Goal: Obtain resource: Download file/media

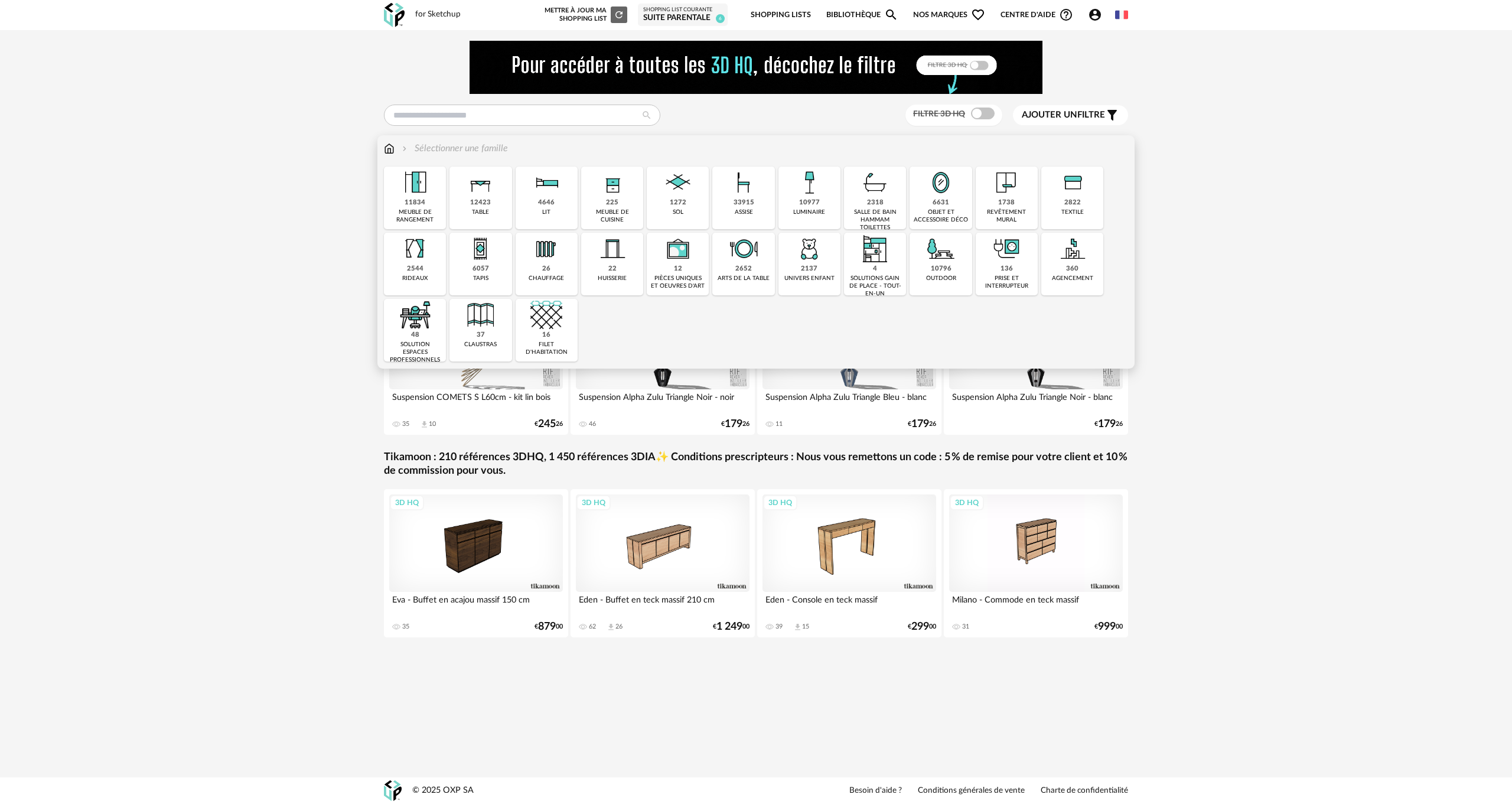
click at [880, 206] on div "2318" at bounding box center [875, 203] width 16 height 9
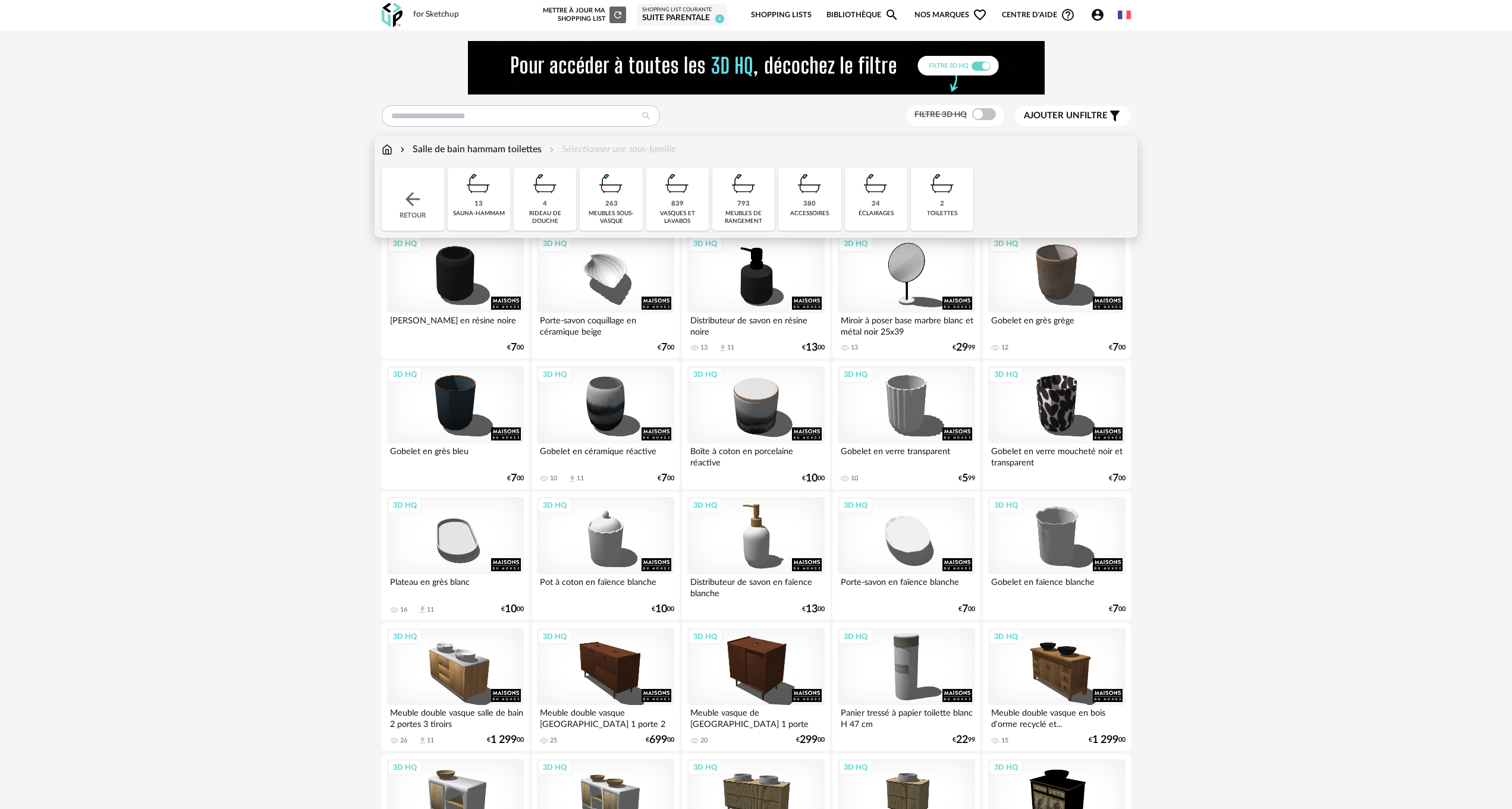
click at [809, 196] on img at bounding box center [810, 183] width 32 height 32
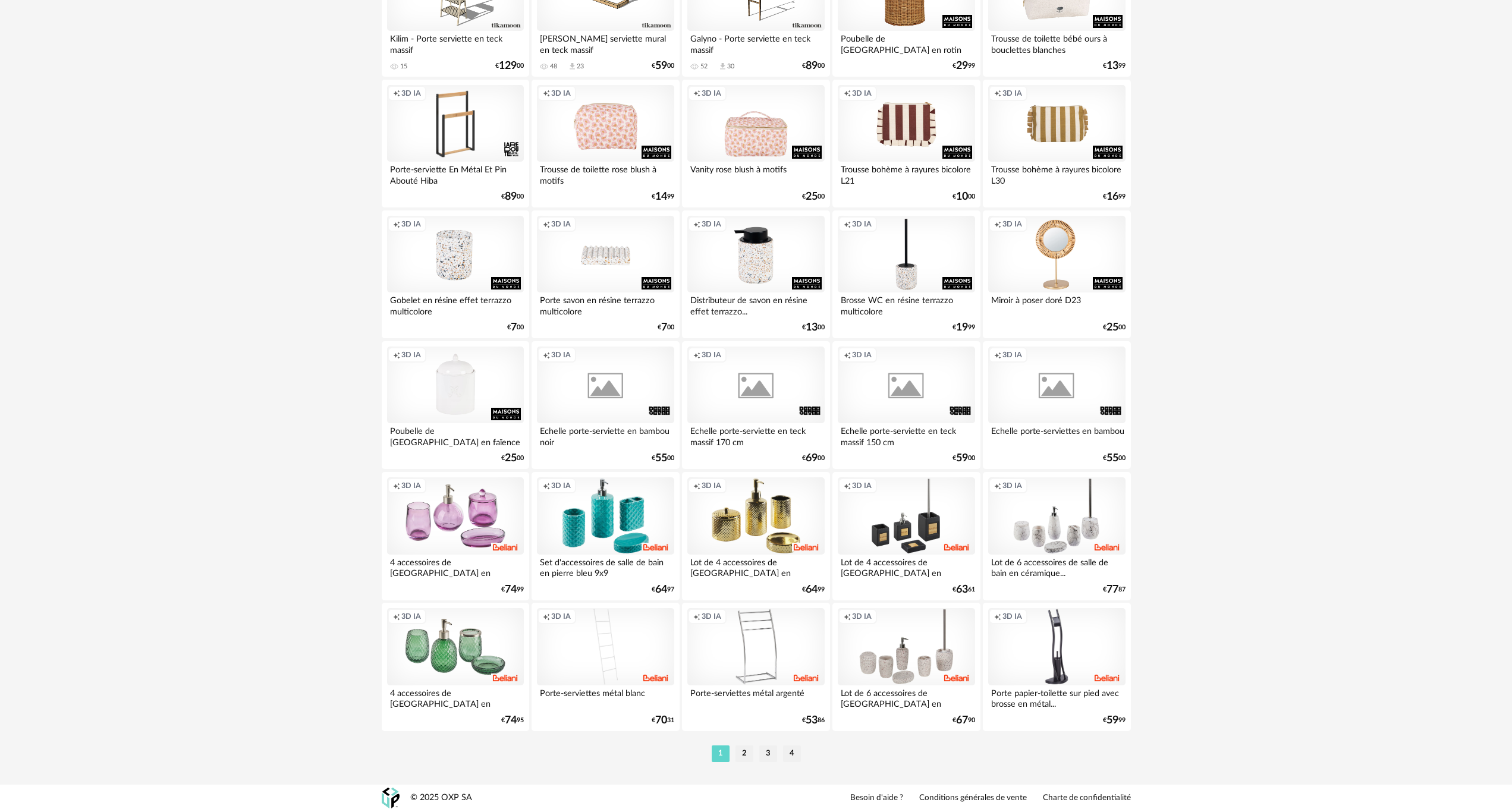
scroll to position [2116, 0]
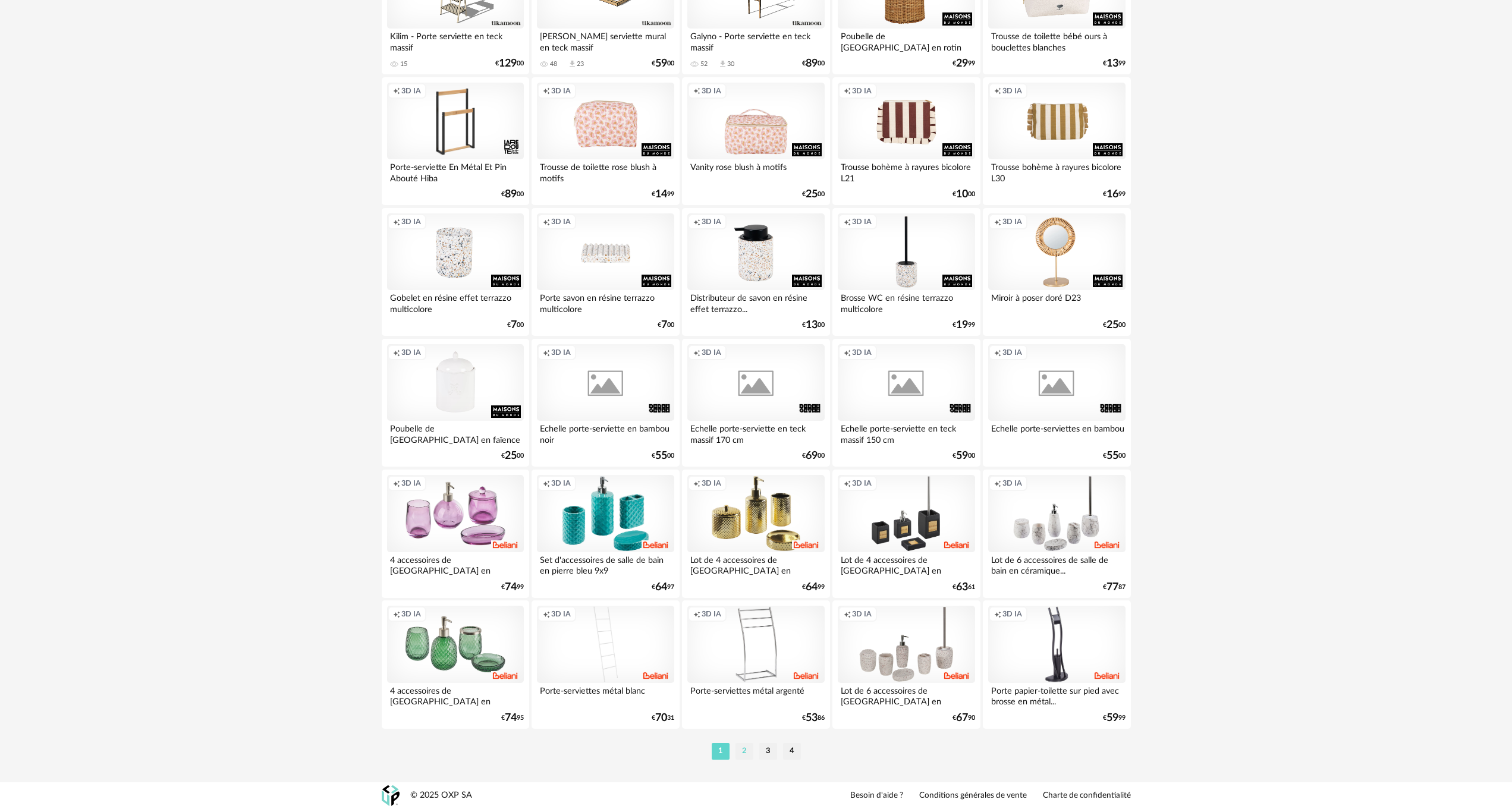
click at [743, 750] on li "2" at bounding box center [744, 751] width 18 height 16
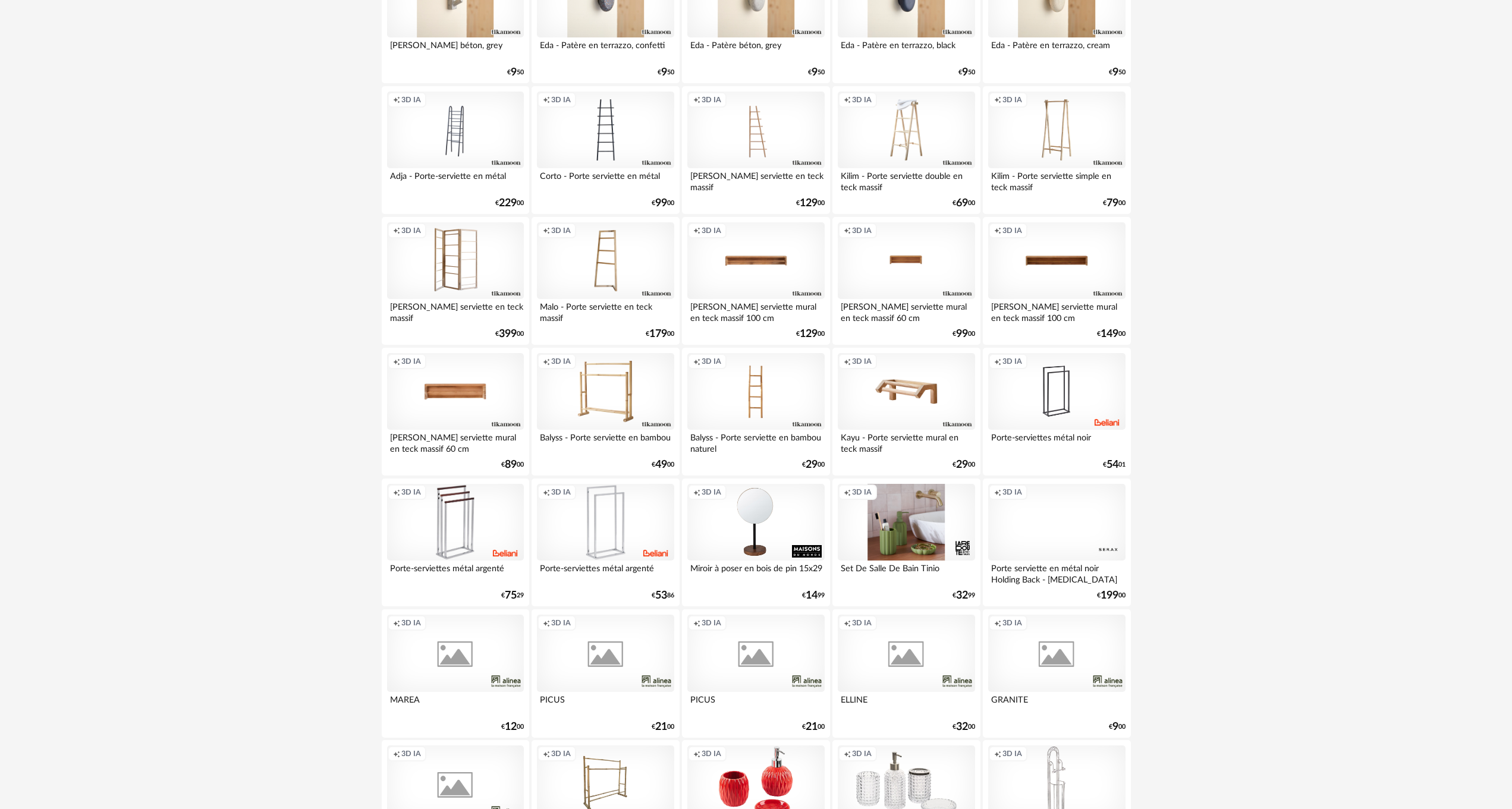
scroll to position [2116, 0]
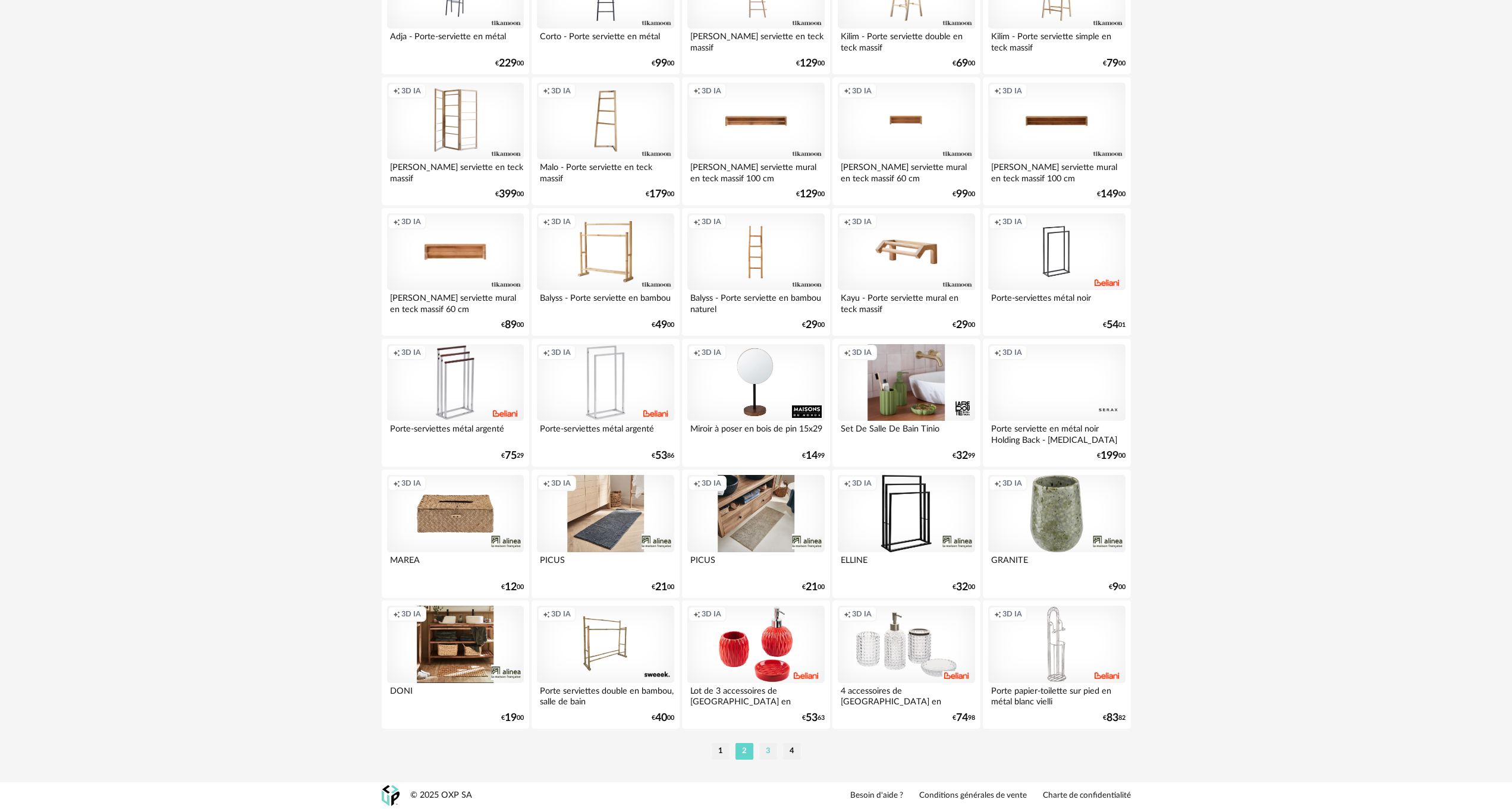
click at [766, 754] on li "3" at bounding box center [768, 751] width 18 height 16
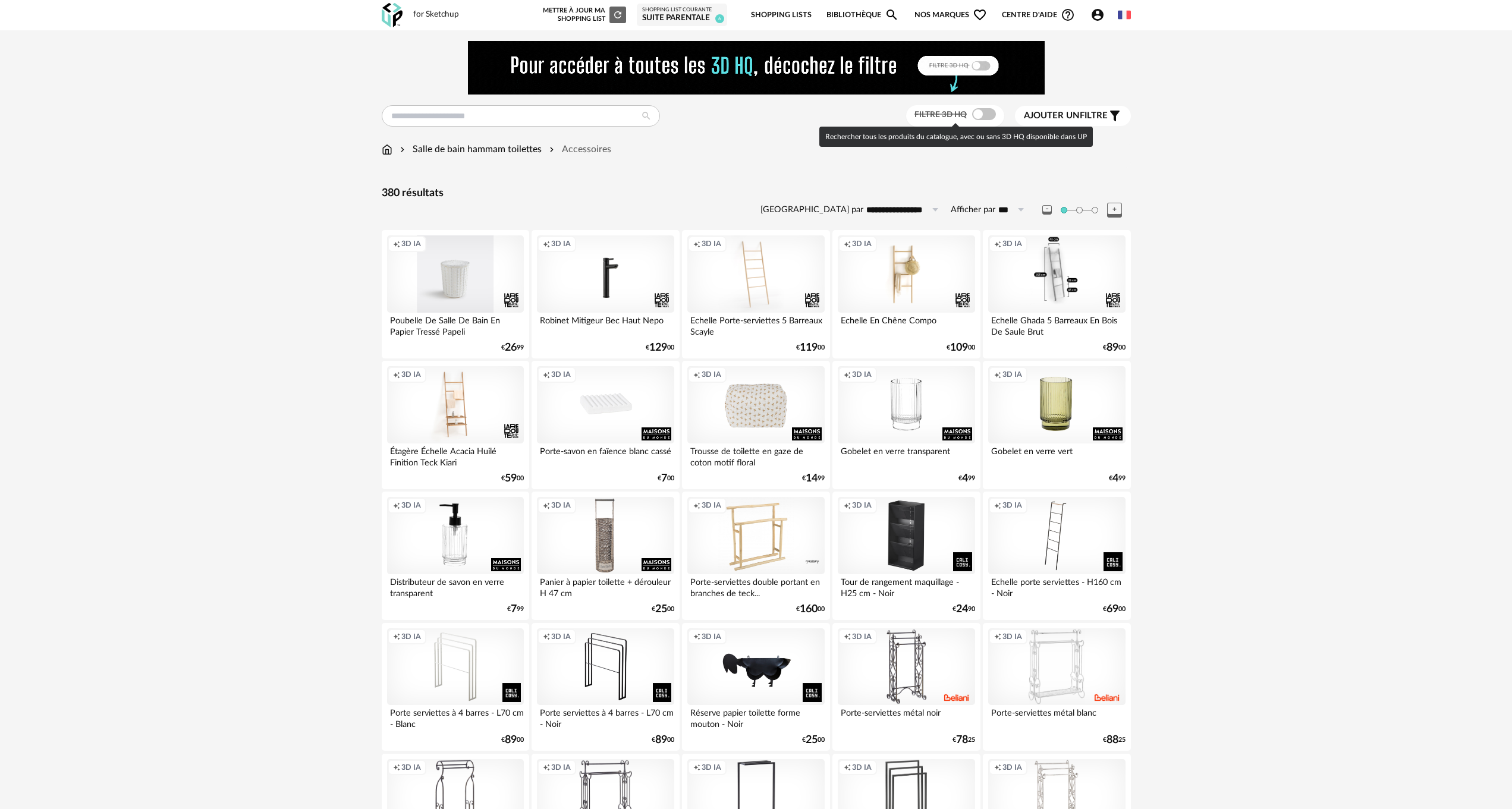
click at [988, 113] on span at bounding box center [984, 114] width 24 height 12
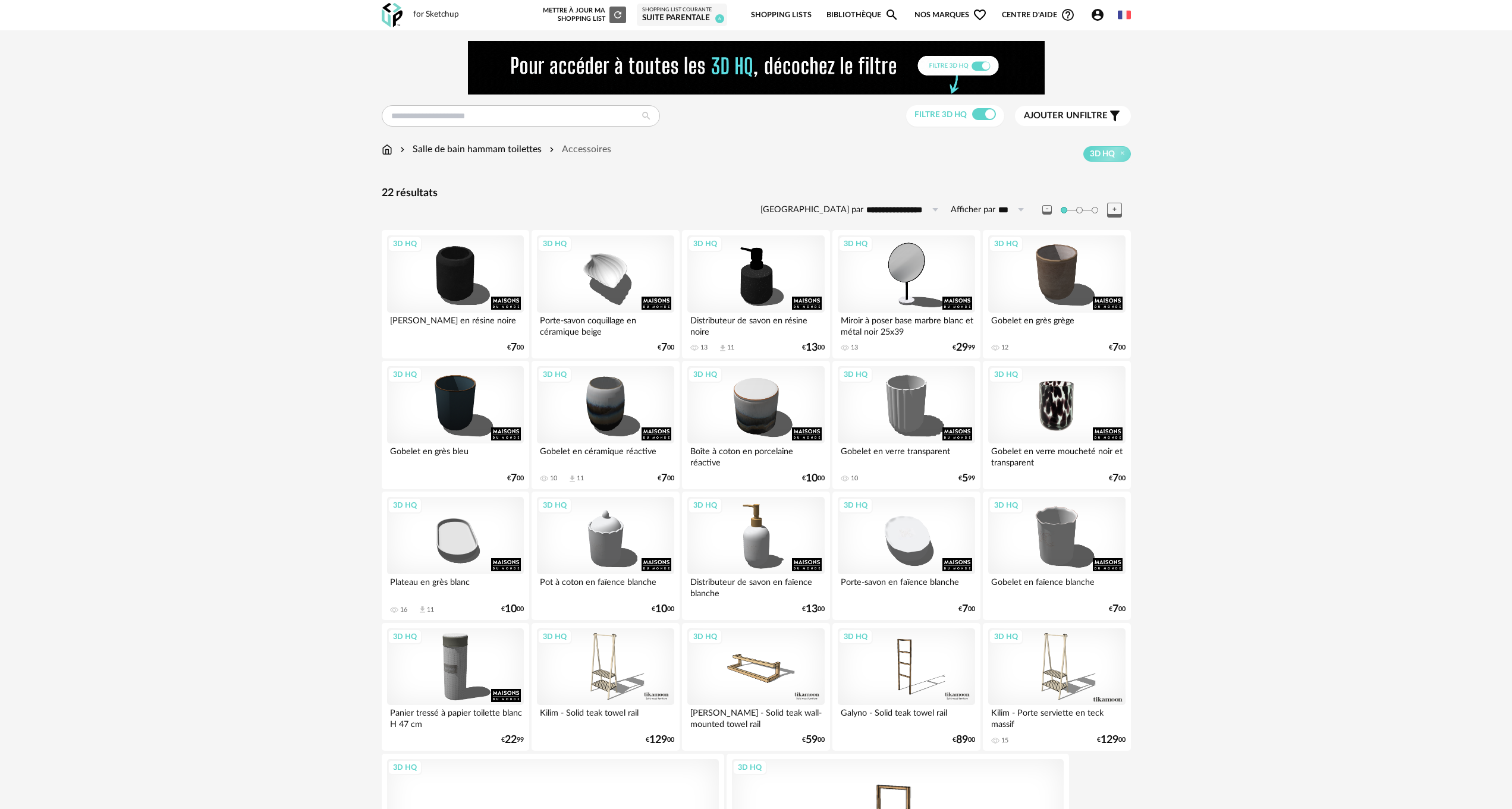
click at [1059, 412] on div "3D HQ" at bounding box center [1056, 405] width 137 height 77
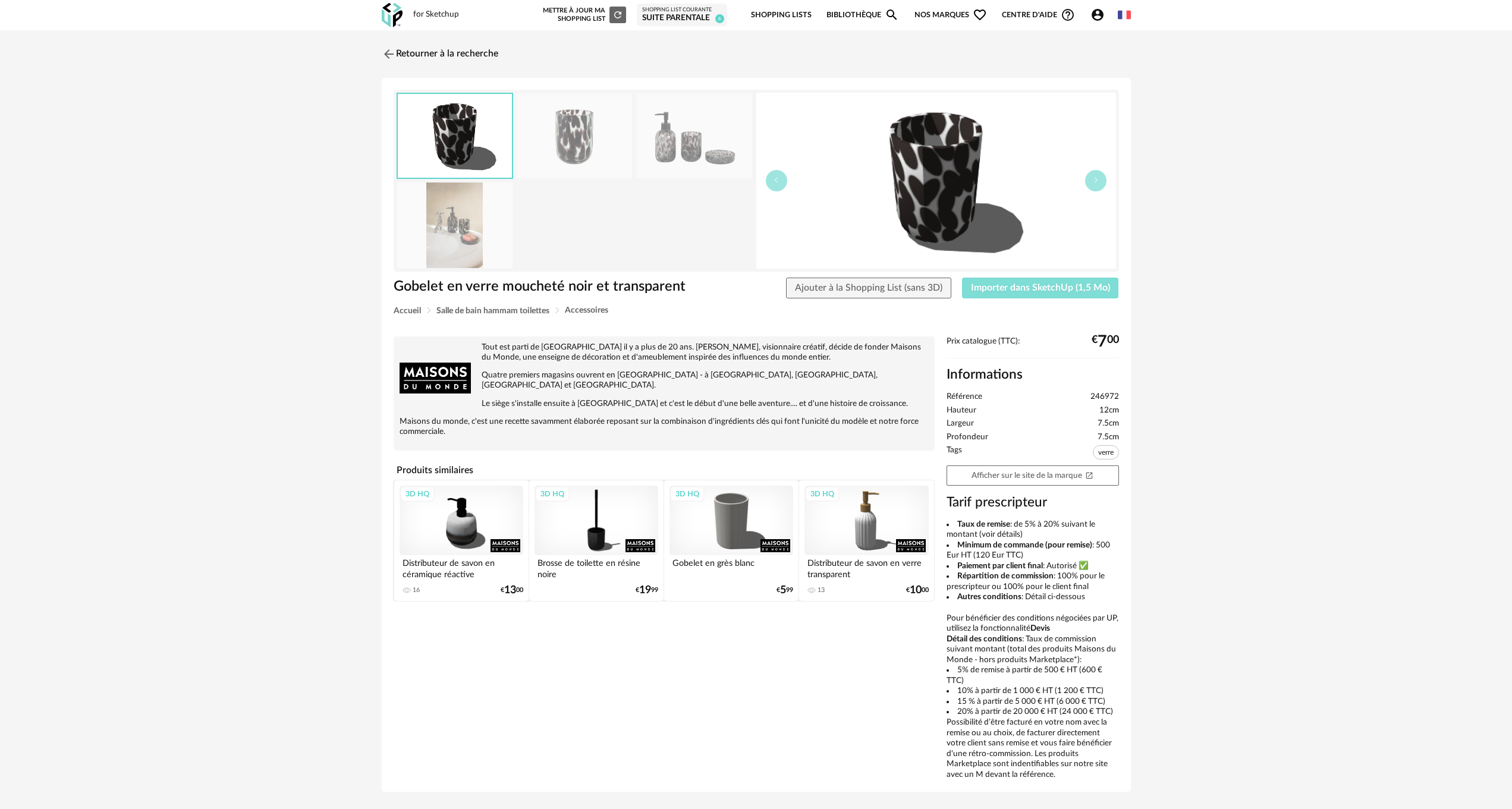
click at [1031, 288] on span "Importer dans SketchUp (1,5 Mo)" at bounding box center [1040, 287] width 139 height 9
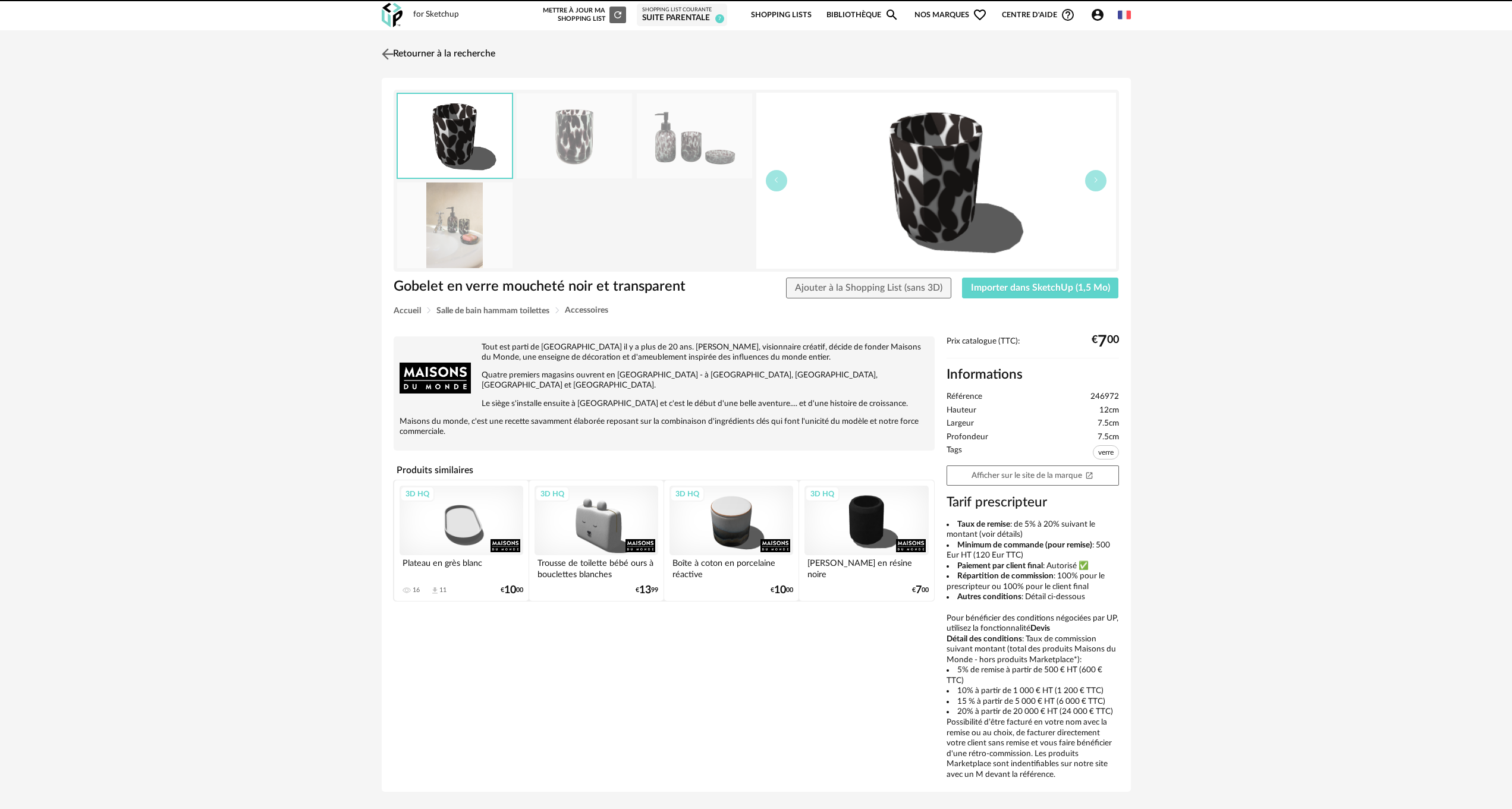
click at [401, 48] on link "Retourner à la recherche" at bounding box center [437, 54] width 116 height 26
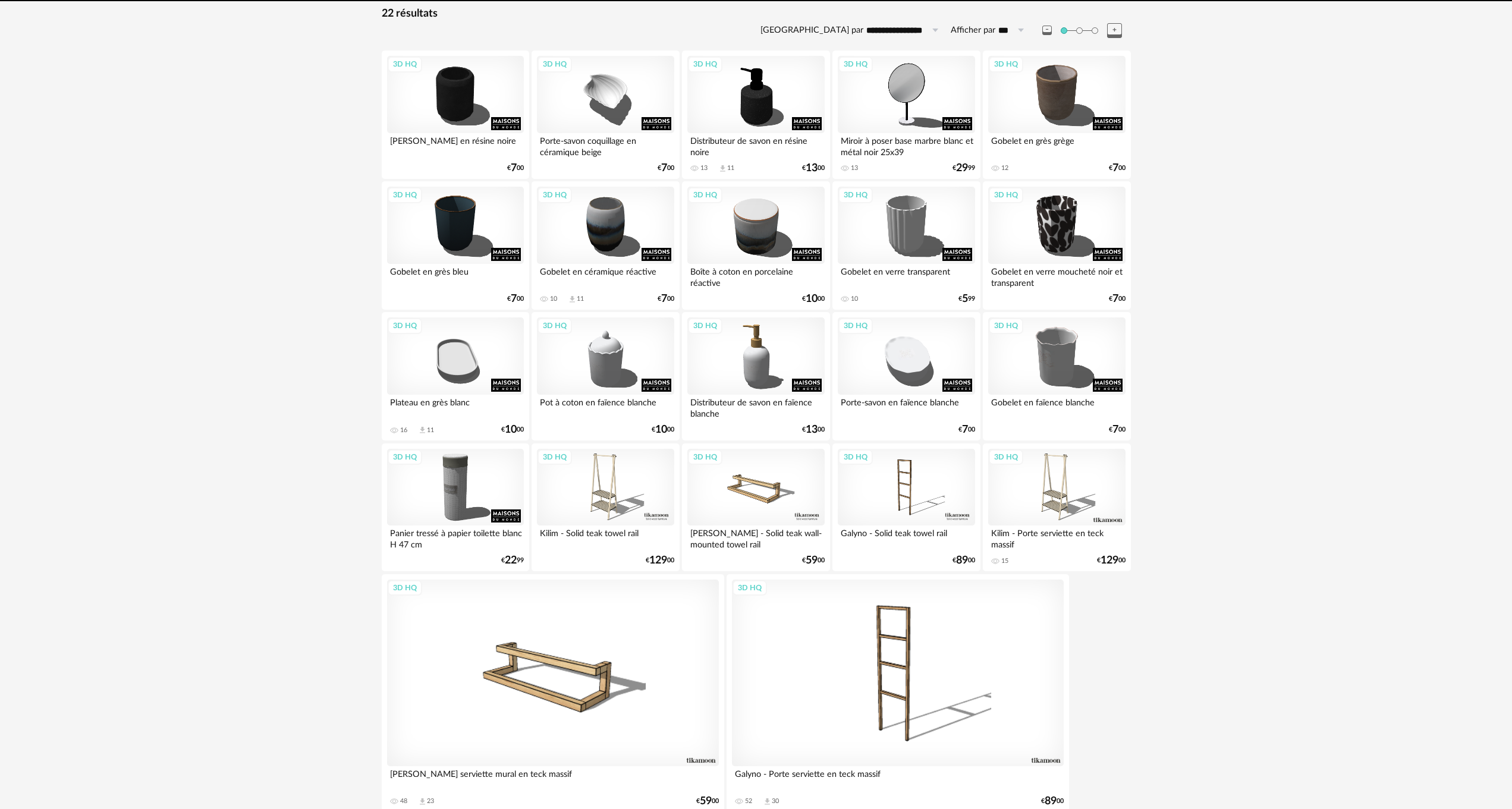
scroll to position [189, 0]
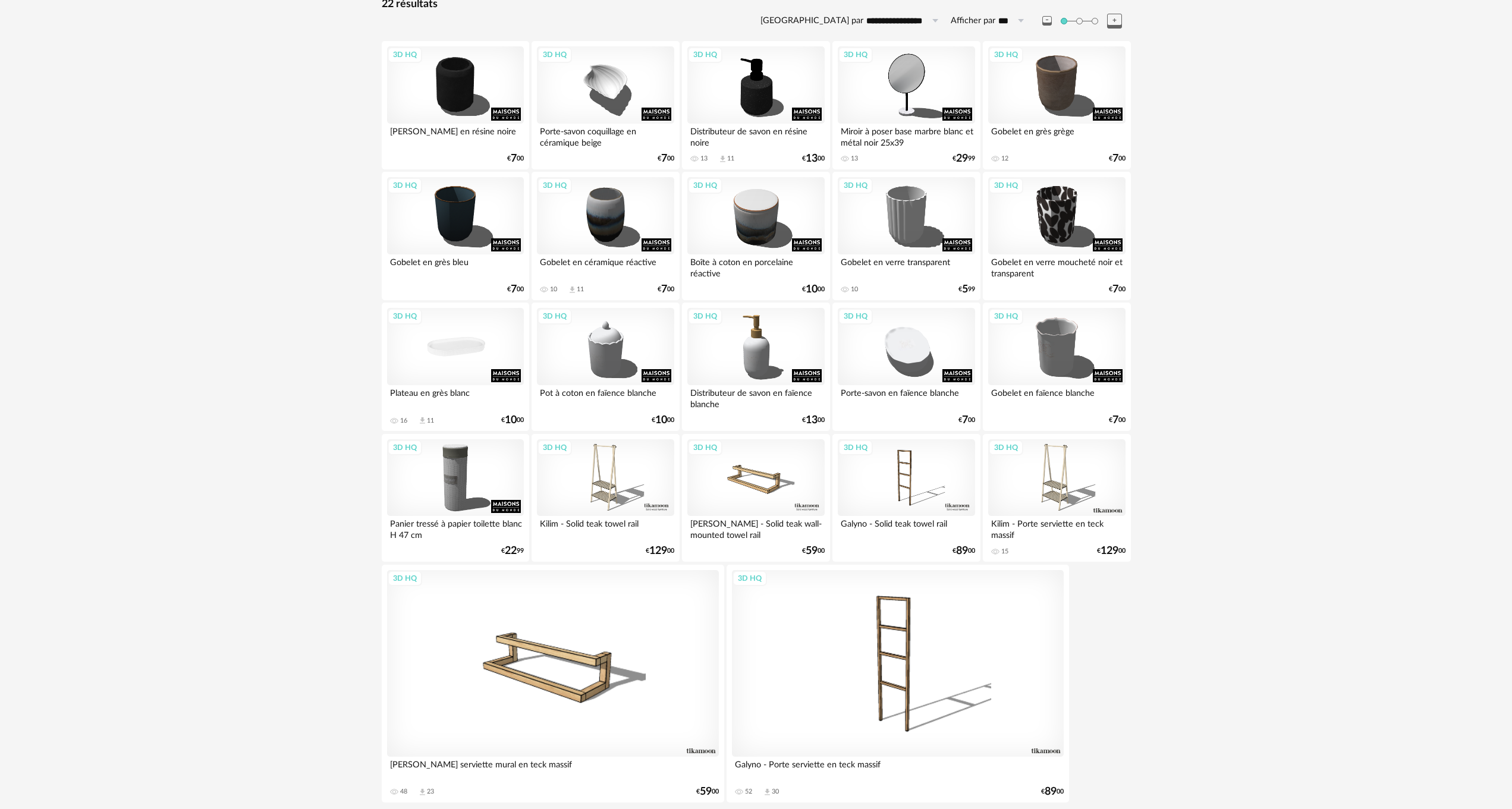
click at [469, 349] on div "3D HQ" at bounding box center [455, 346] width 137 height 77
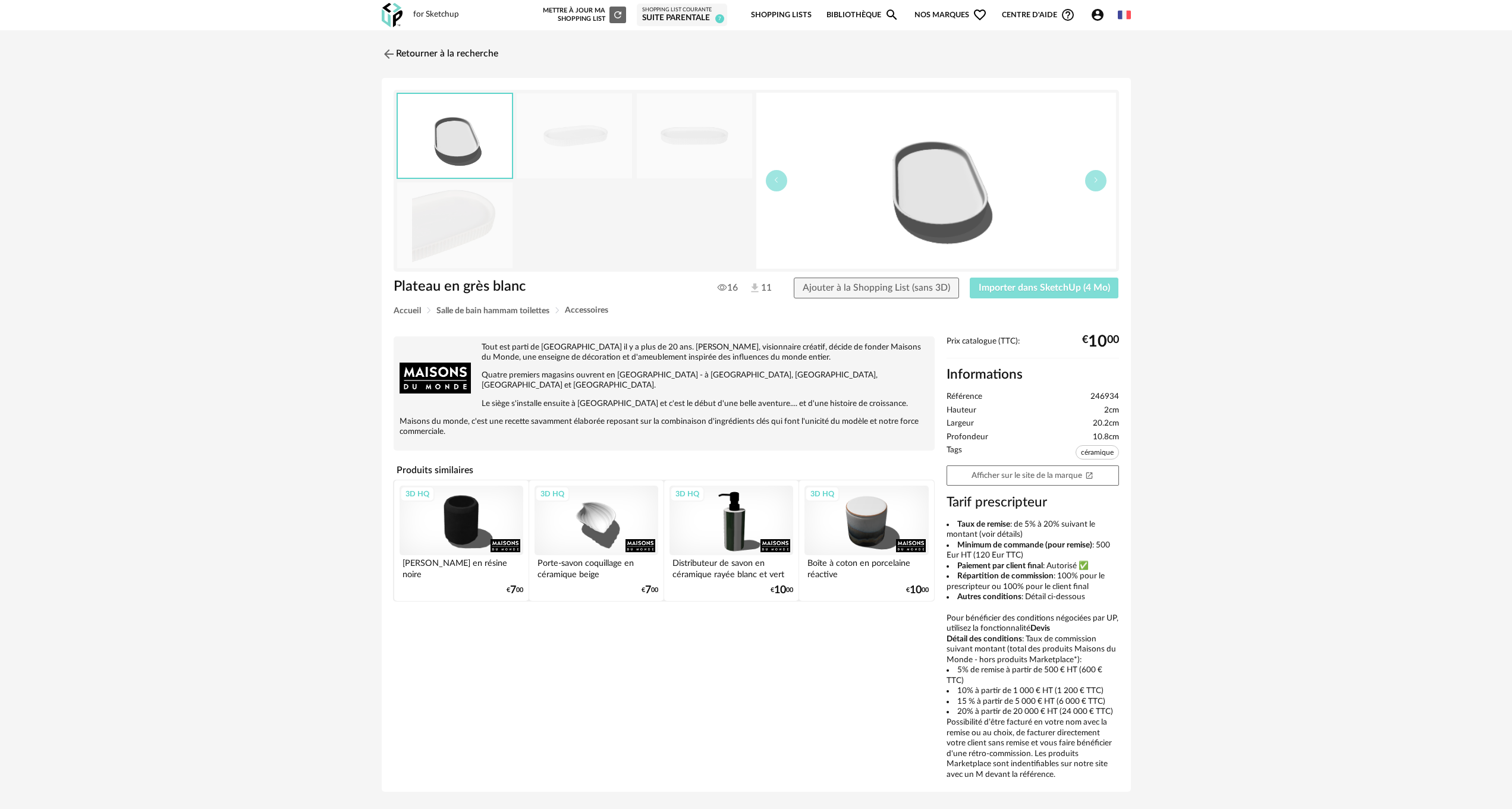
click at [1063, 286] on span "Importer dans SketchUp (4 Mo)" at bounding box center [1043, 287] width 131 height 9
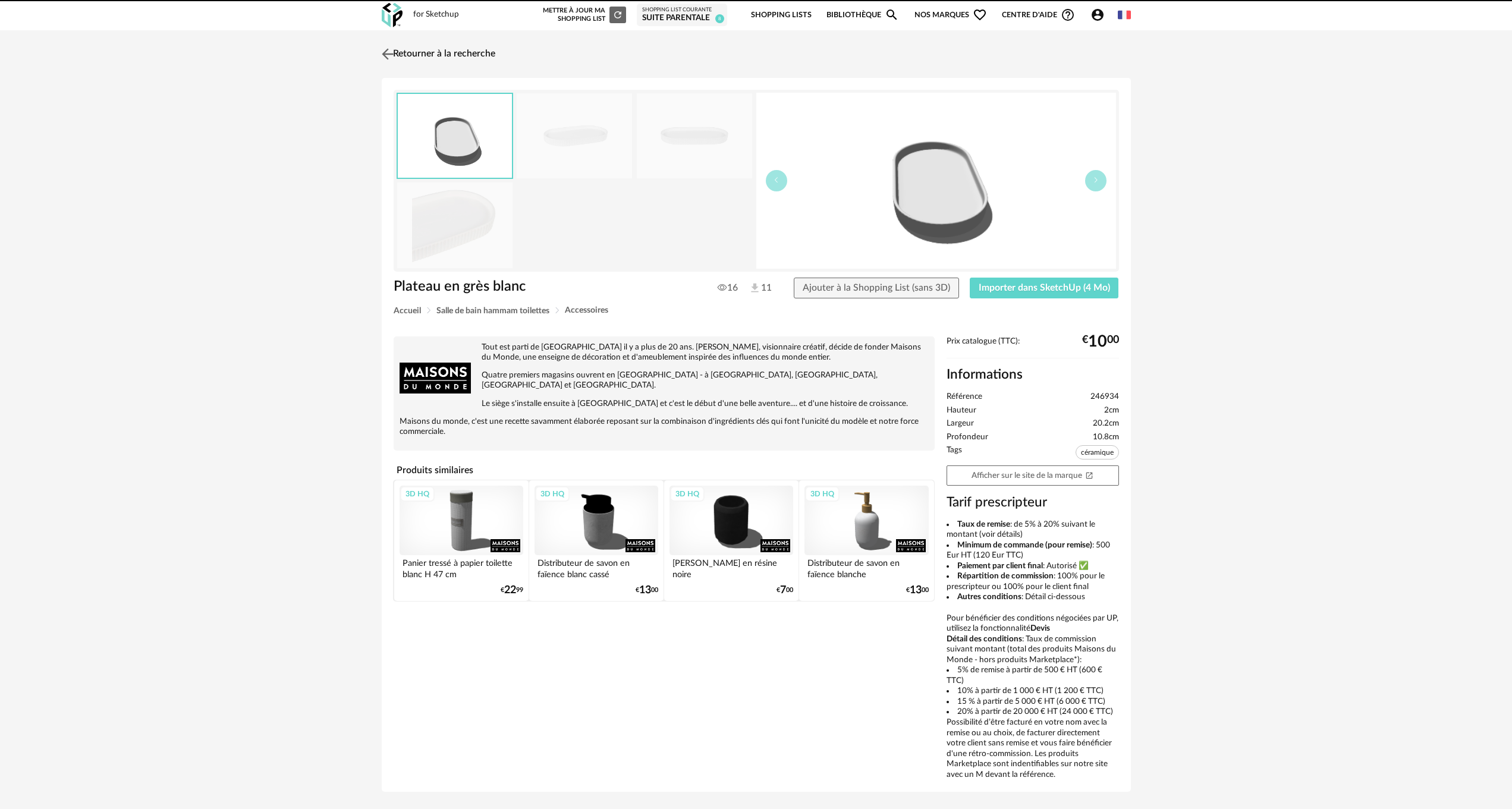
click at [421, 53] on link "Retourner à la recherche" at bounding box center [437, 54] width 116 height 26
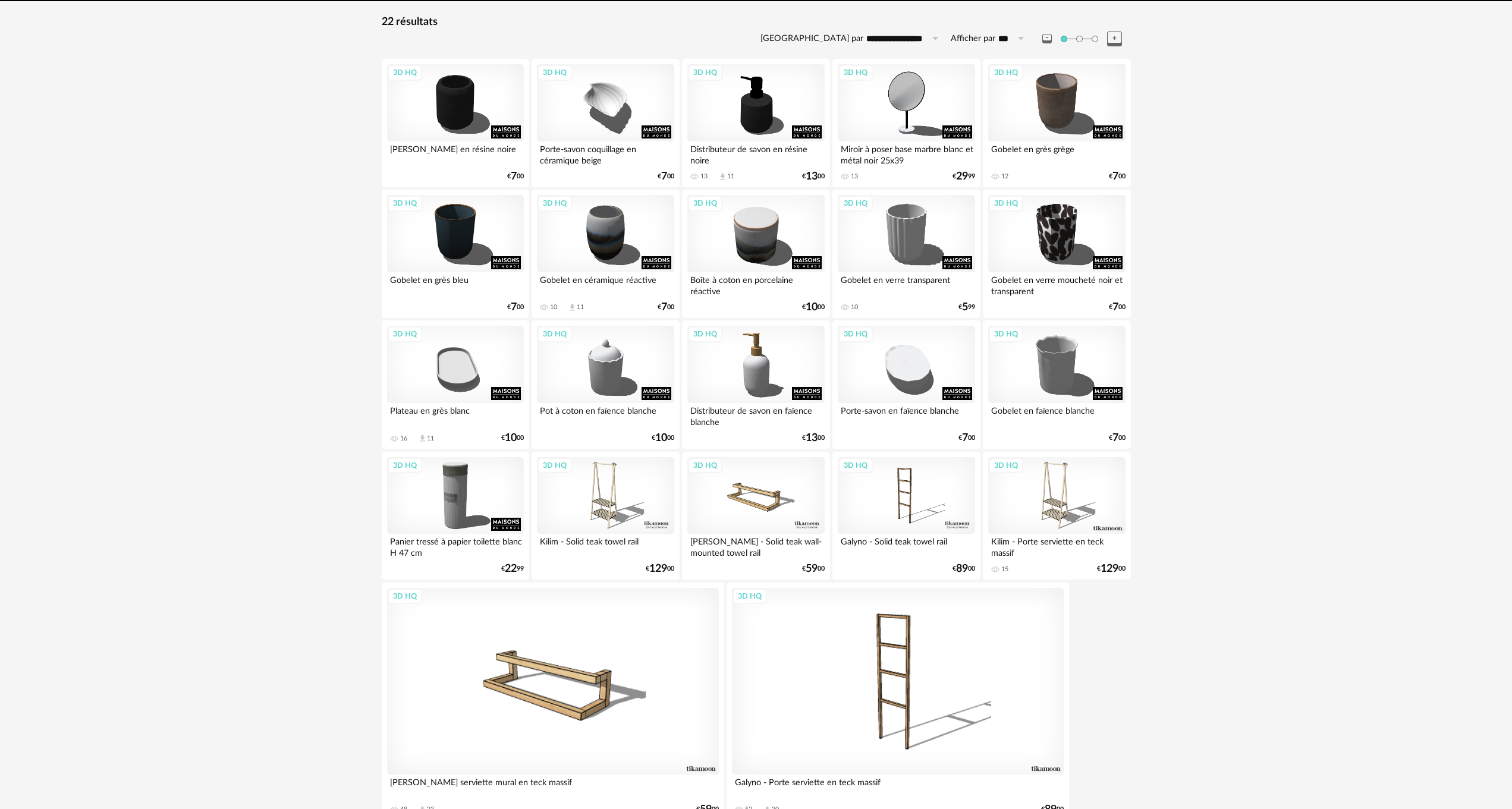
scroll to position [189, 0]
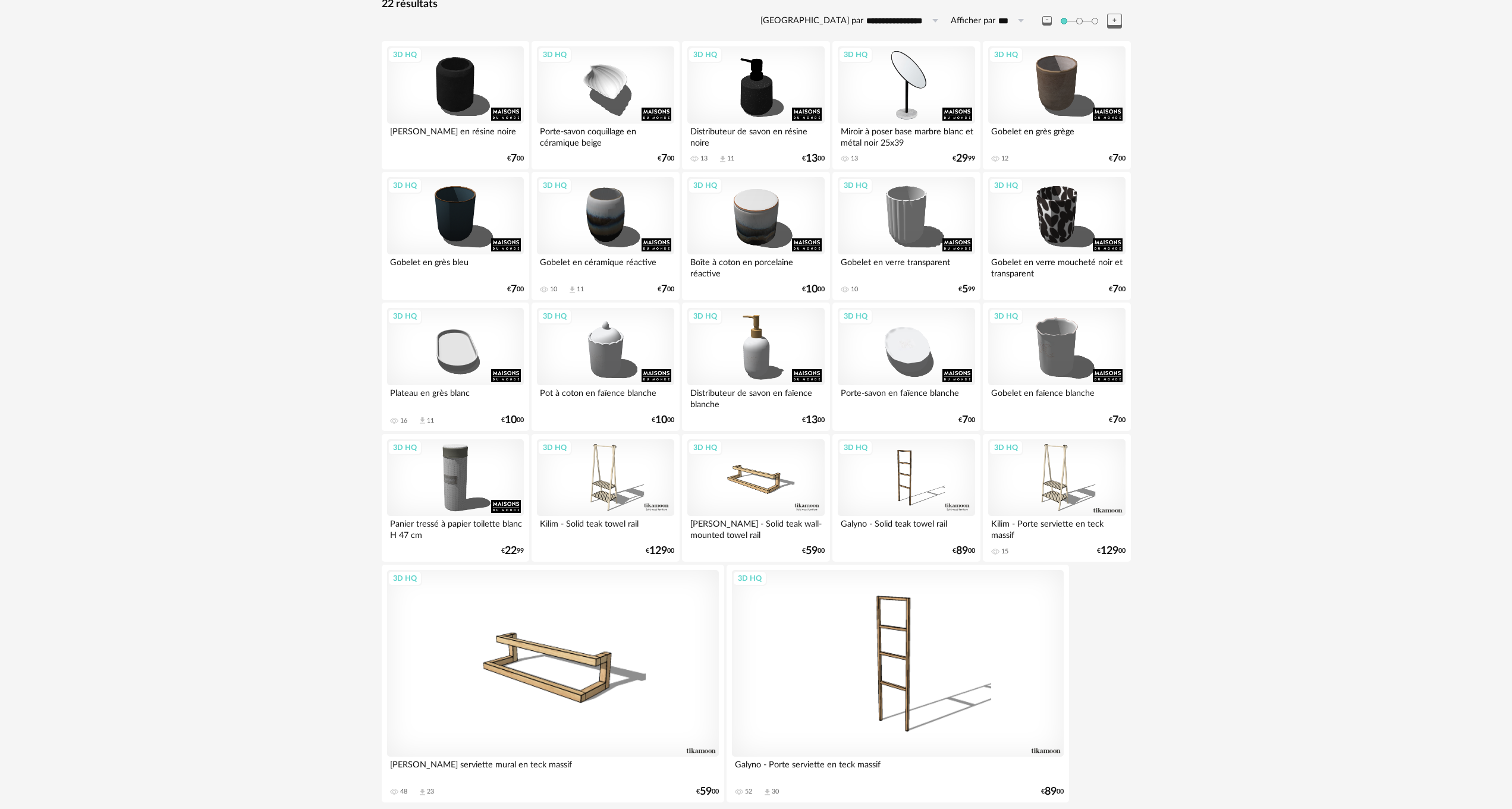
click at [906, 110] on div "3D HQ" at bounding box center [906, 84] width 137 height 77
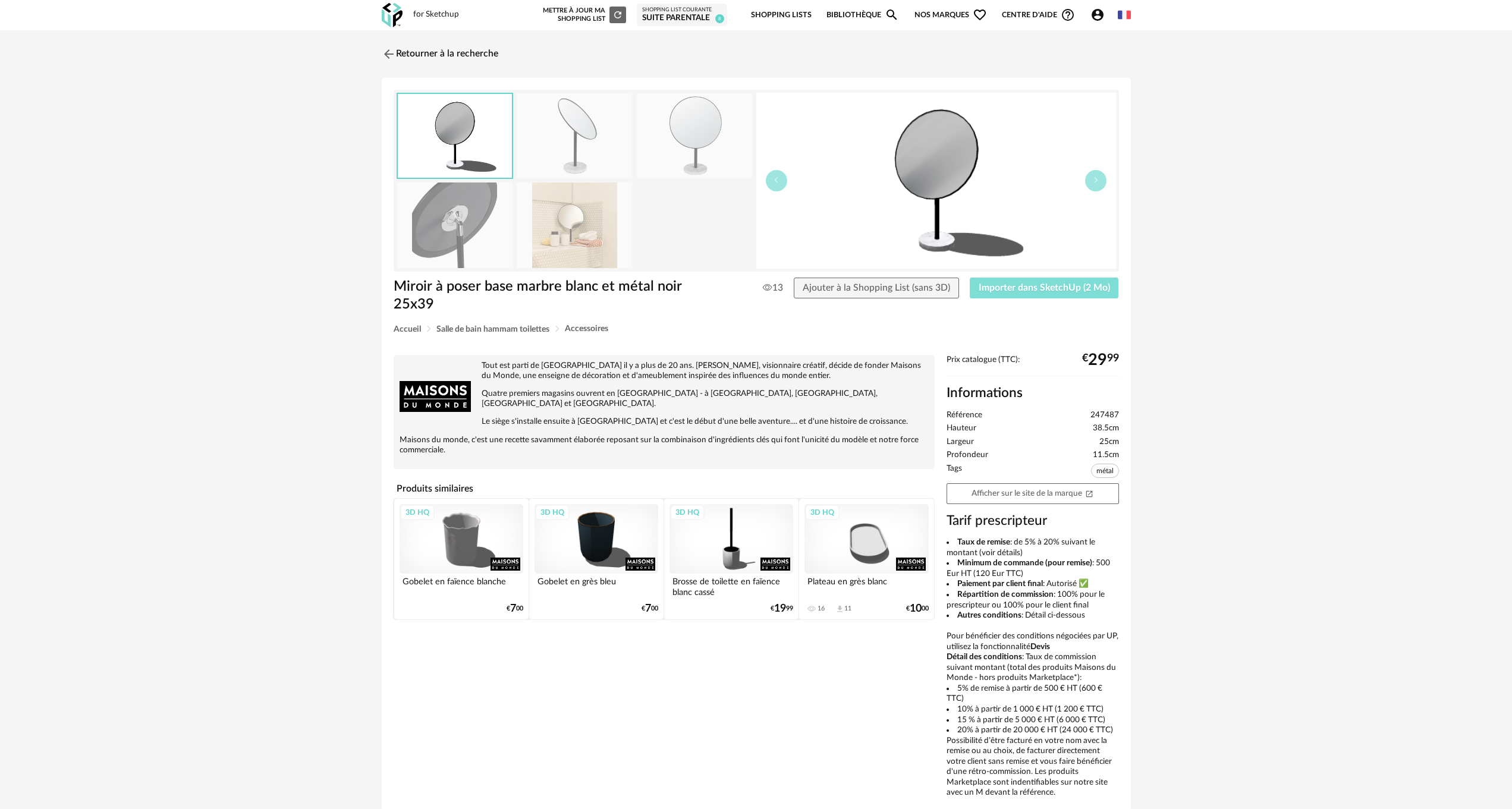
click at [1012, 290] on span "Importer dans SketchUp (2 Mo)" at bounding box center [1043, 287] width 131 height 9
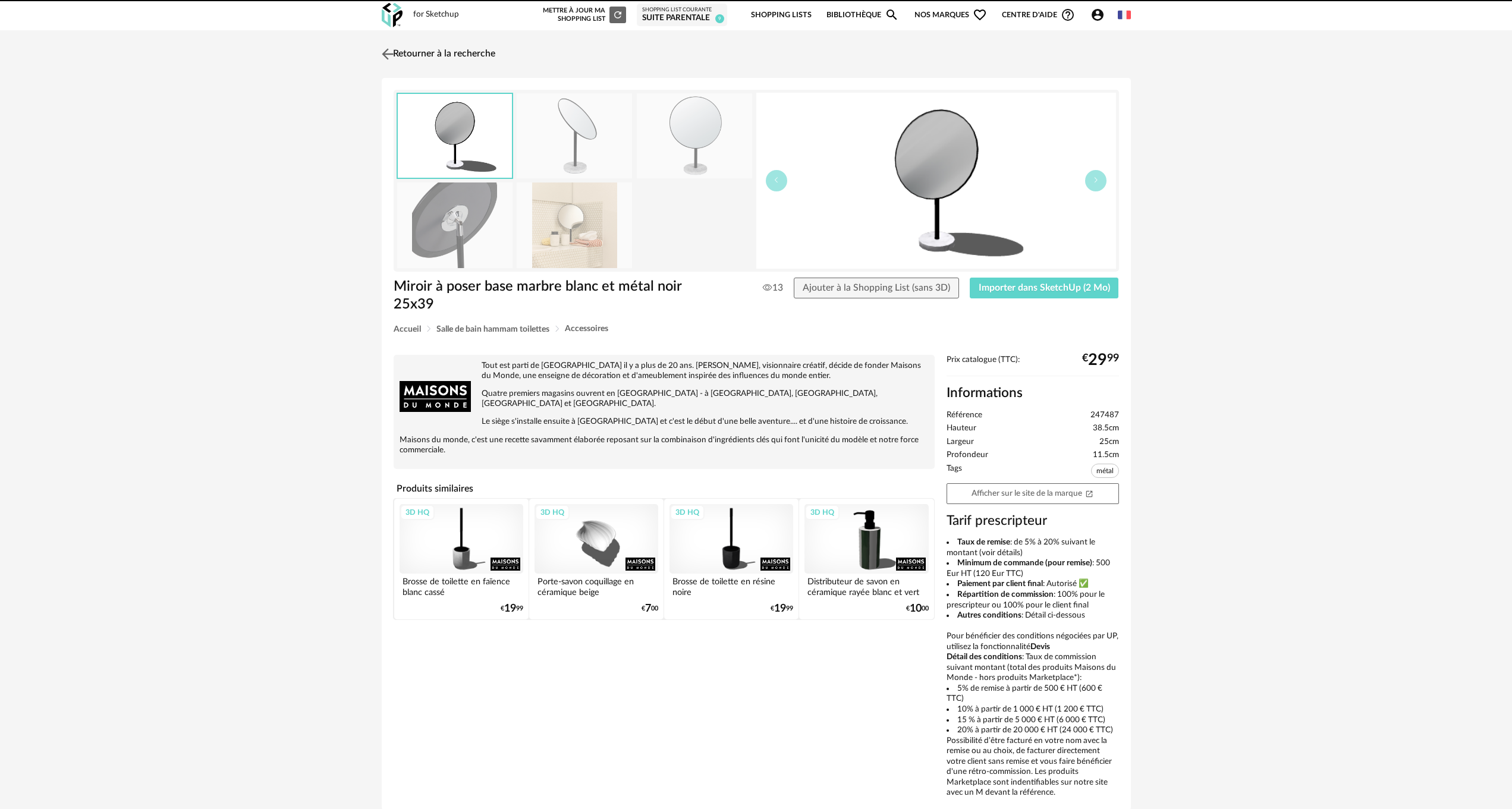
click at [432, 49] on link "Retourner à la recherche" at bounding box center [437, 54] width 116 height 26
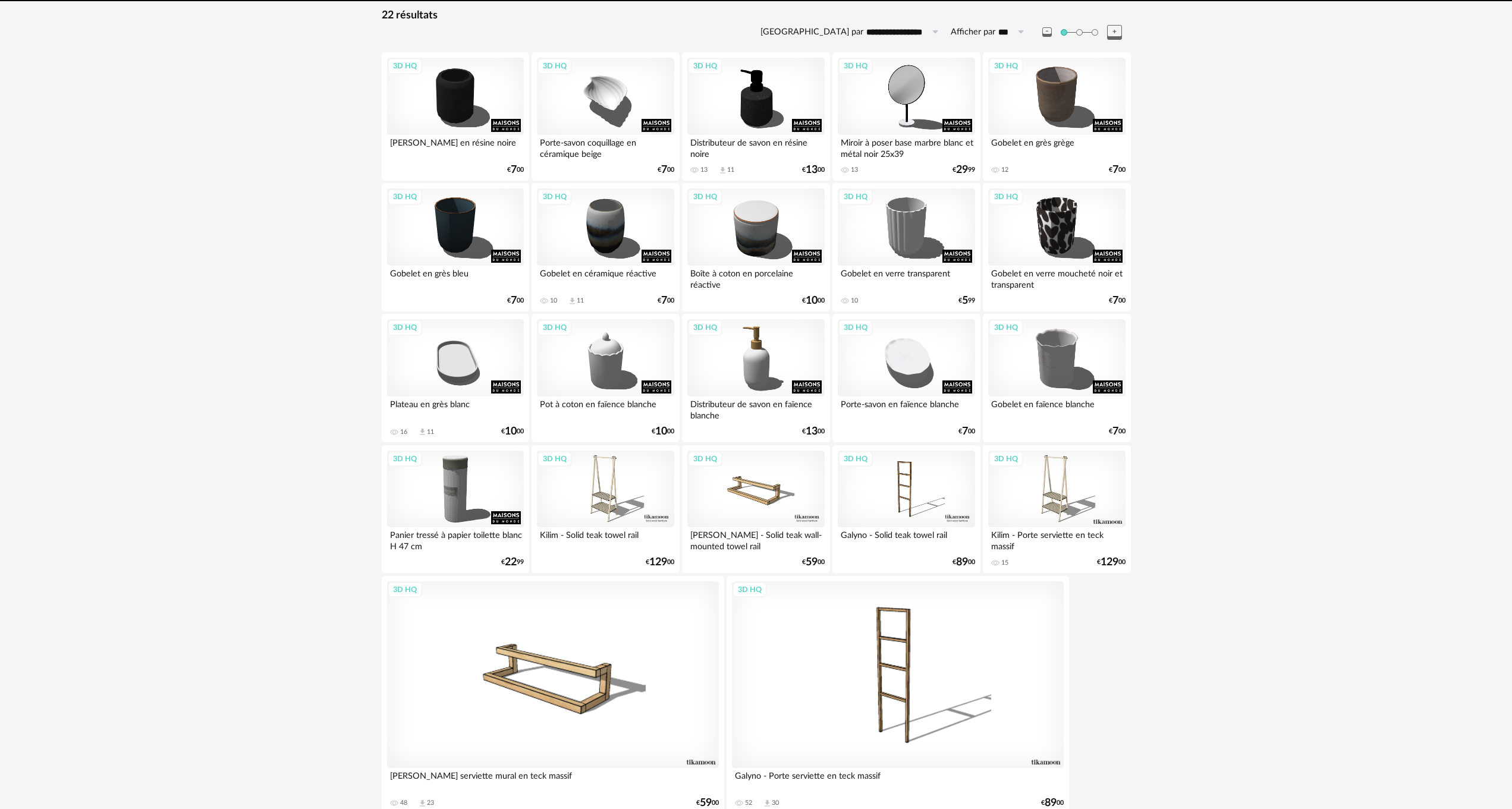
scroll to position [186, 0]
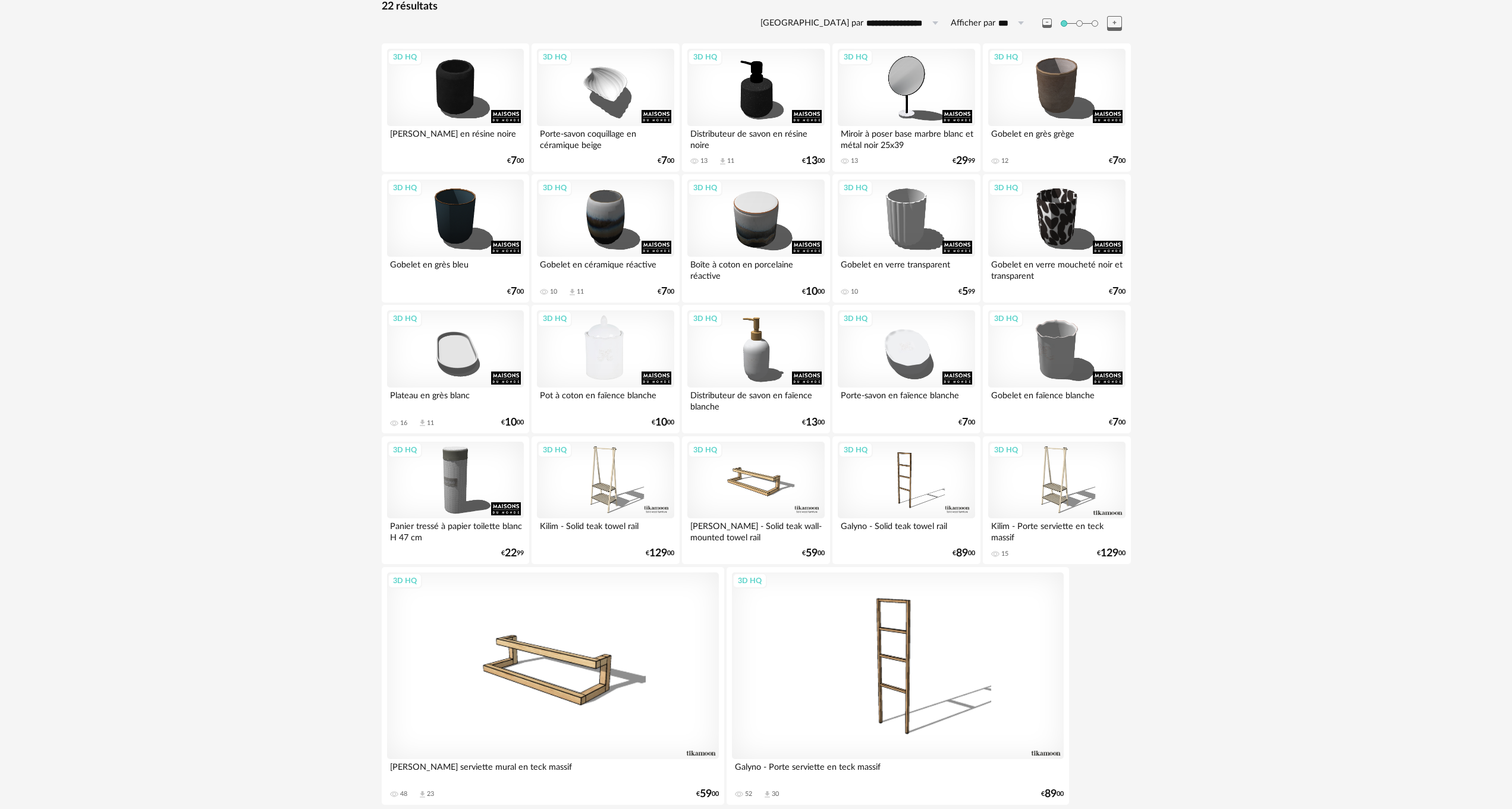
click at [599, 351] on div "3D HQ" at bounding box center [605, 349] width 137 height 77
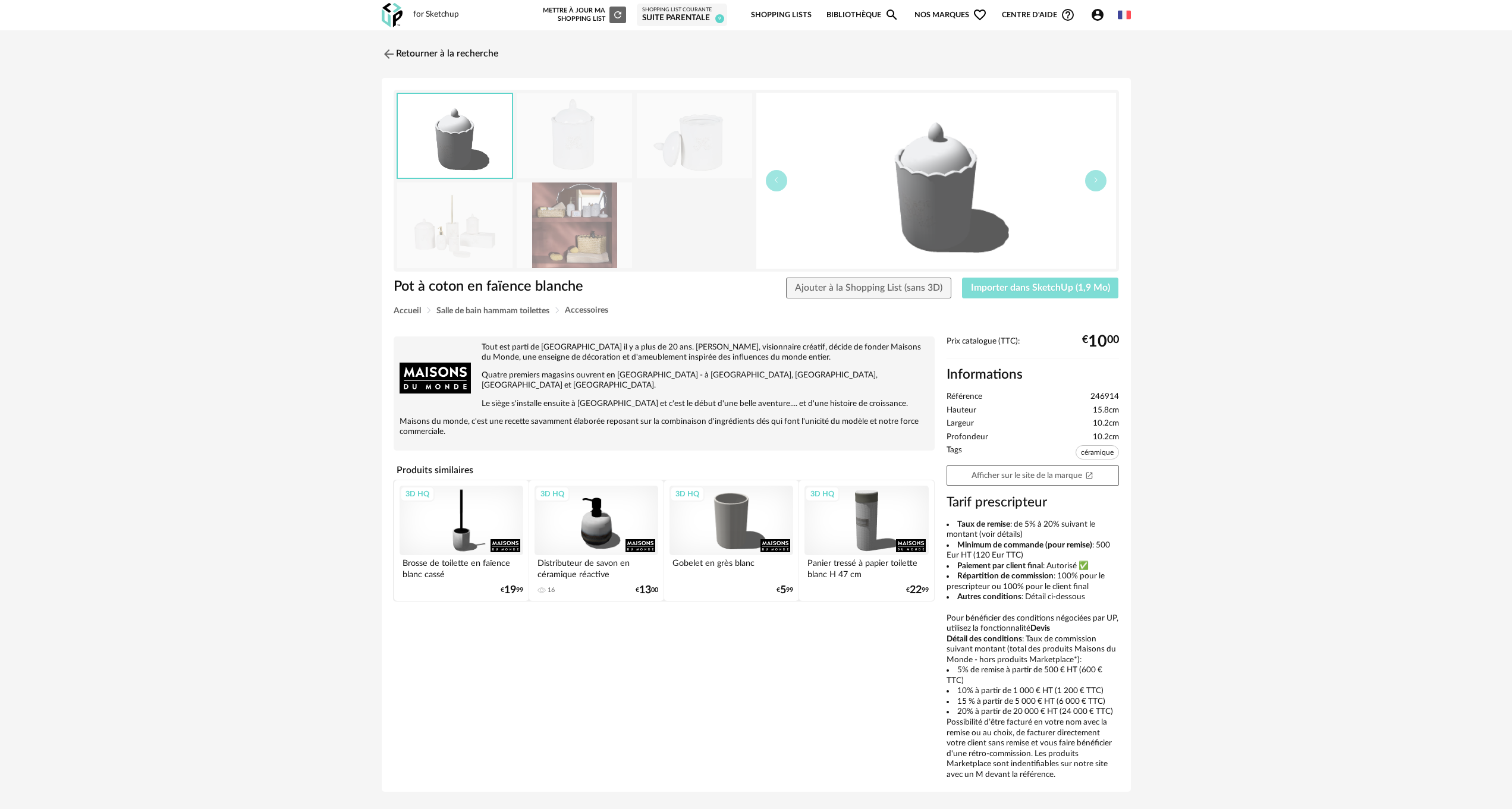
click at [1072, 290] on span "Importer dans SketchUp (1,9 Mo)" at bounding box center [1040, 287] width 139 height 9
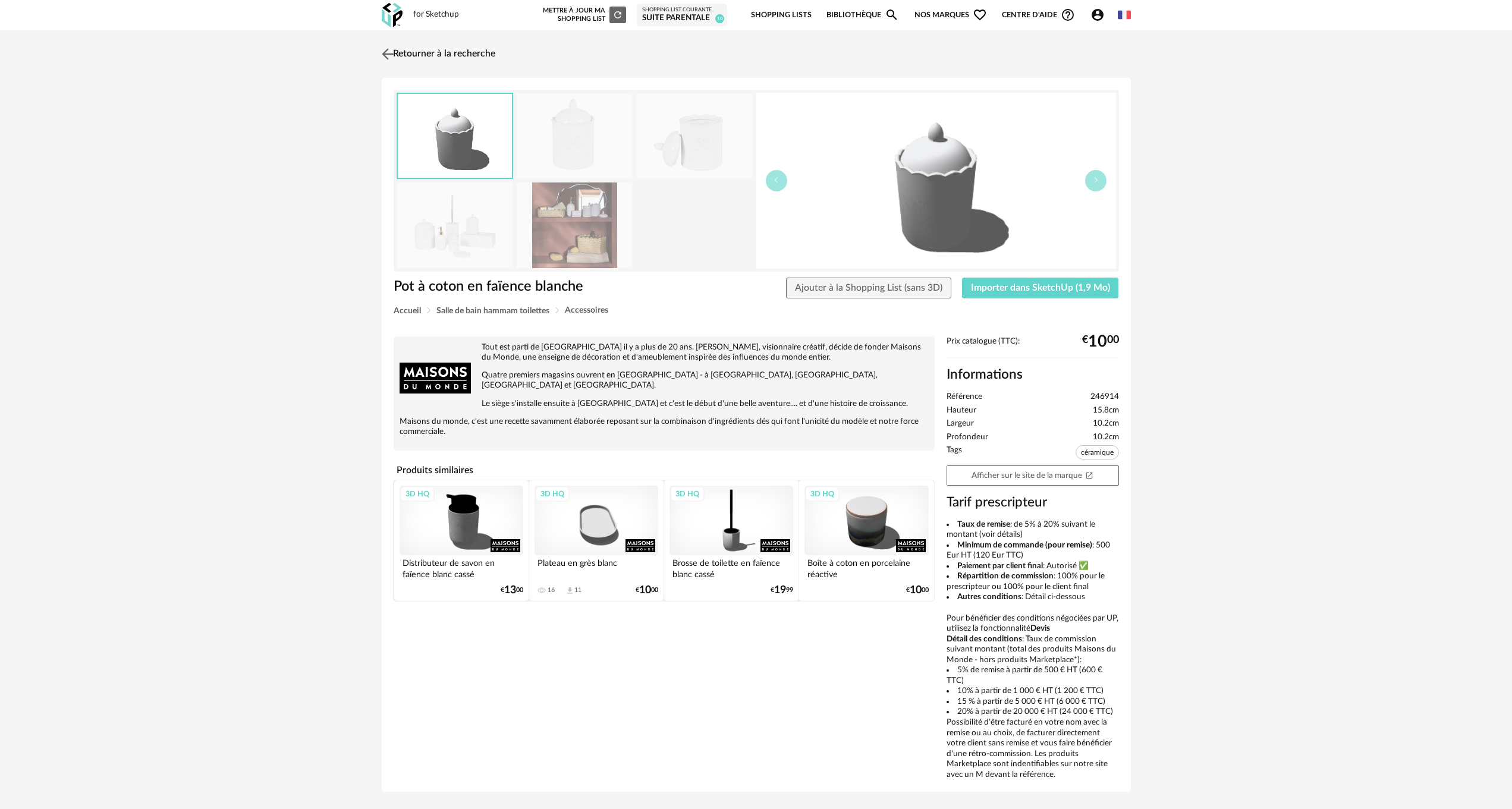
click at [401, 51] on link "Retourner à la recherche" at bounding box center [437, 54] width 116 height 26
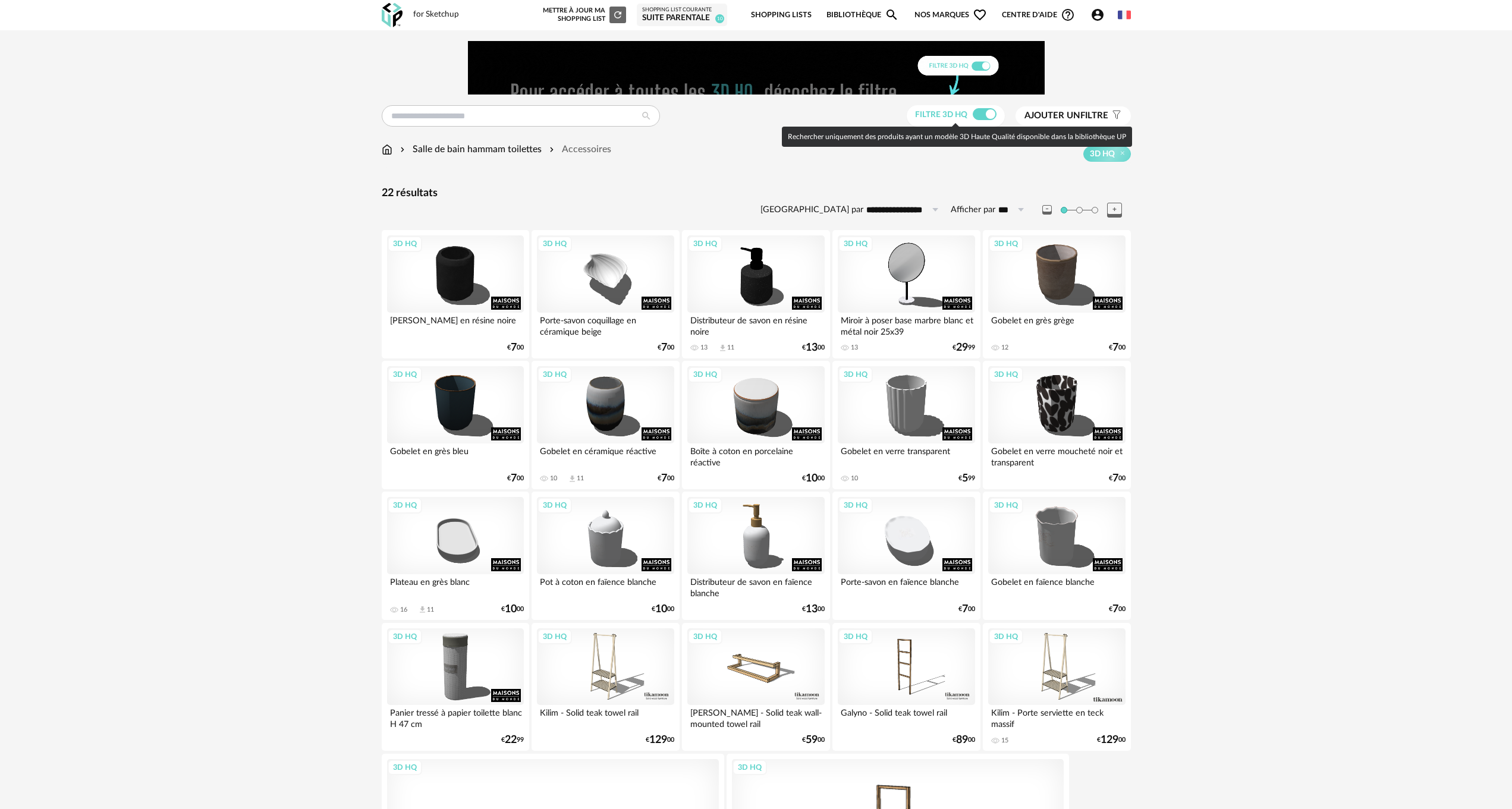
click at [974, 112] on span at bounding box center [985, 114] width 24 height 12
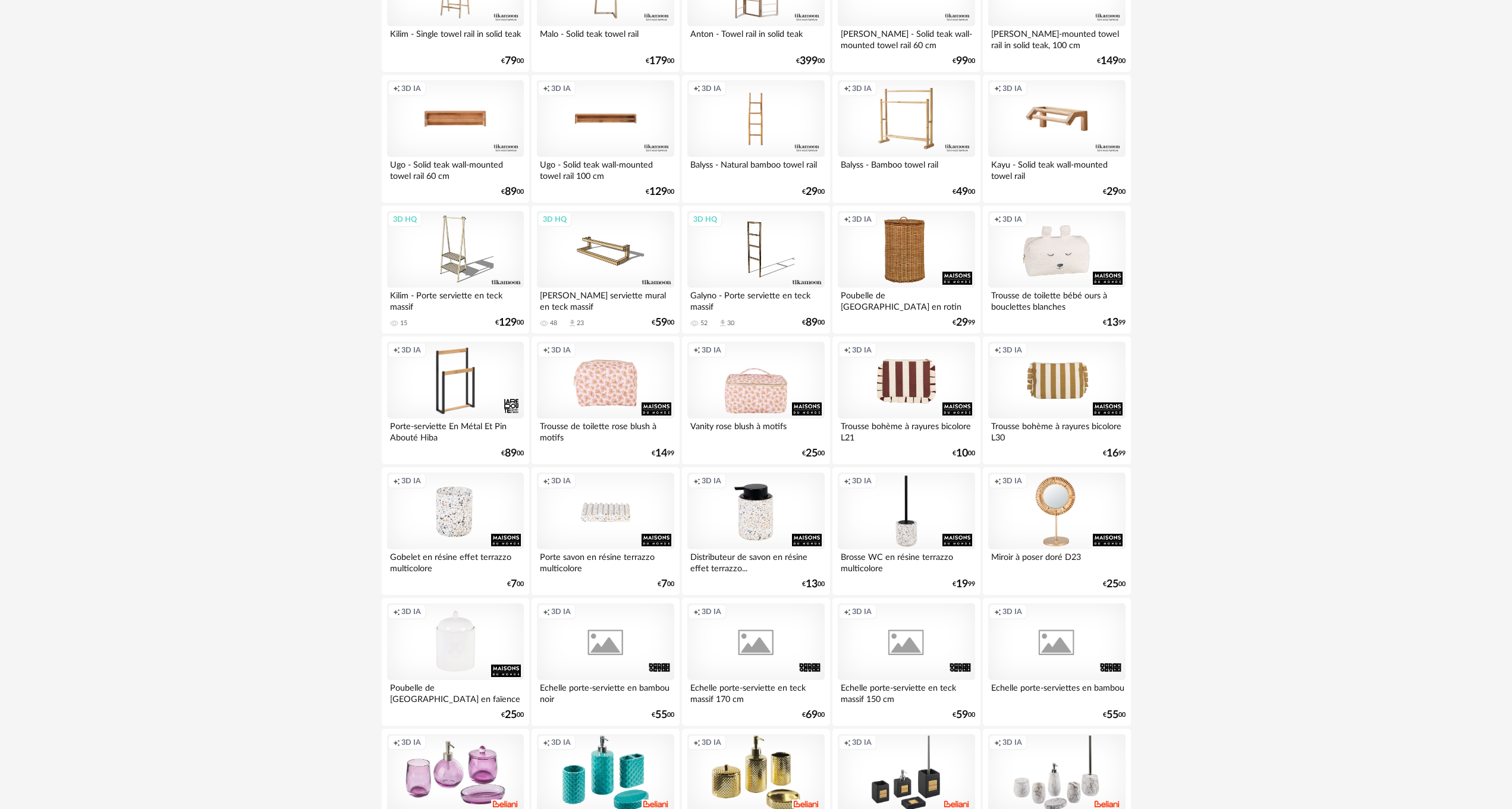
scroll to position [2021, 0]
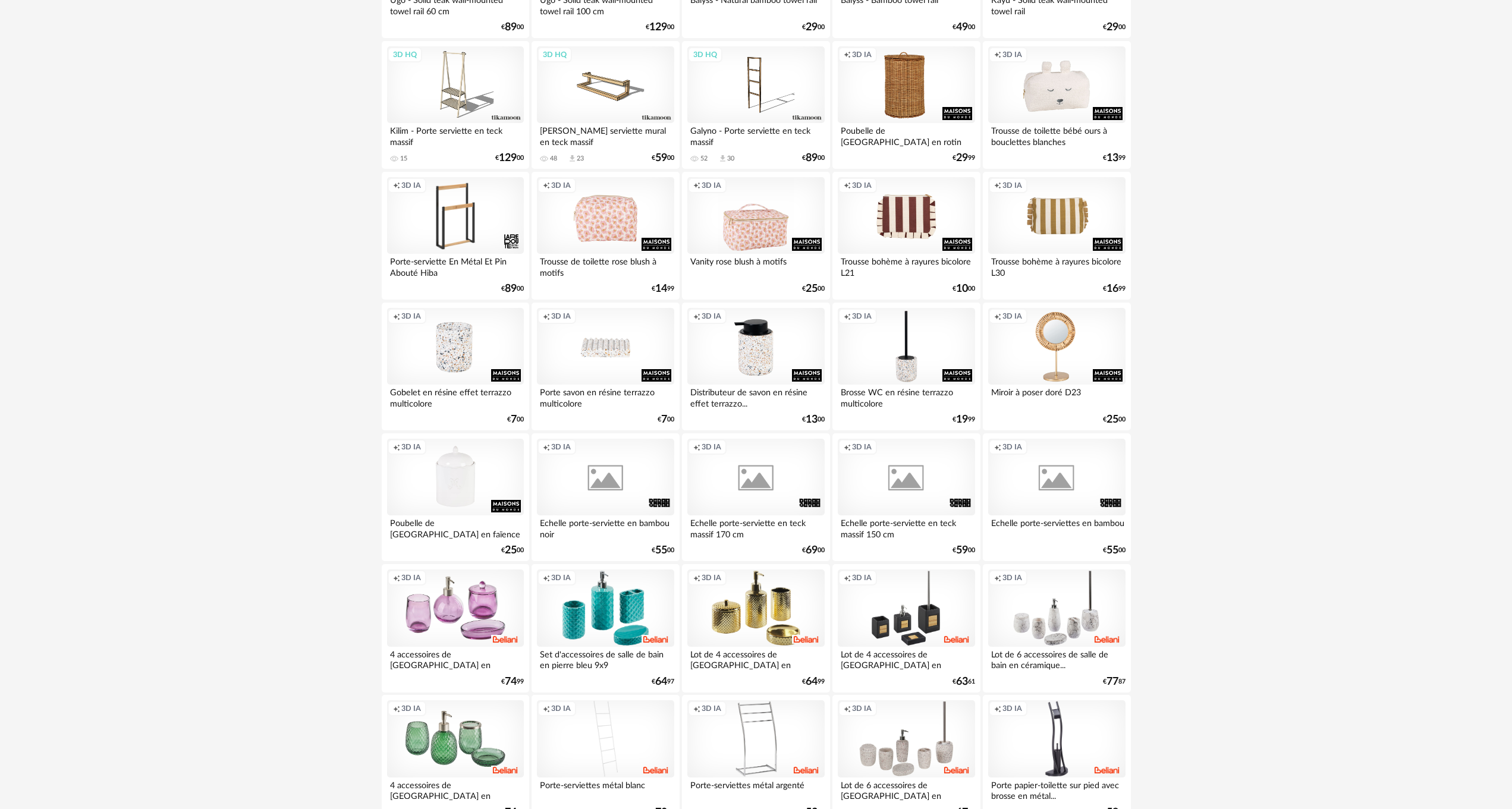
click at [729, 238] on div "Creation icon 3D IA" at bounding box center [755, 216] width 137 height 77
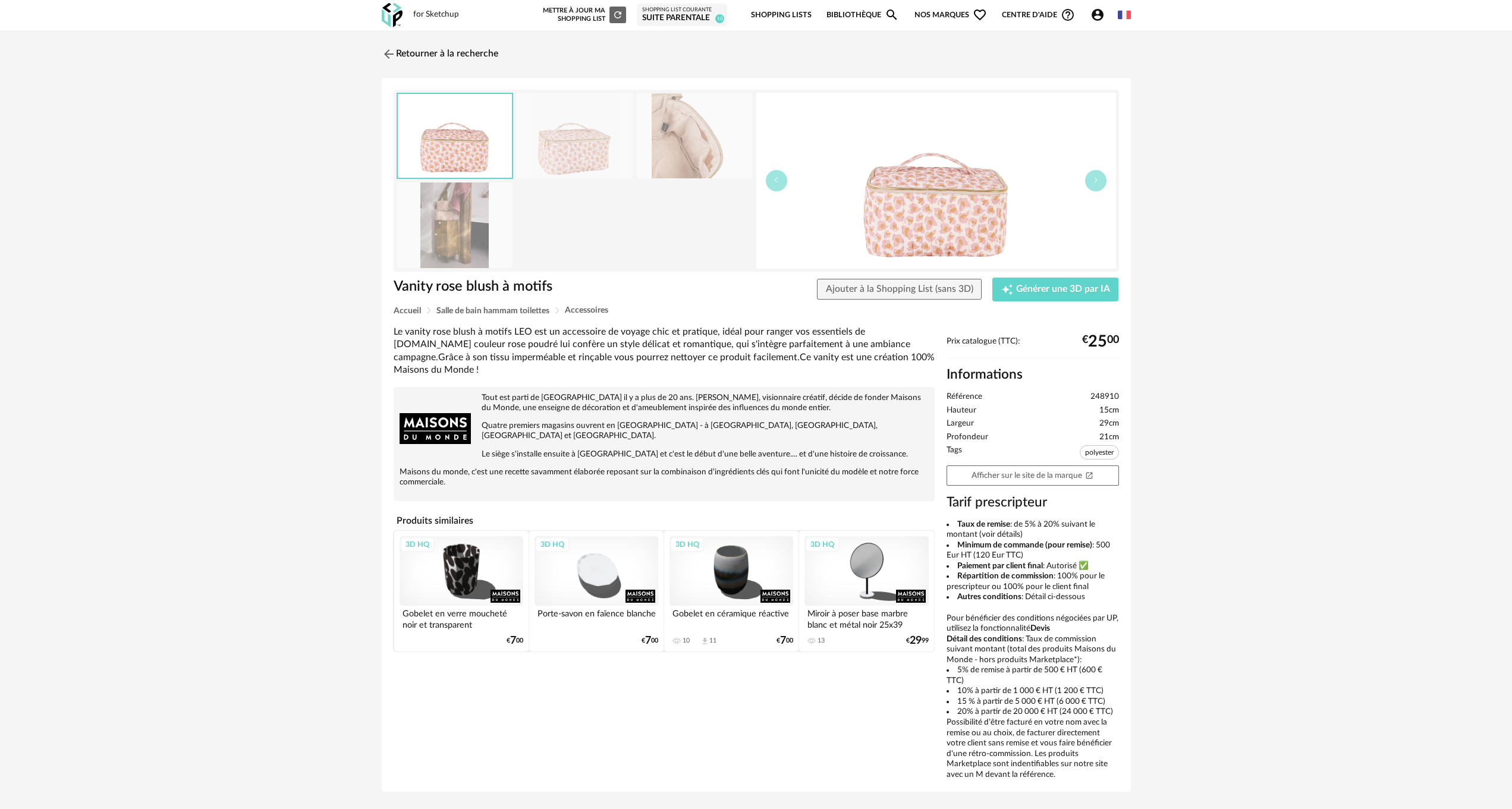
click at [583, 161] on img at bounding box center [574, 136] width 116 height 85
click at [715, 141] on img at bounding box center [694, 136] width 116 height 85
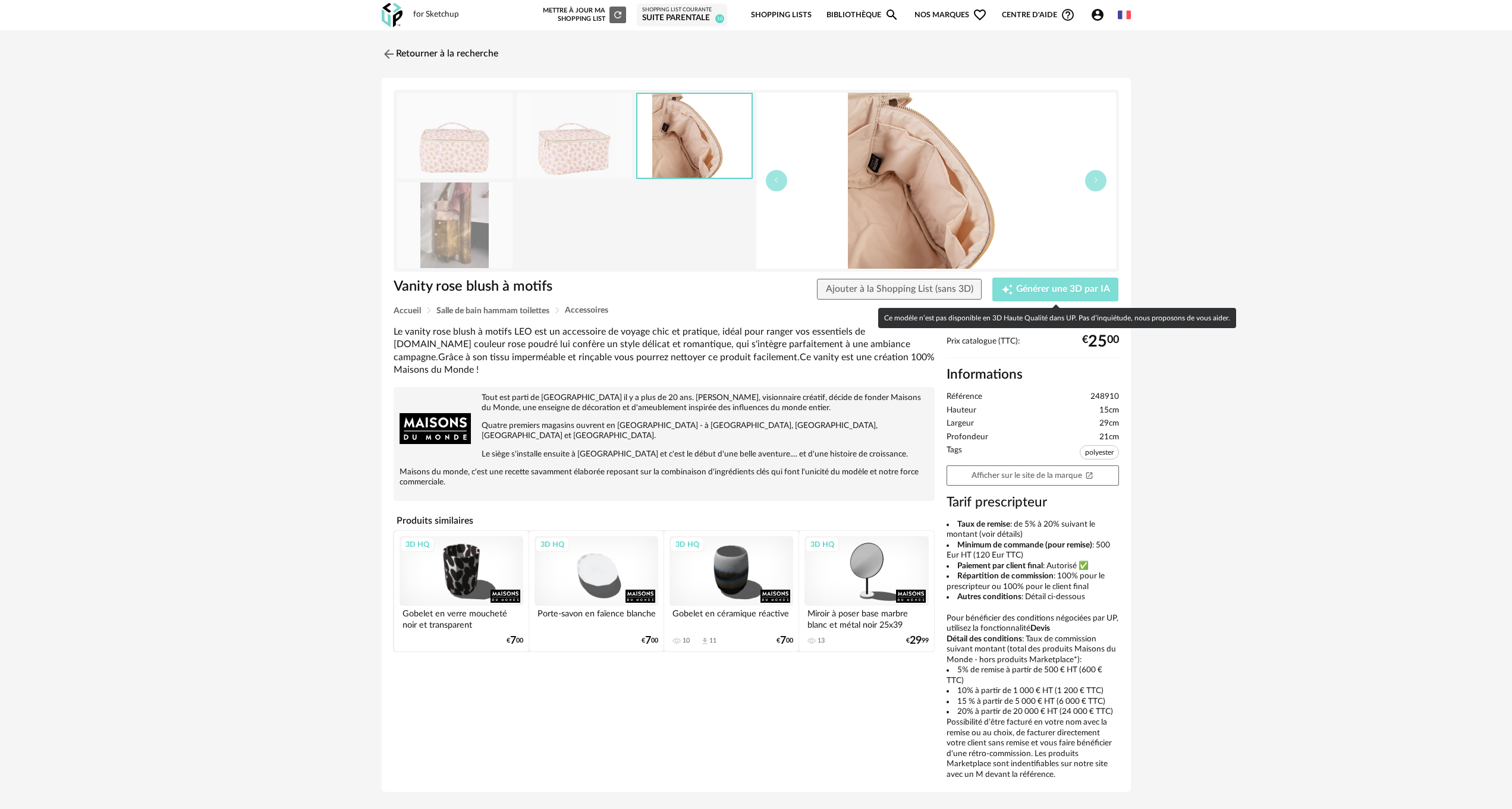
click at [1022, 287] on span "Générer une 3D par IA" at bounding box center [1063, 289] width 94 height 9
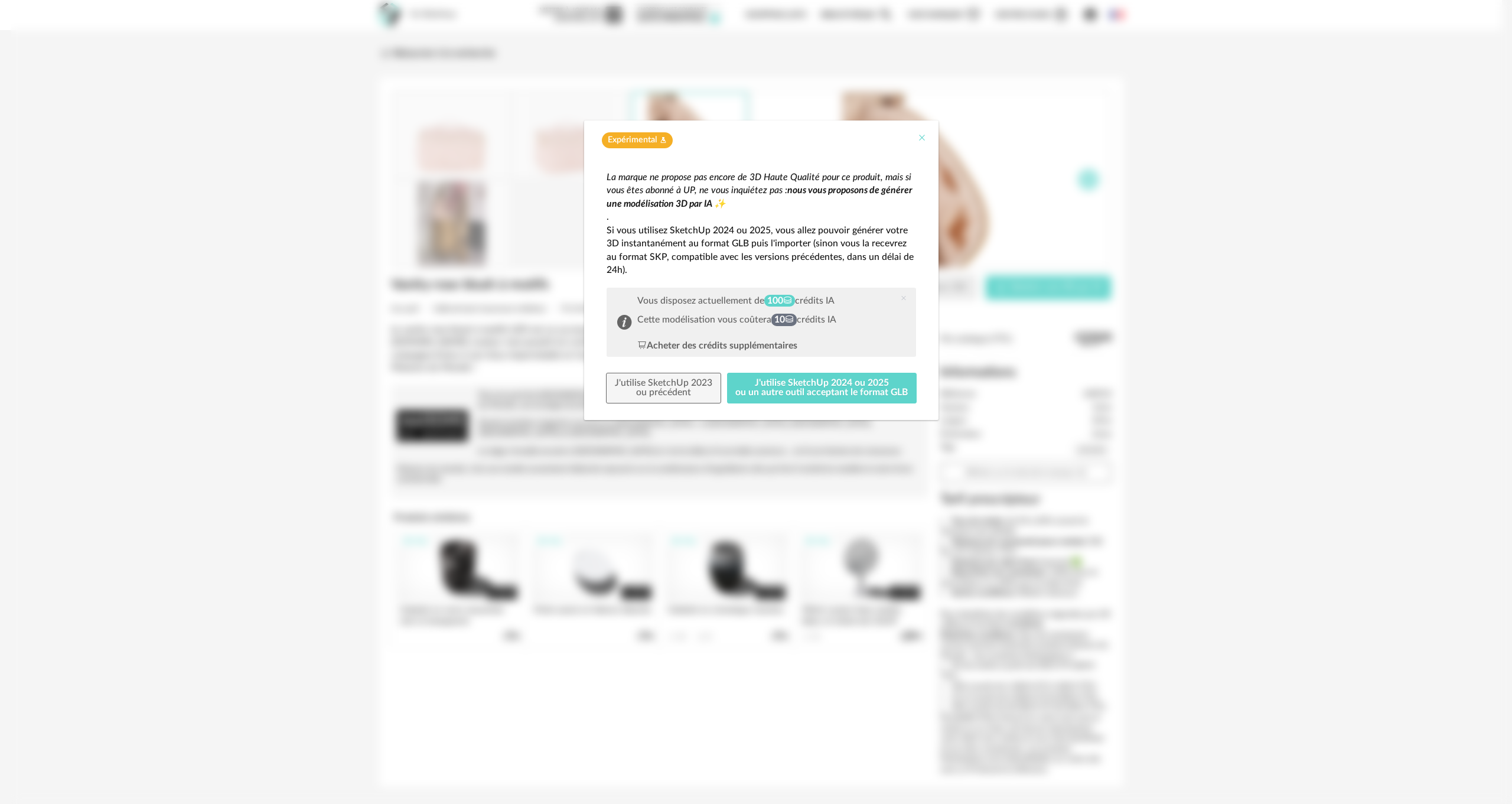
click at [923, 135] on icon "Close" at bounding box center [921, 137] width 9 height 9
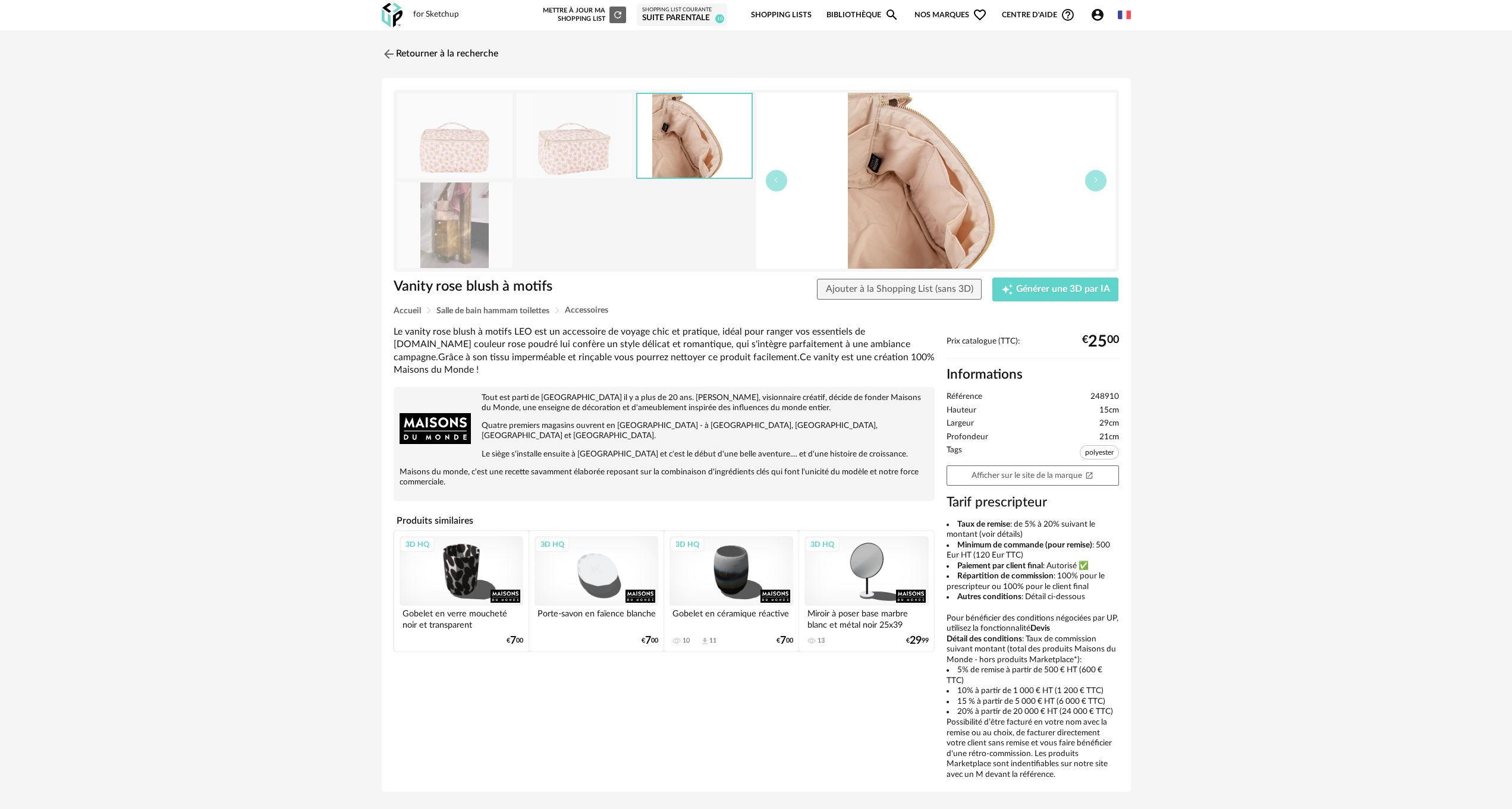
click at [428, 241] on img at bounding box center [454, 225] width 116 height 85
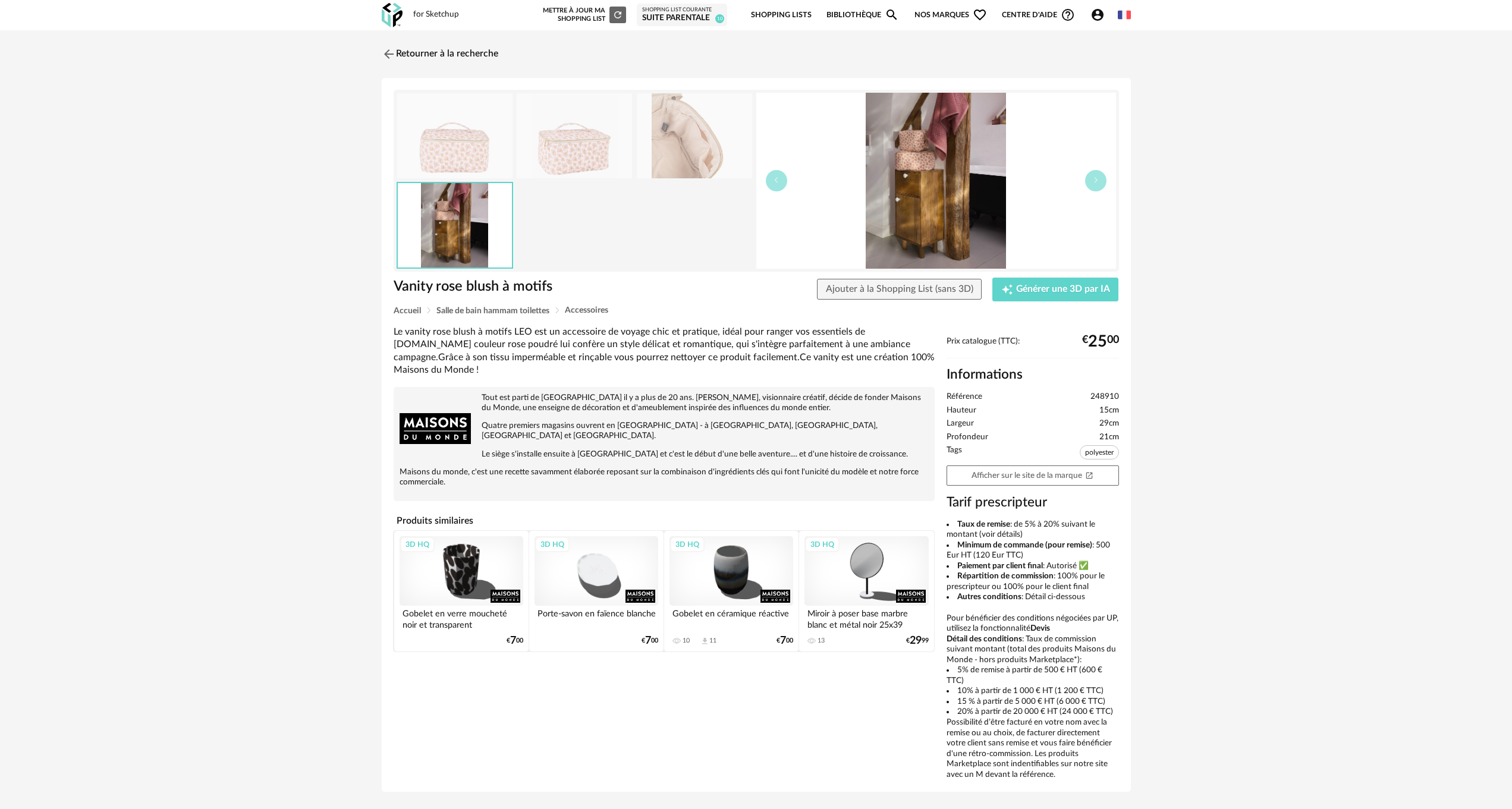
click at [157, 329] on div "Retourner à la recherche Vanity rose blush à motifs Vanity rose blush à motifs …" at bounding box center [756, 422] width 1512 height 783
click at [386, 50] on img at bounding box center [387, 54] width 17 height 17
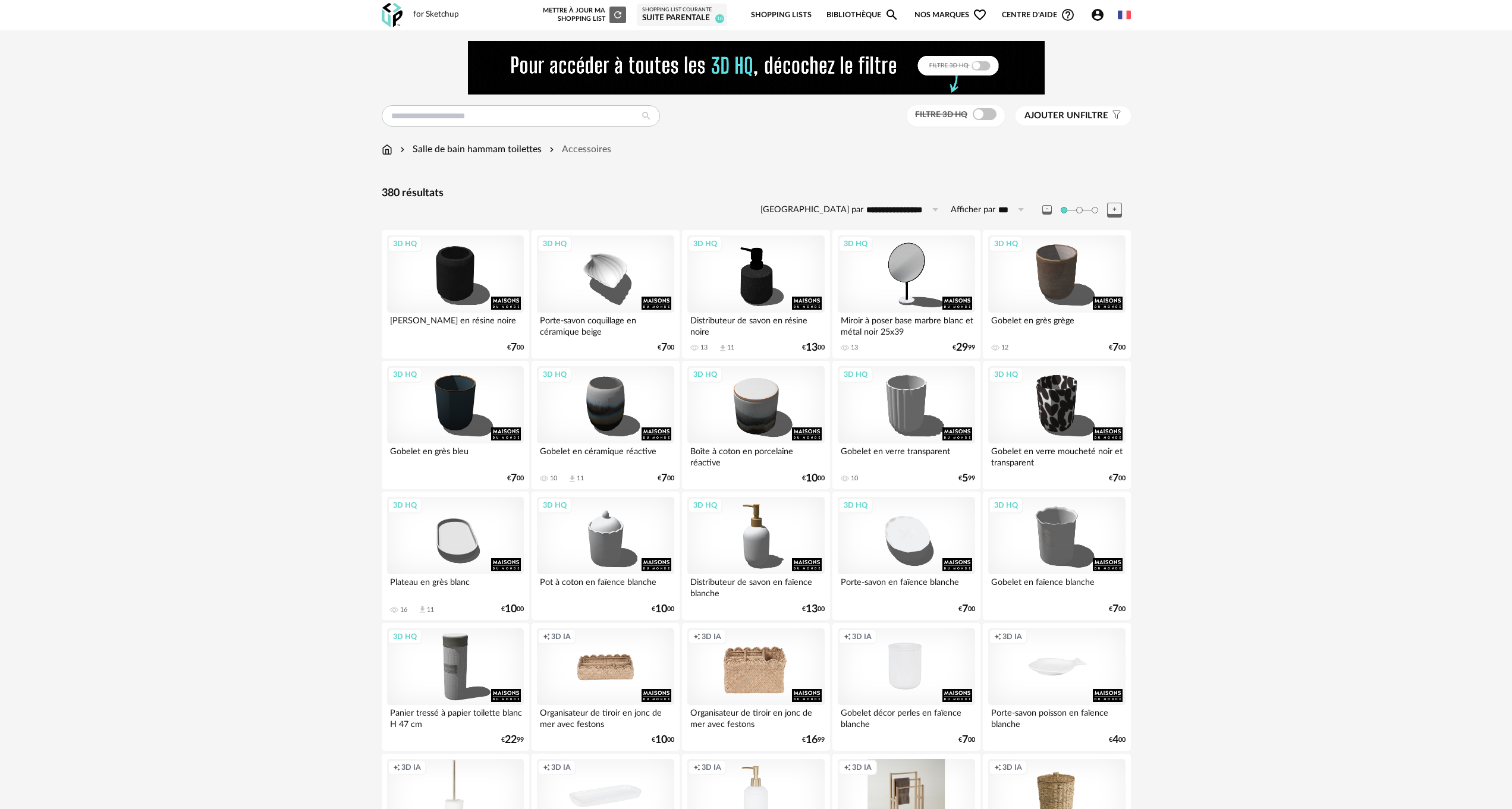
click at [386, 149] on img at bounding box center [386, 149] width 11 height 13
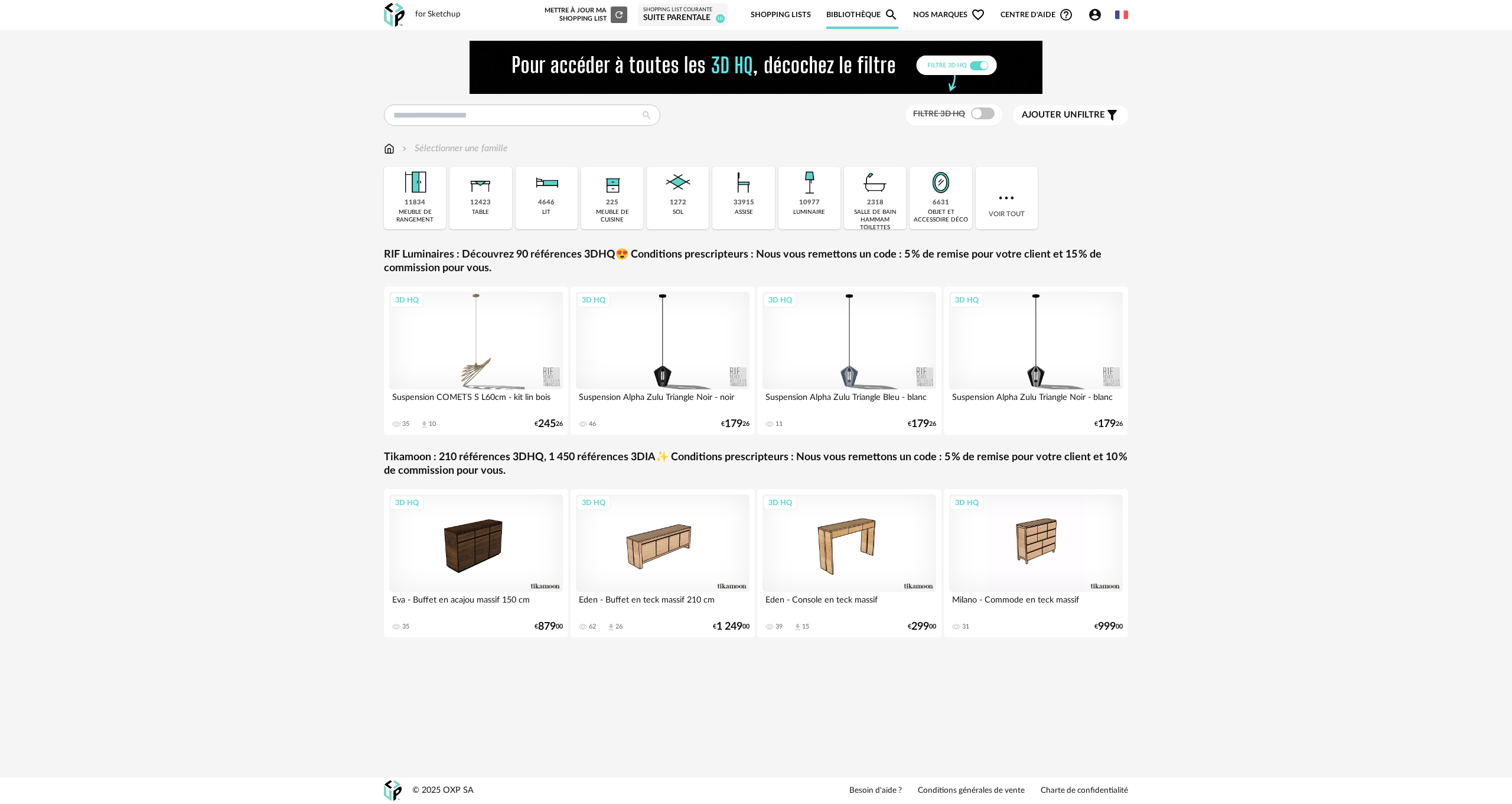
click at [940, 194] on img at bounding box center [940, 182] width 32 height 32
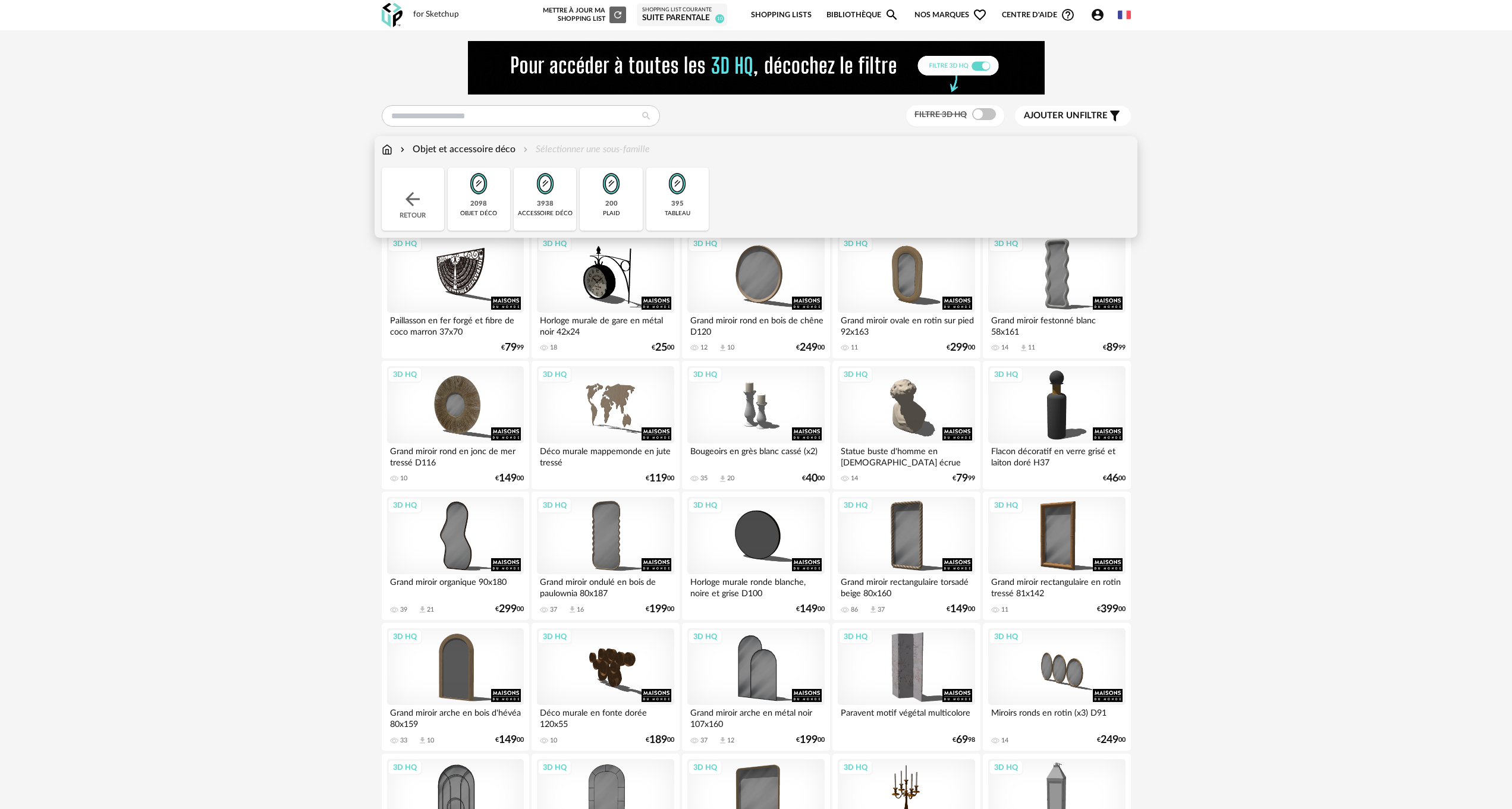
click at [474, 213] on div "objet déco" at bounding box center [478, 213] width 37 height 8
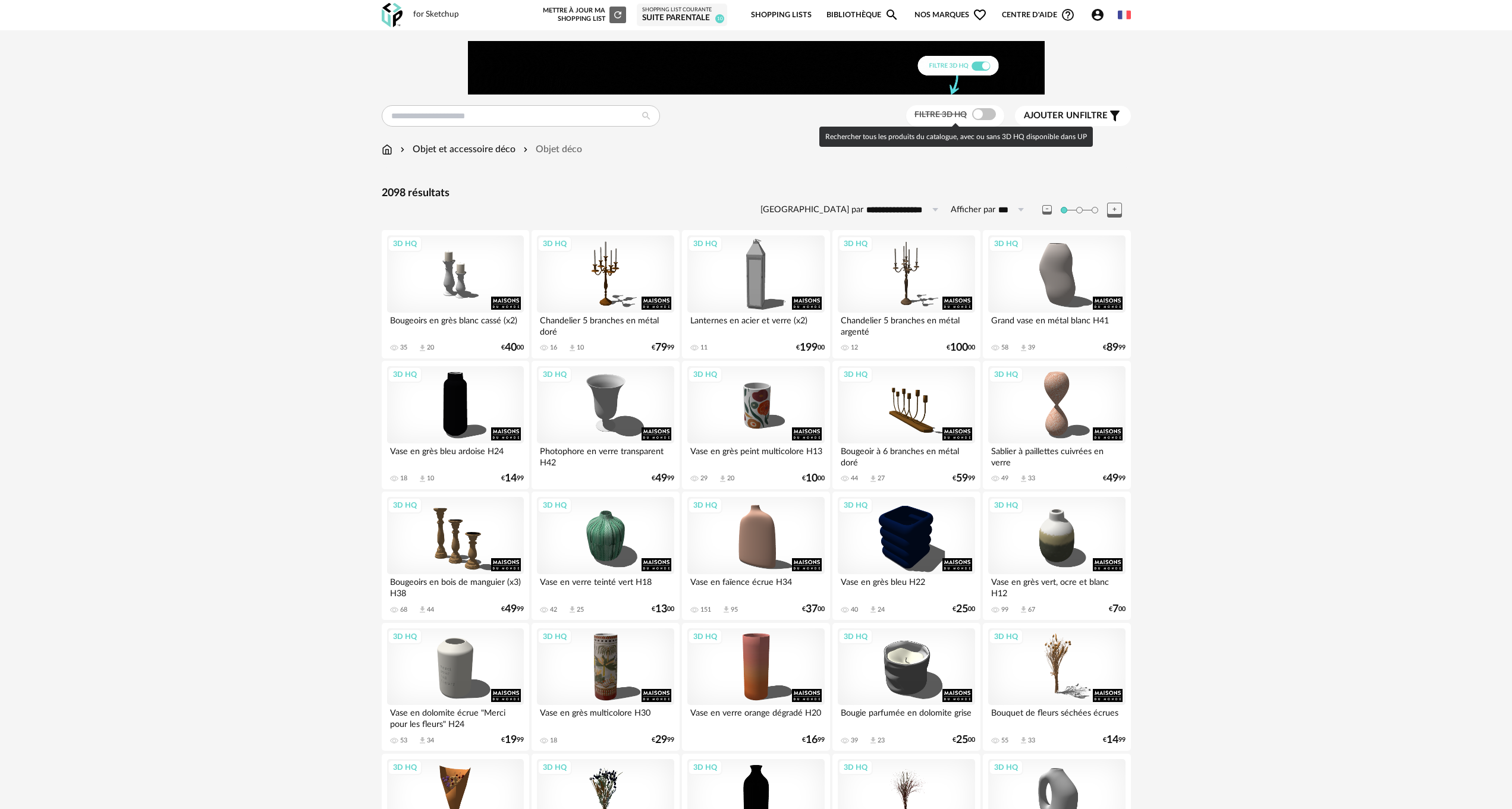
click at [985, 114] on span at bounding box center [984, 114] width 24 height 12
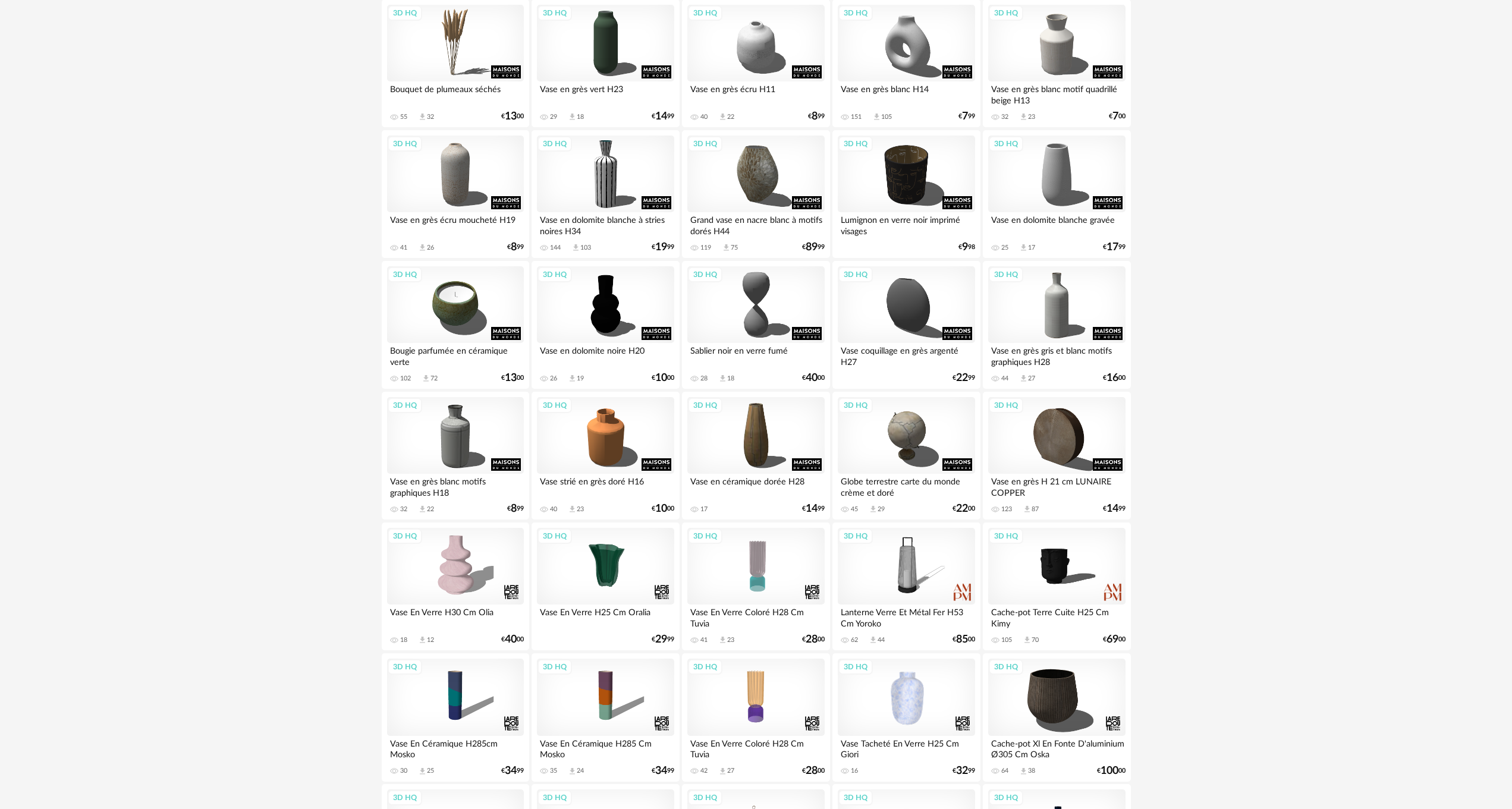
scroll to position [2116, 0]
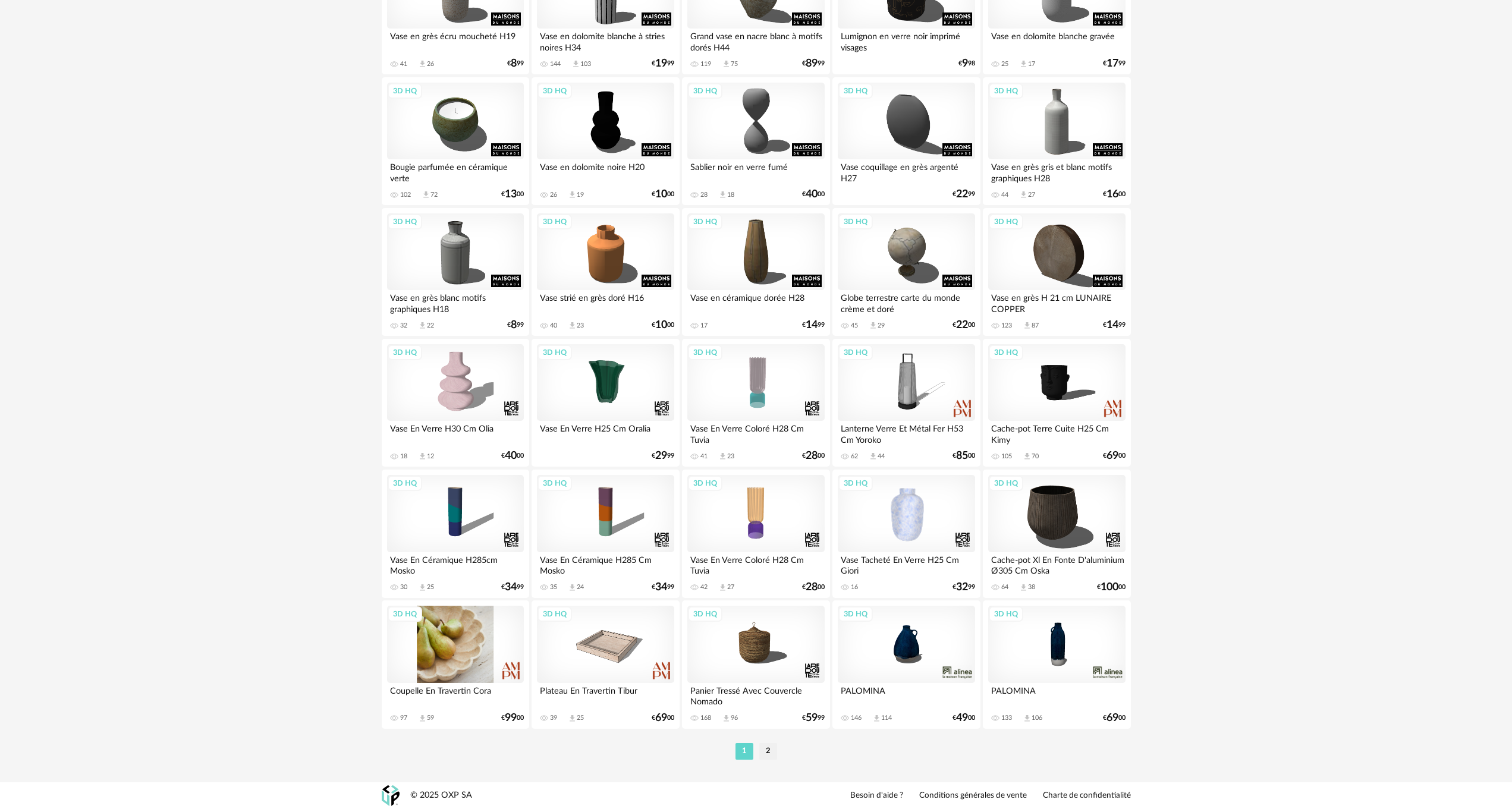
click at [443, 650] on div "3D HQ" at bounding box center [455, 645] width 137 height 77
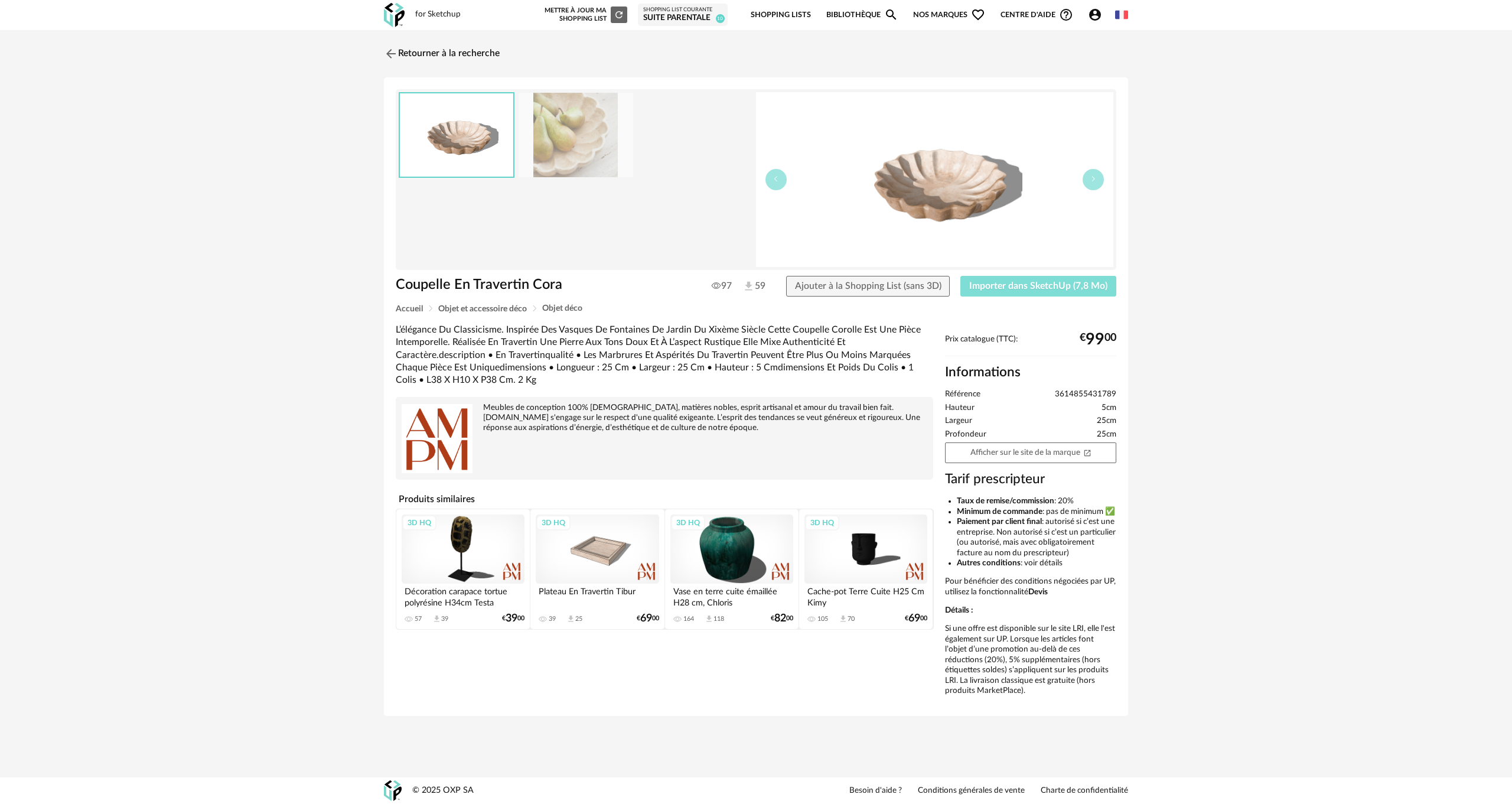
click at [1032, 283] on span "Importer dans SketchUp (7,8 Mo)" at bounding box center [1038, 285] width 138 height 9
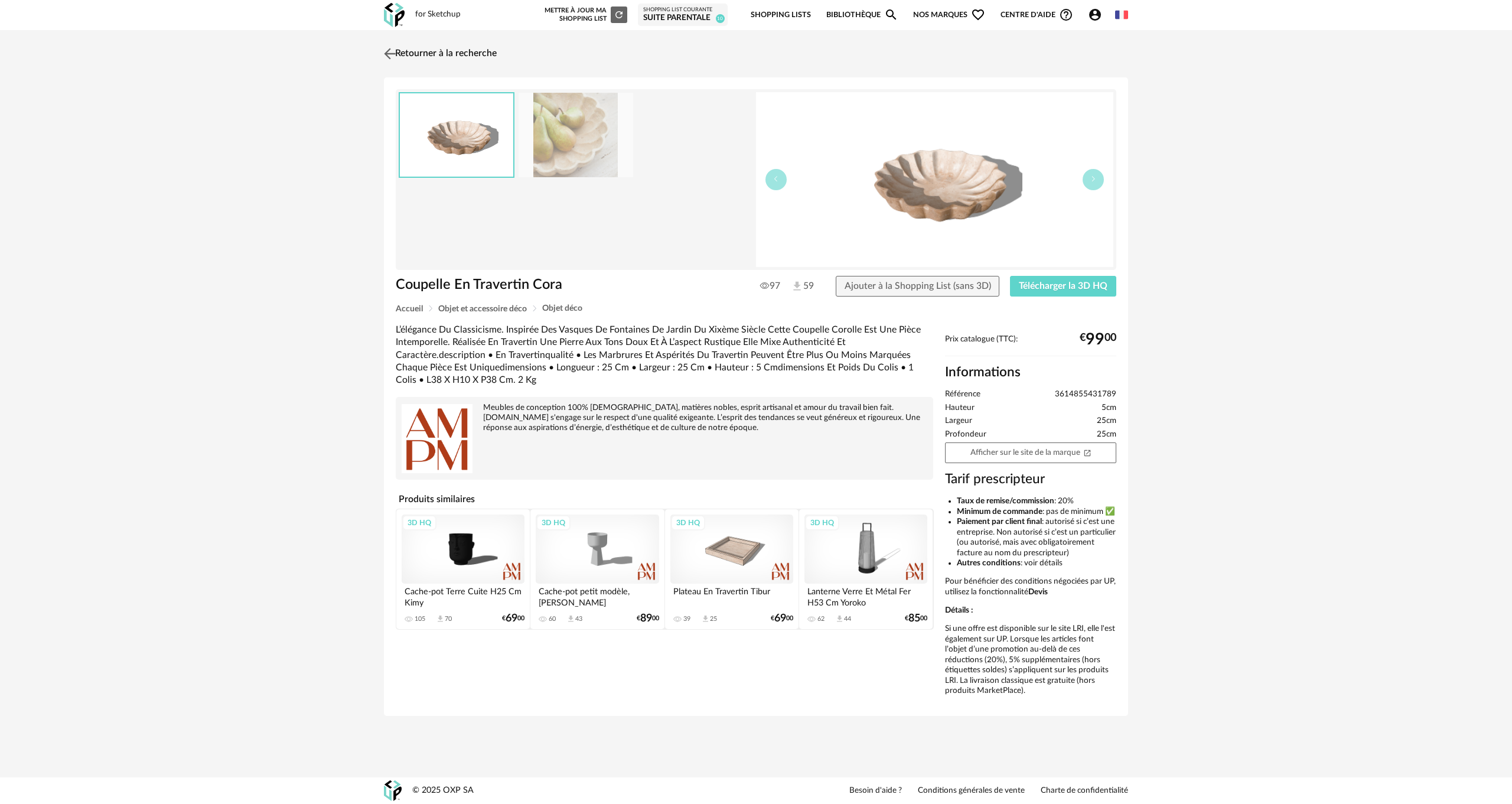
click at [404, 54] on link "Retourner à la recherche" at bounding box center [439, 54] width 115 height 26
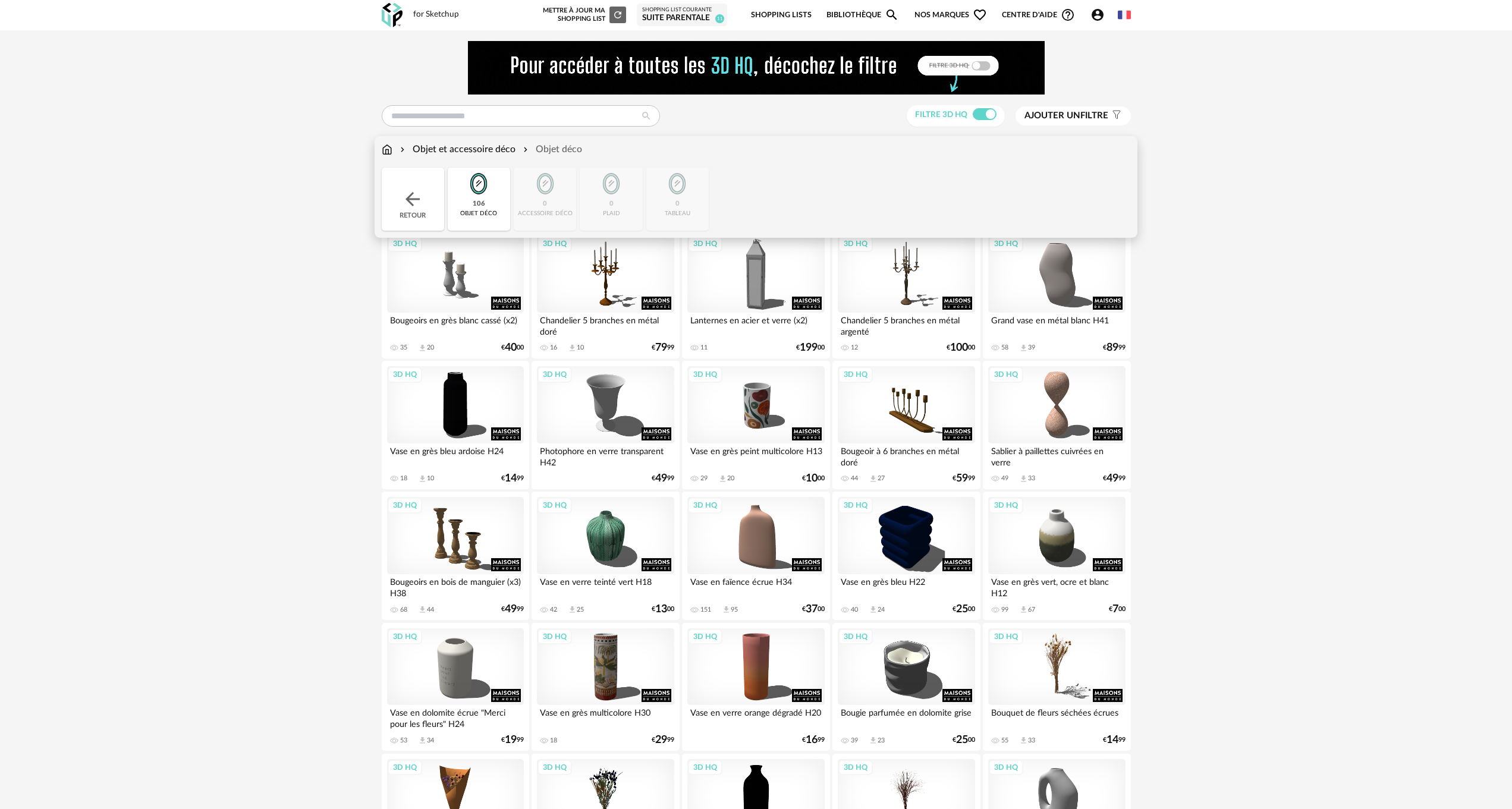
click at [553, 206] on div "Close icon Retour 106 objet déco 0 accessoire déco 0 plaid 0 tableau" at bounding box center [756, 199] width 749 height 63
click at [476, 153] on div "Objet et accessoire déco" at bounding box center [457, 149] width 118 height 13
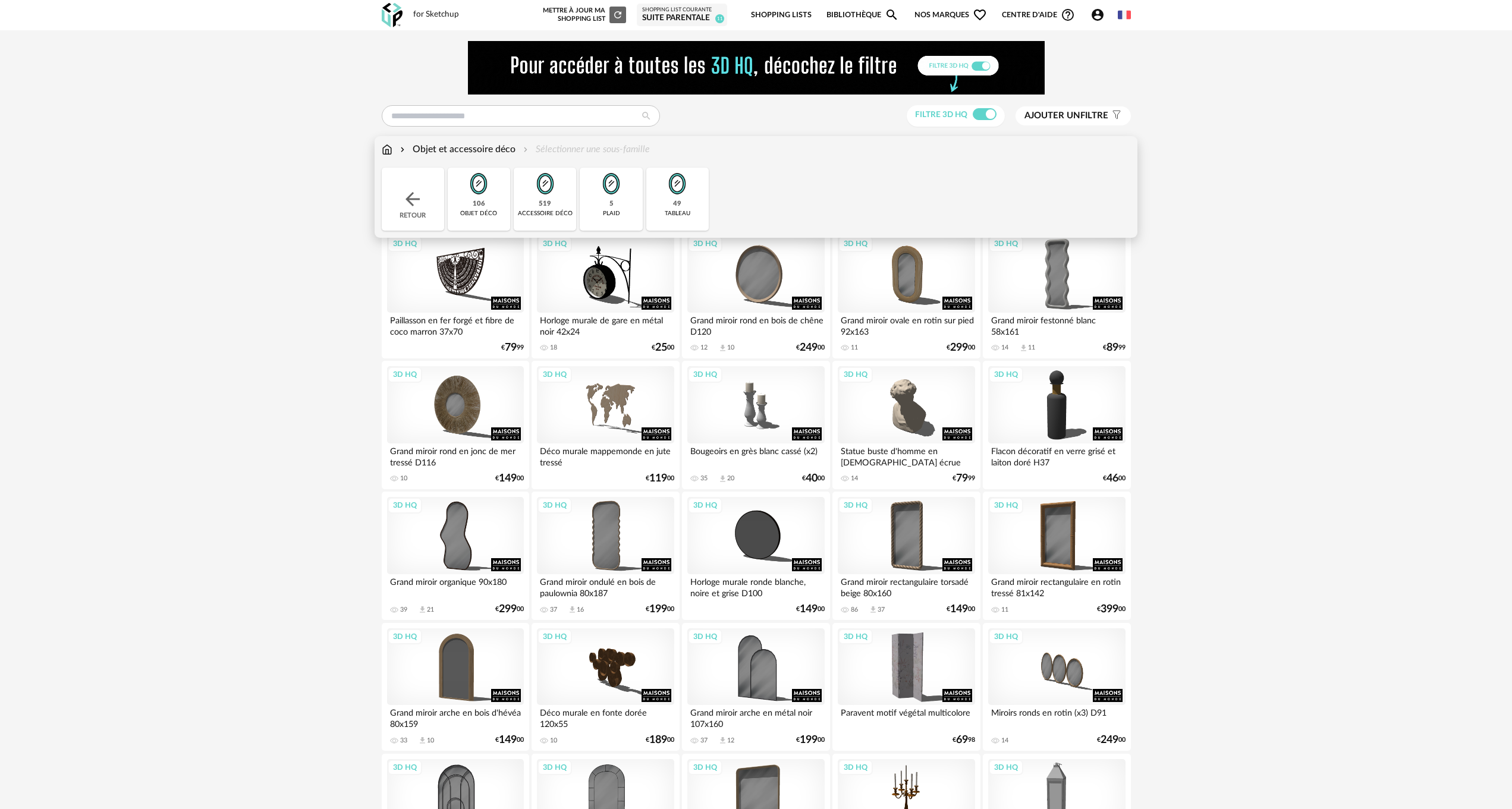
click at [541, 194] on img at bounding box center [544, 183] width 32 height 32
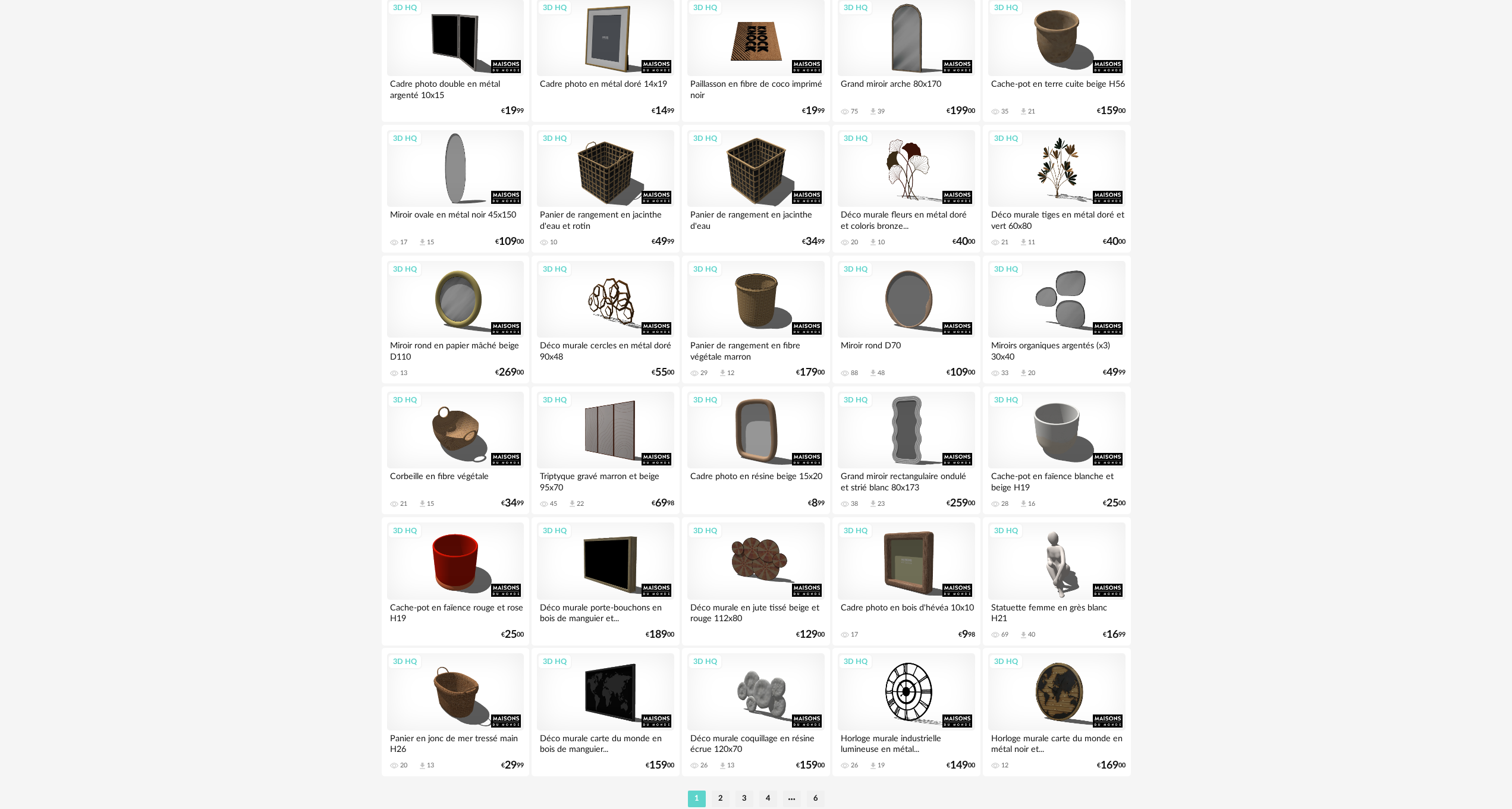
scroll to position [2116, 0]
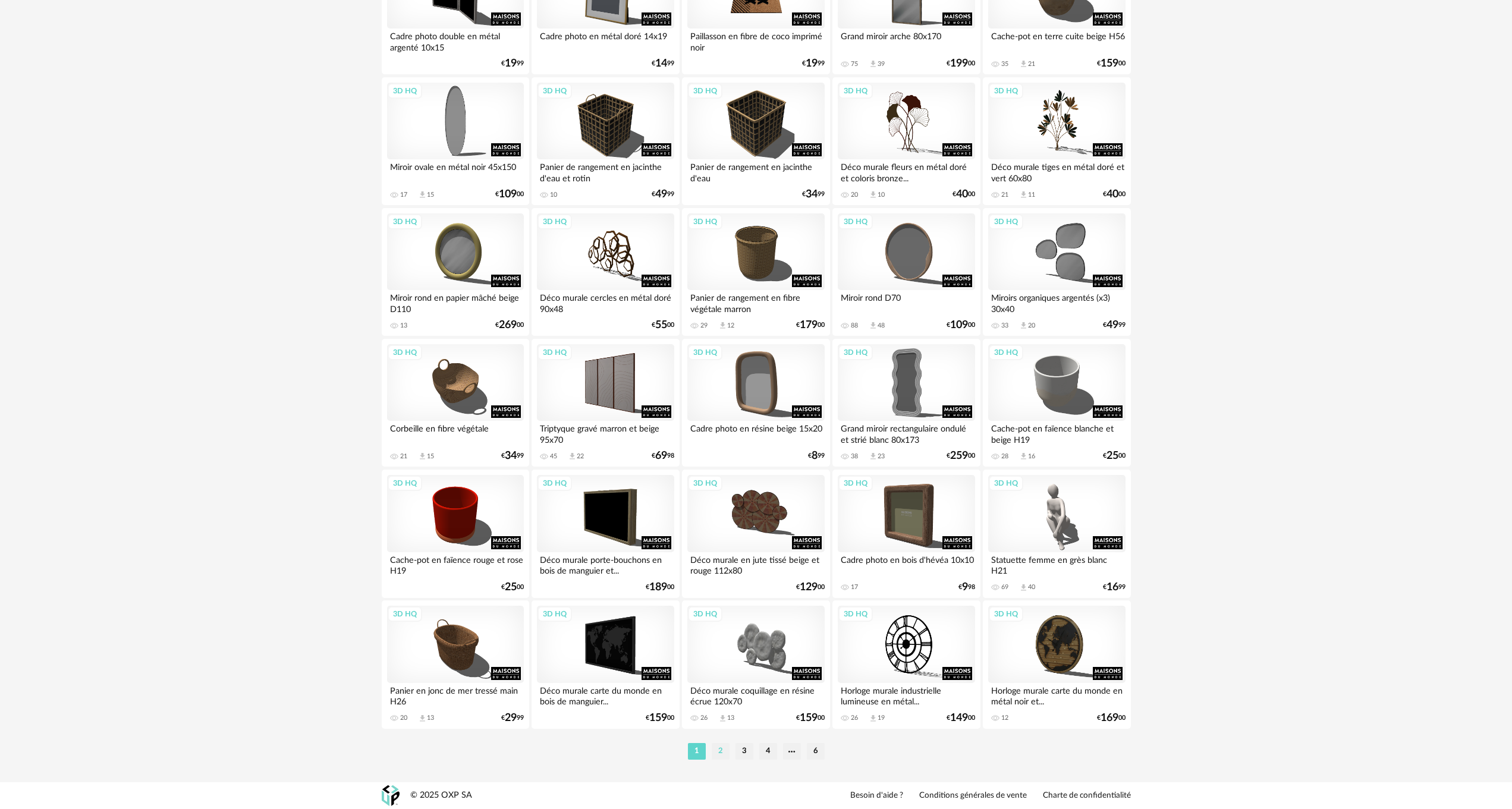
click at [719, 754] on li "2" at bounding box center [720, 751] width 18 height 16
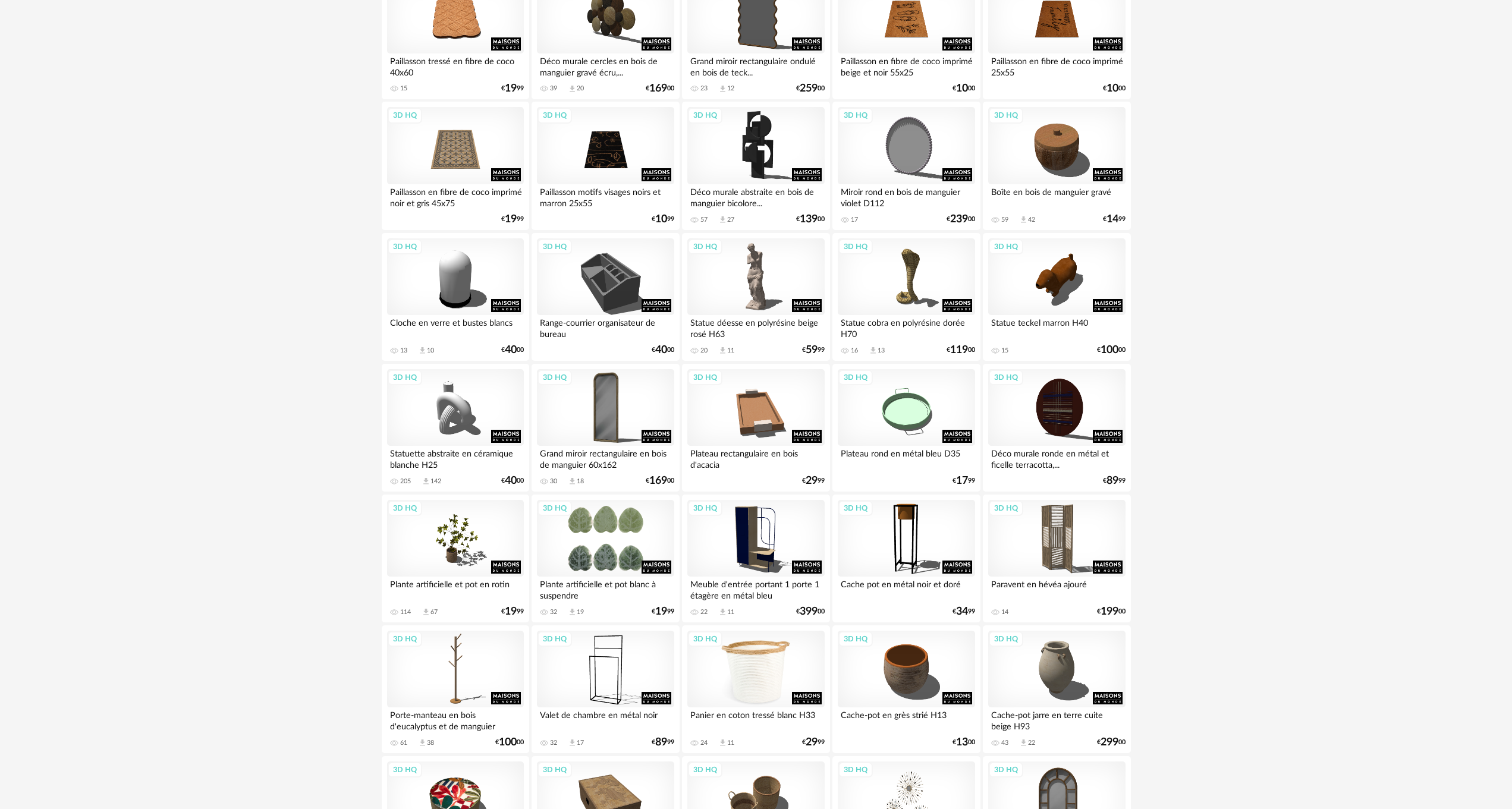
scroll to position [416, 0]
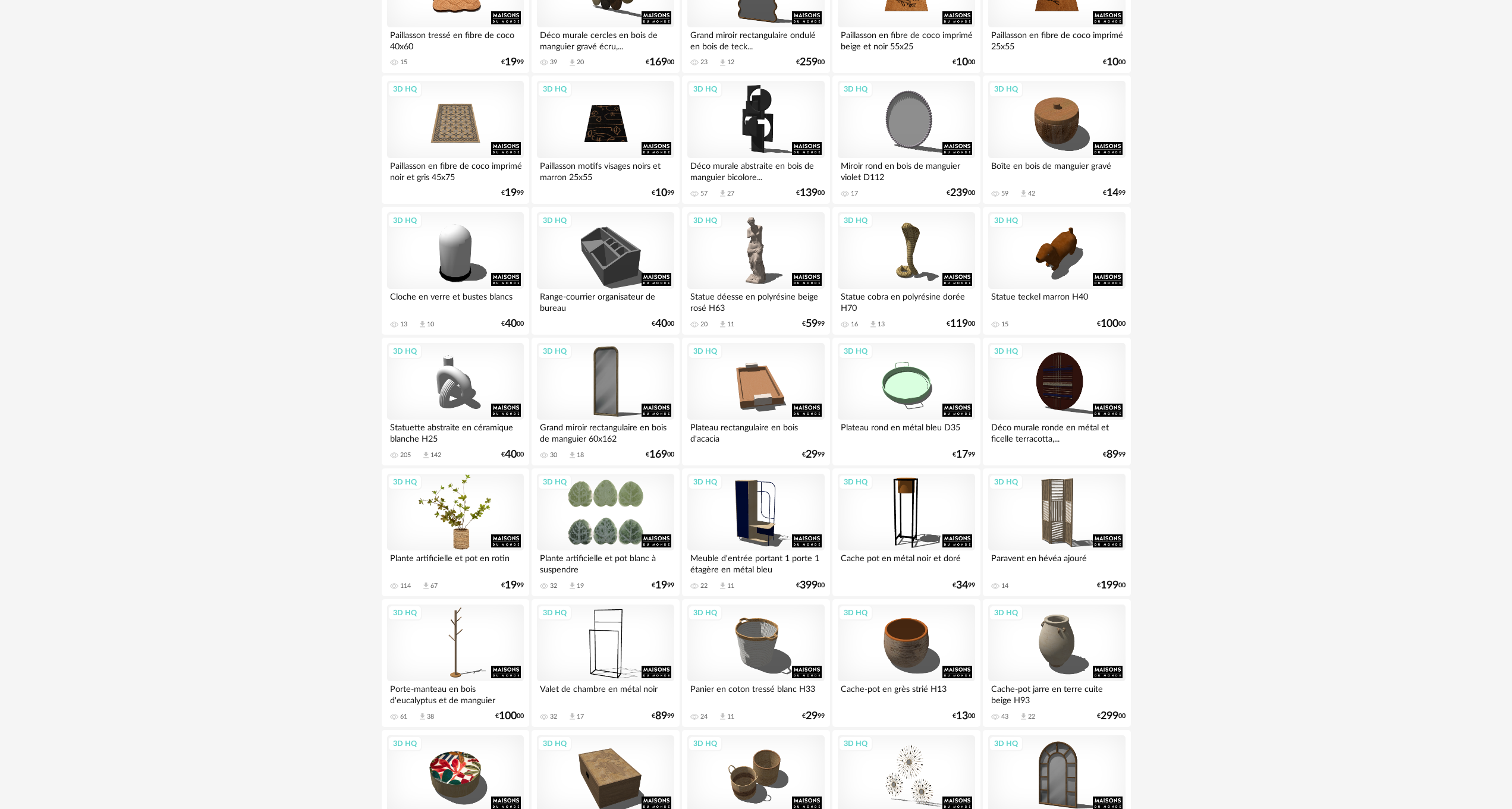
click at [459, 534] on div "3D HQ" at bounding box center [455, 512] width 137 height 77
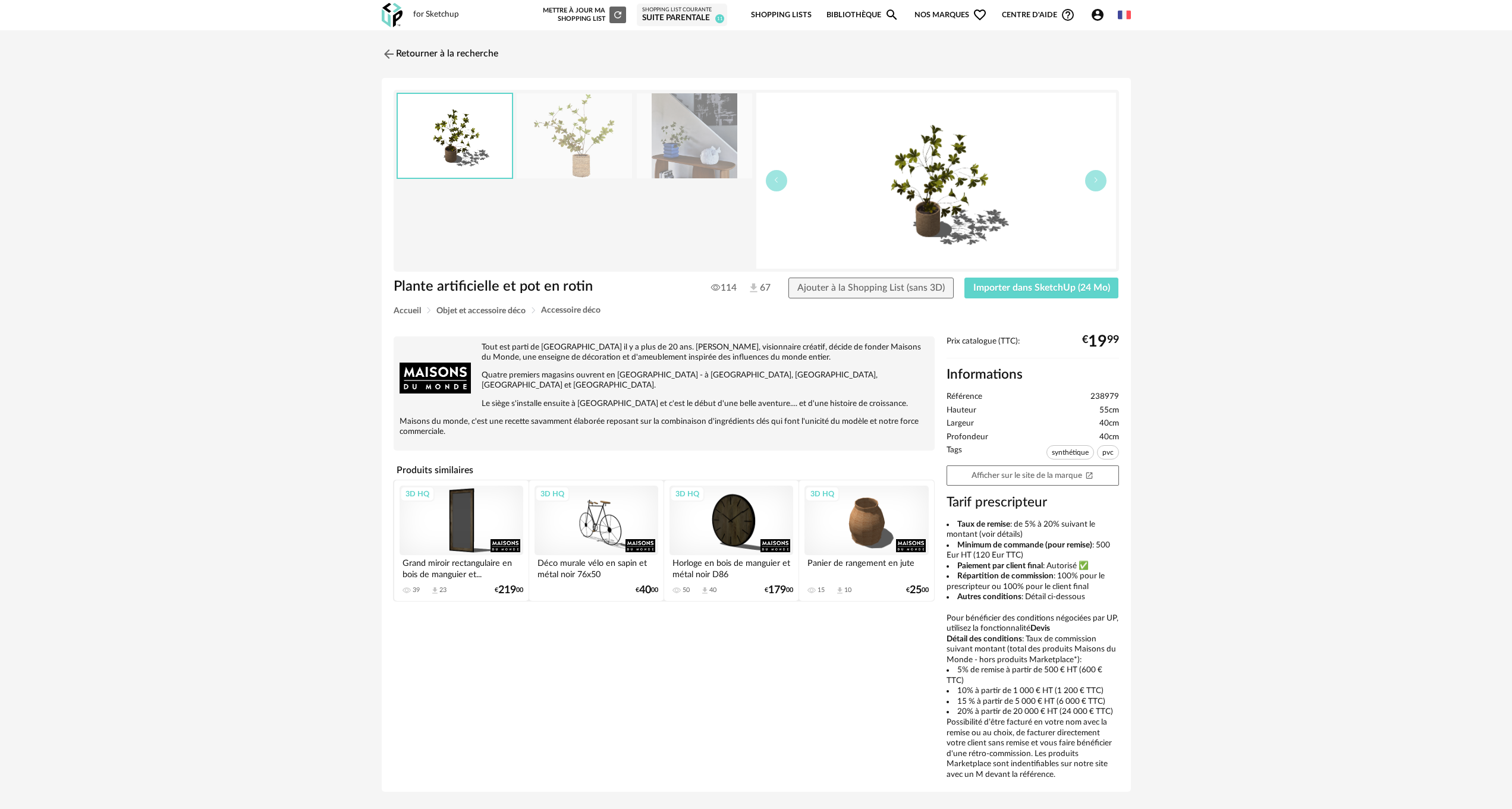
click at [591, 162] on img at bounding box center [574, 136] width 116 height 85
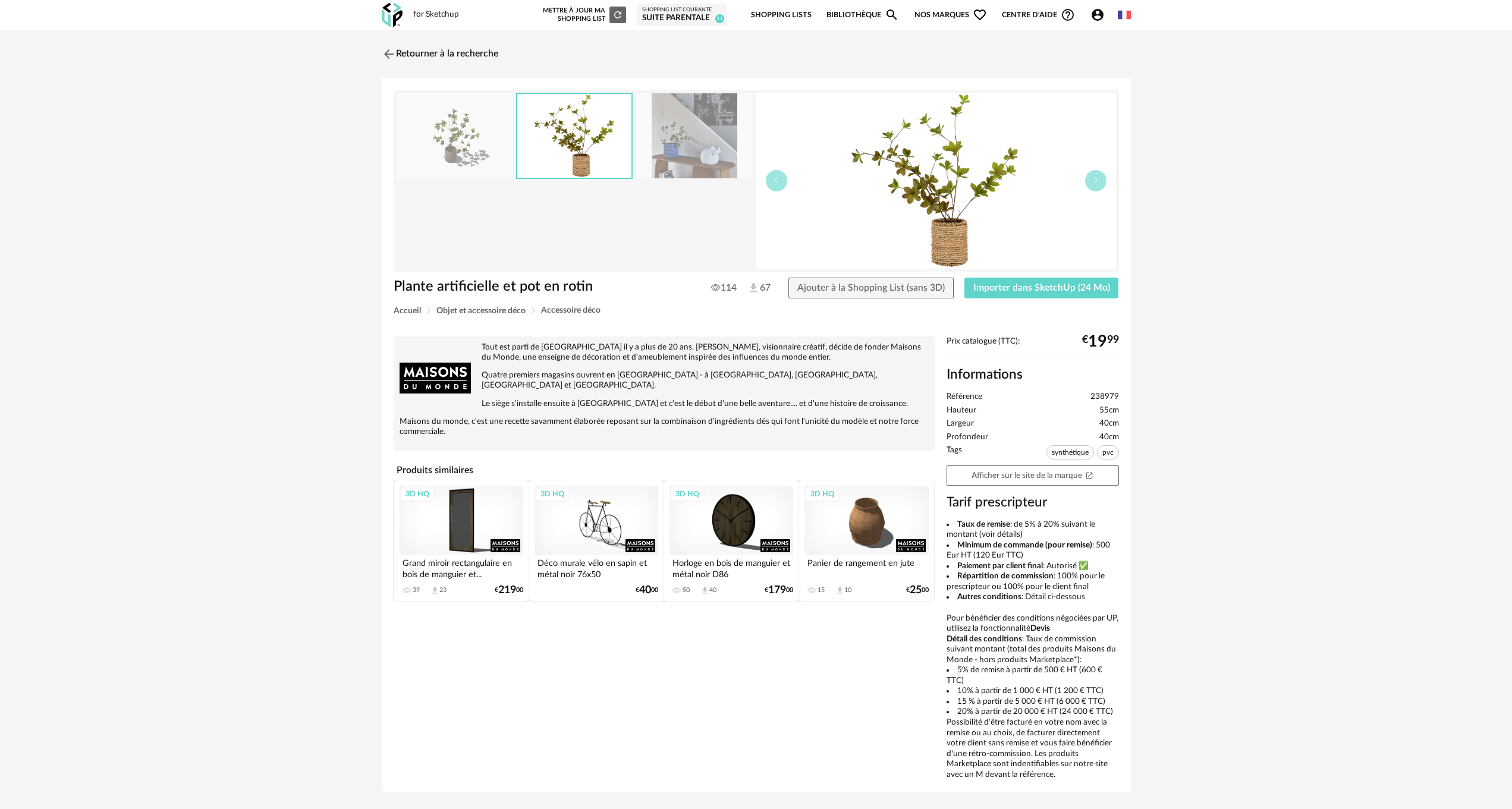
click at [591, 162] on img at bounding box center [574, 136] width 114 height 84
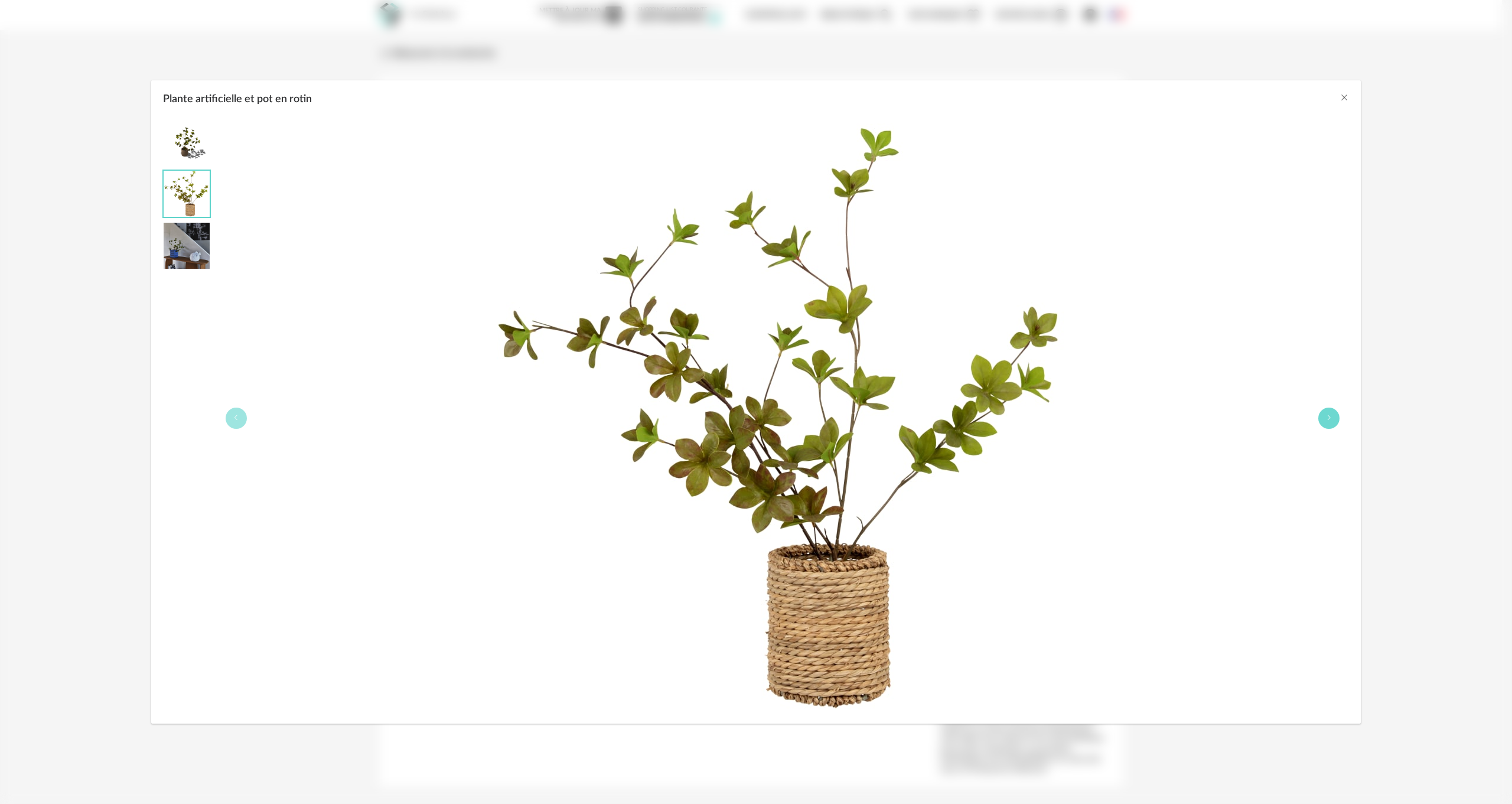
click at [1333, 417] on button "Plante artificielle et pot en rotin" at bounding box center [1329, 419] width 21 height 21
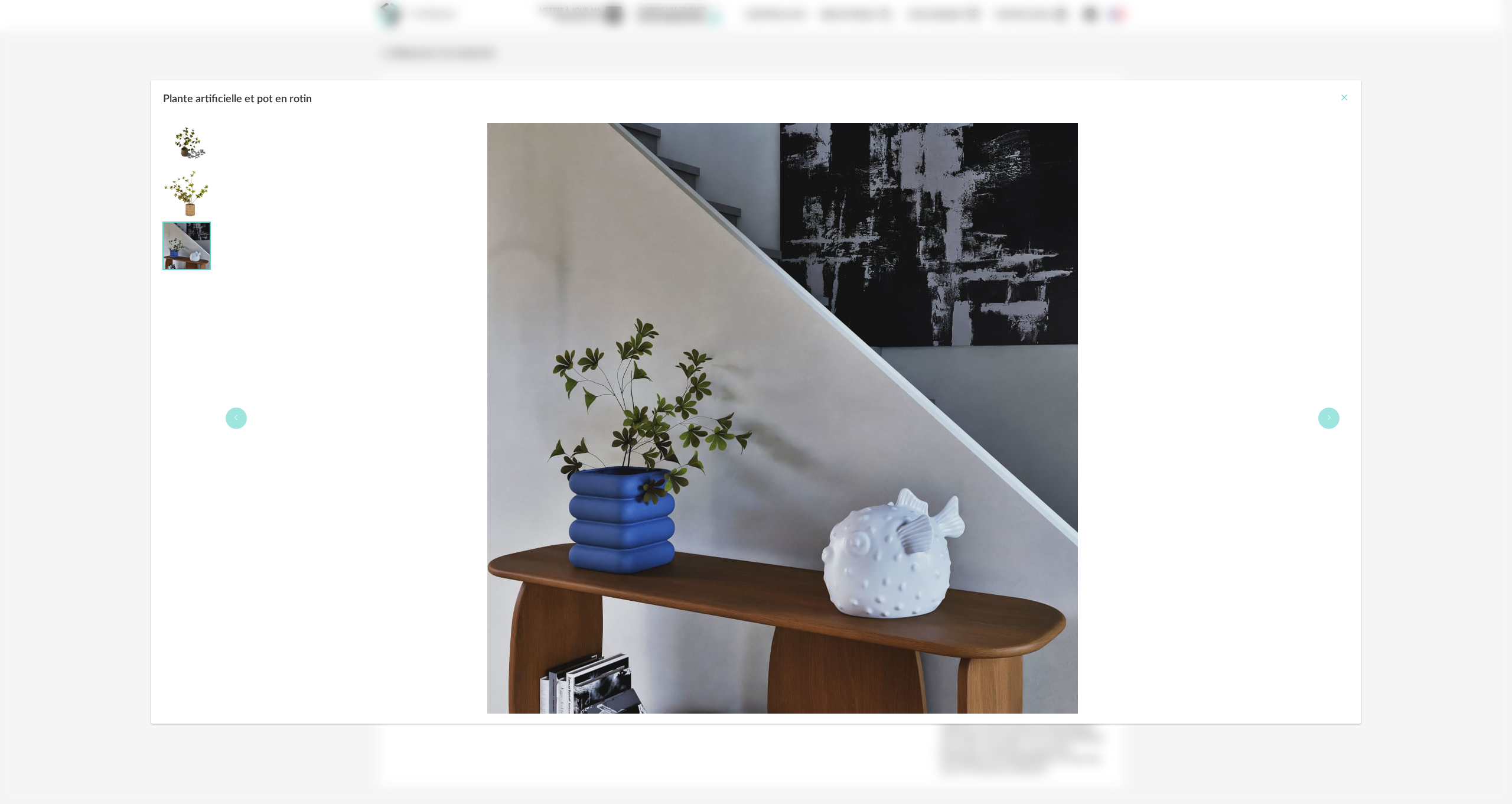
click at [1341, 99] on icon "Close" at bounding box center [1344, 97] width 9 height 9
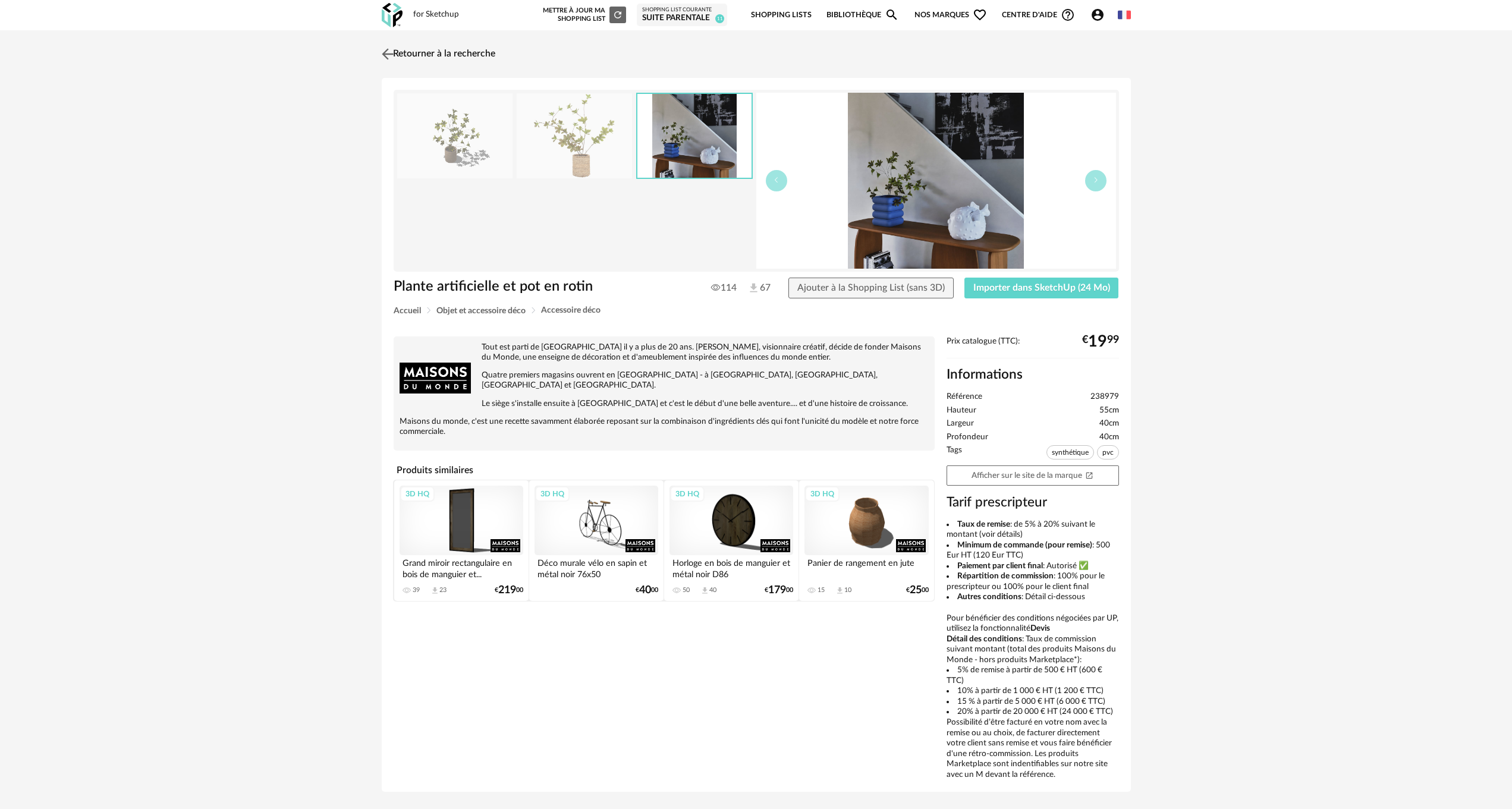
click at [390, 55] on img at bounding box center [387, 54] width 17 height 17
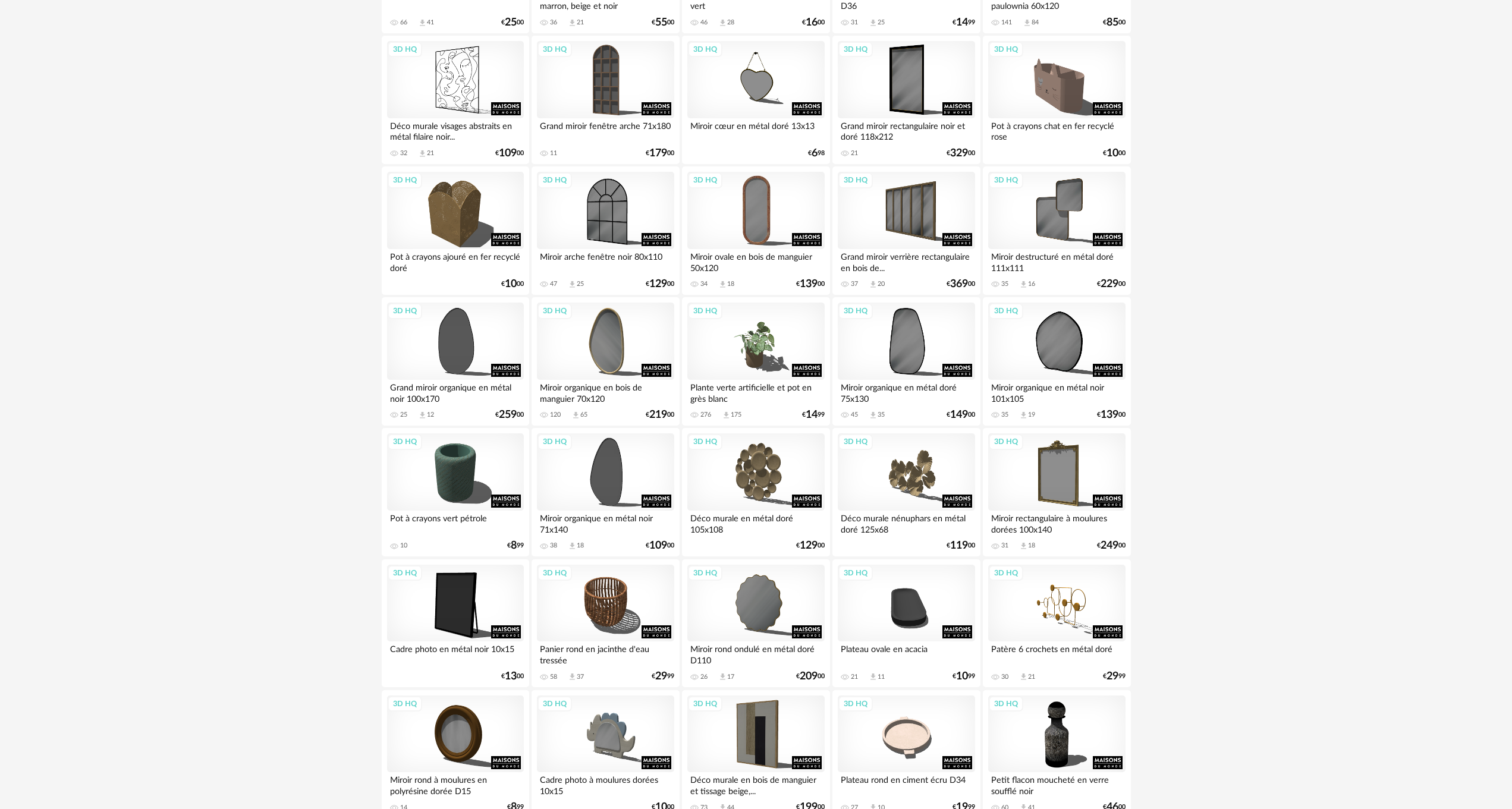
scroll to position [1487, 0]
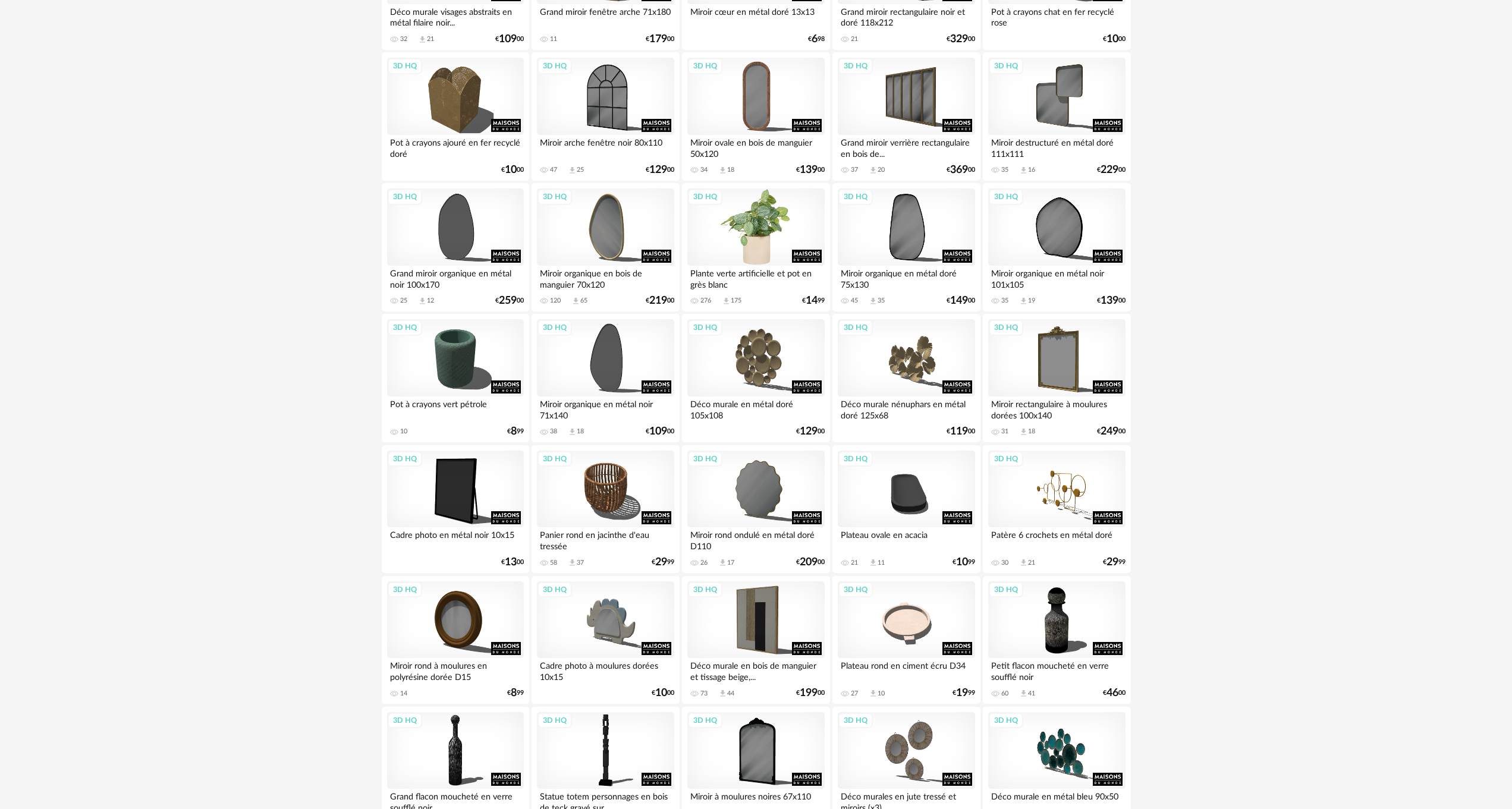
click at [765, 239] on div "3D HQ" at bounding box center [755, 227] width 137 height 77
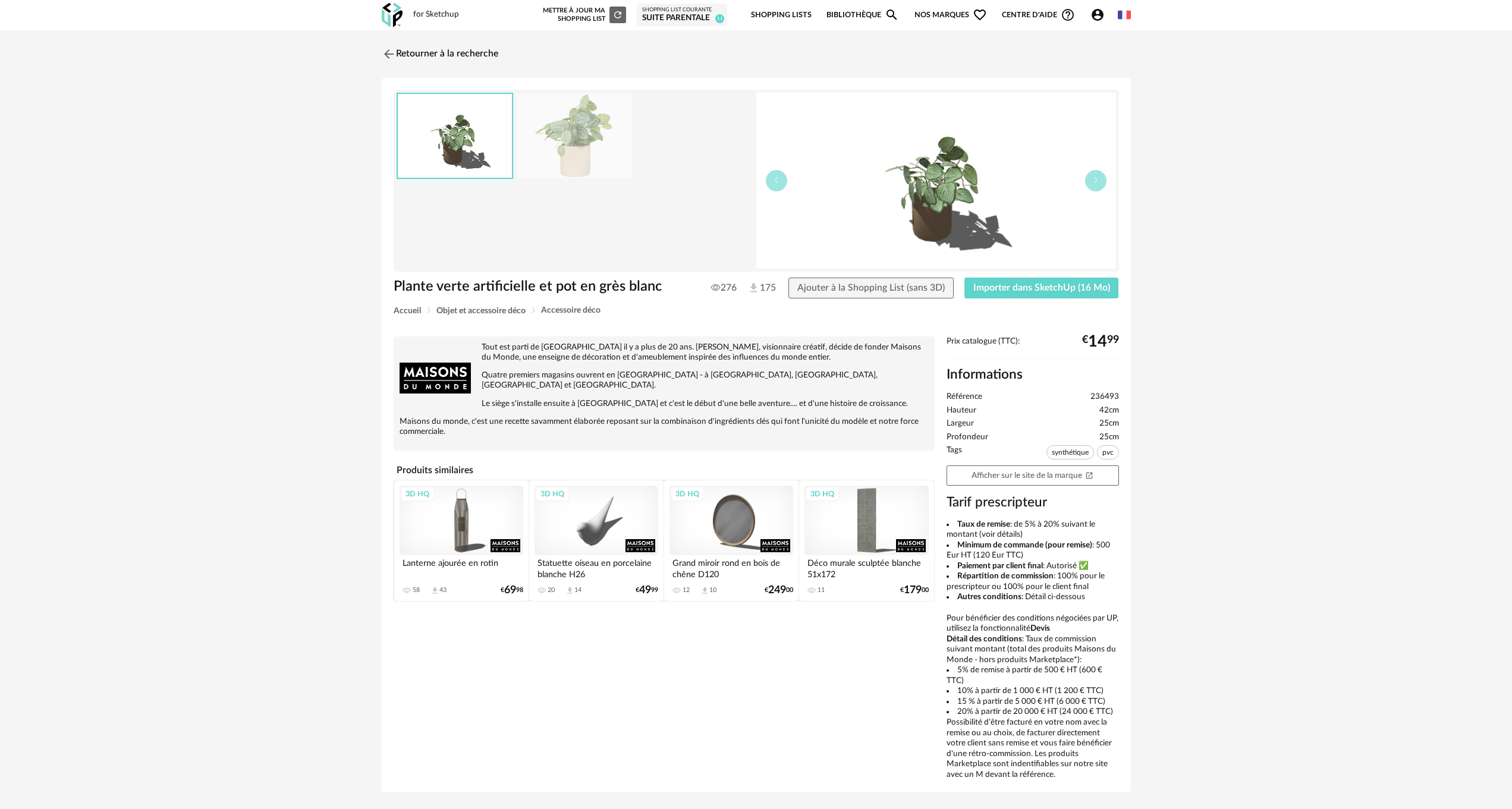
click at [582, 132] on img at bounding box center [574, 136] width 116 height 85
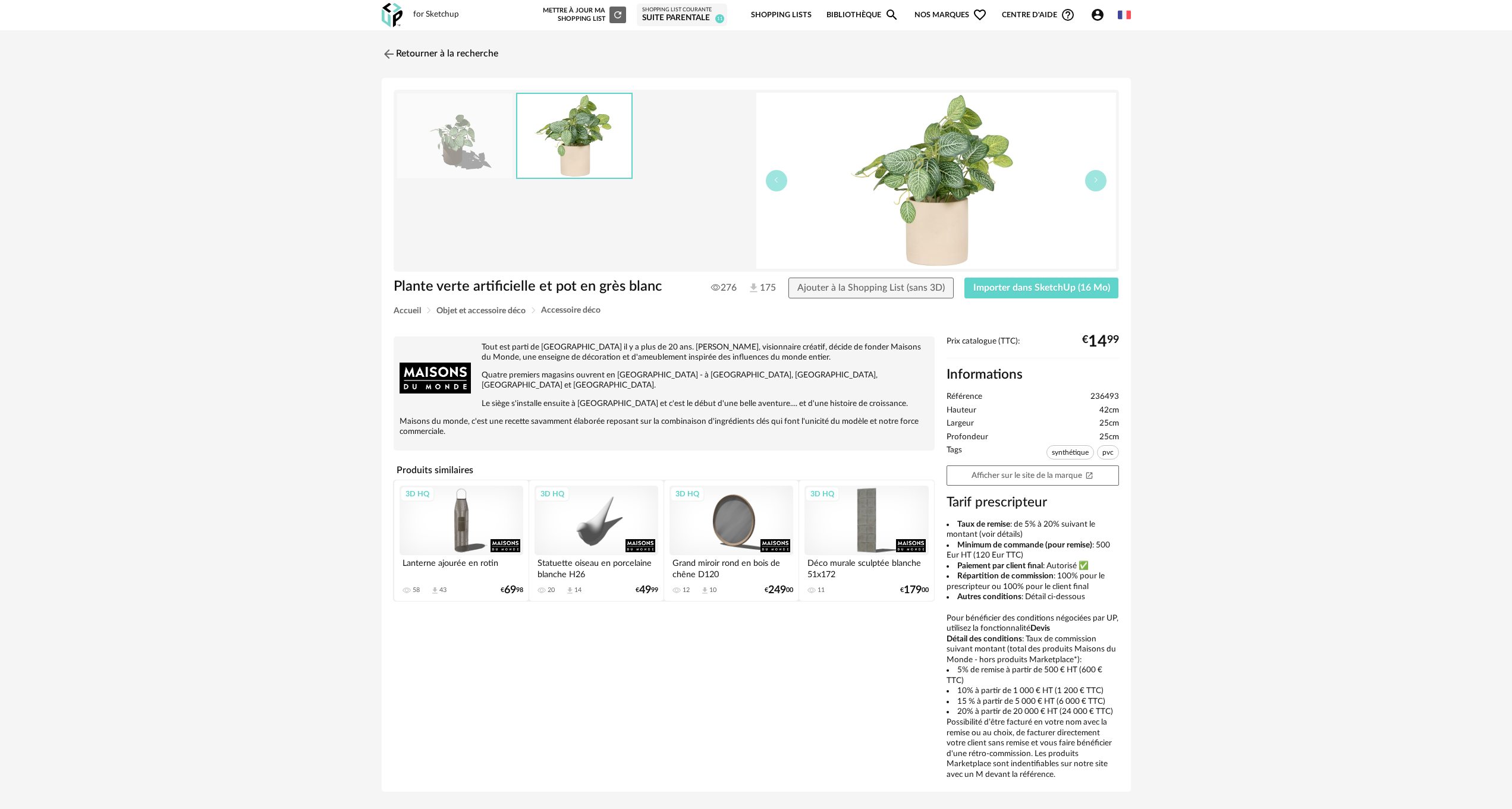
click at [582, 134] on img at bounding box center [574, 136] width 114 height 84
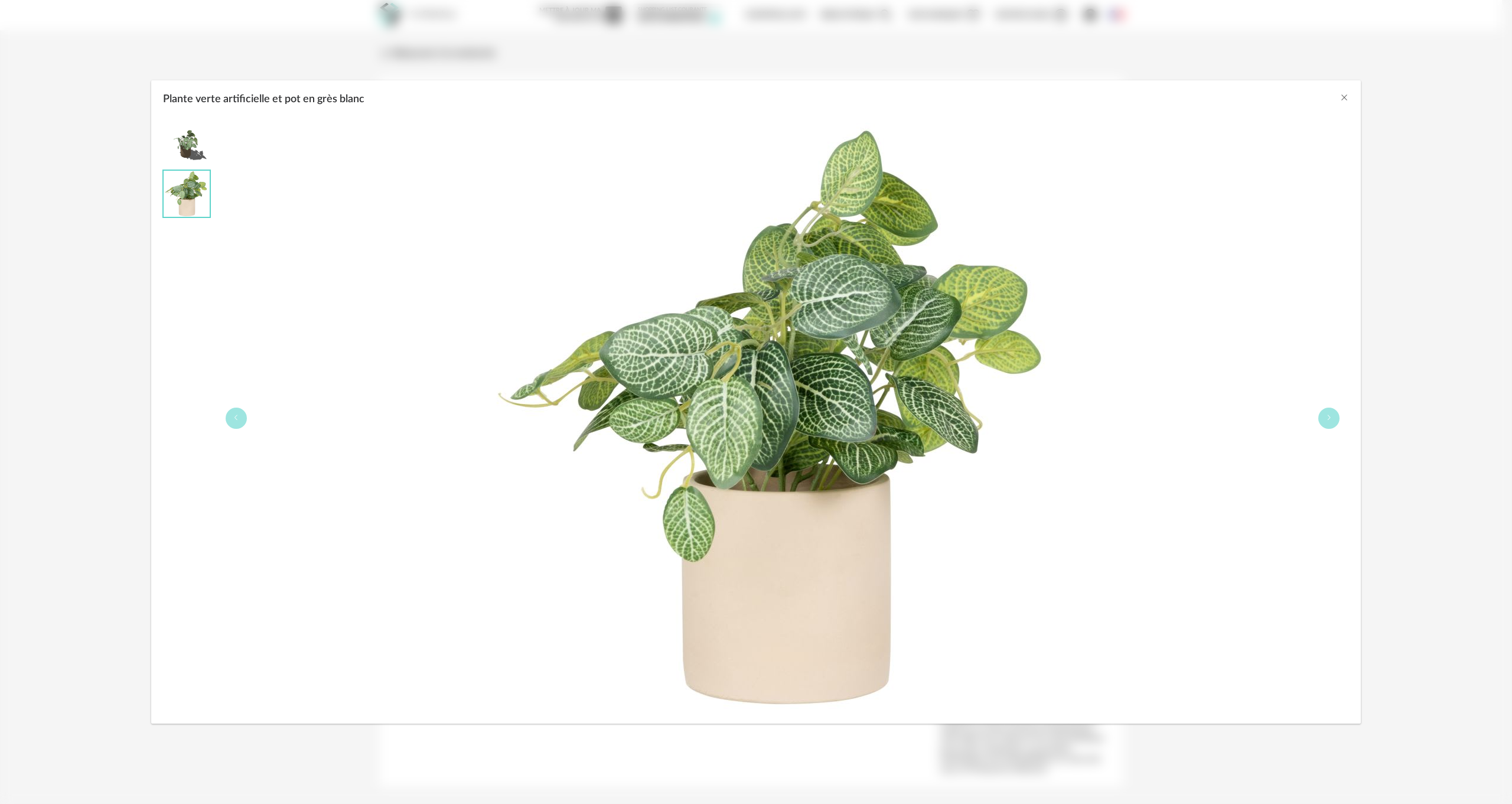
click at [1351, 99] on div "Plante verte artificielle et pot en grès blanc" at bounding box center [756, 96] width 1209 height 32
click at [1343, 97] on icon "Close" at bounding box center [1344, 97] width 9 height 9
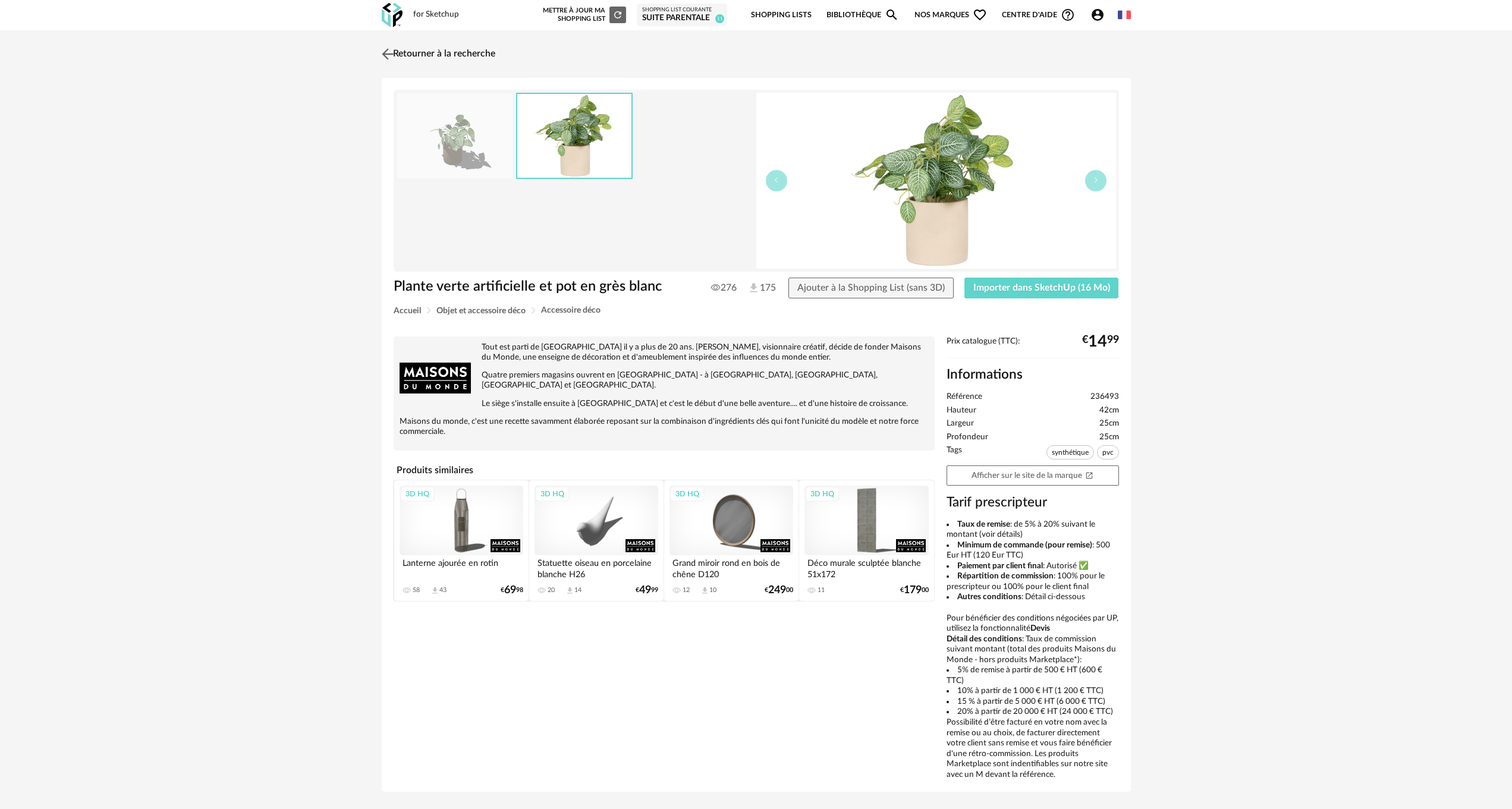
click at [401, 50] on link "Retourner à la recherche" at bounding box center [437, 54] width 116 height 26
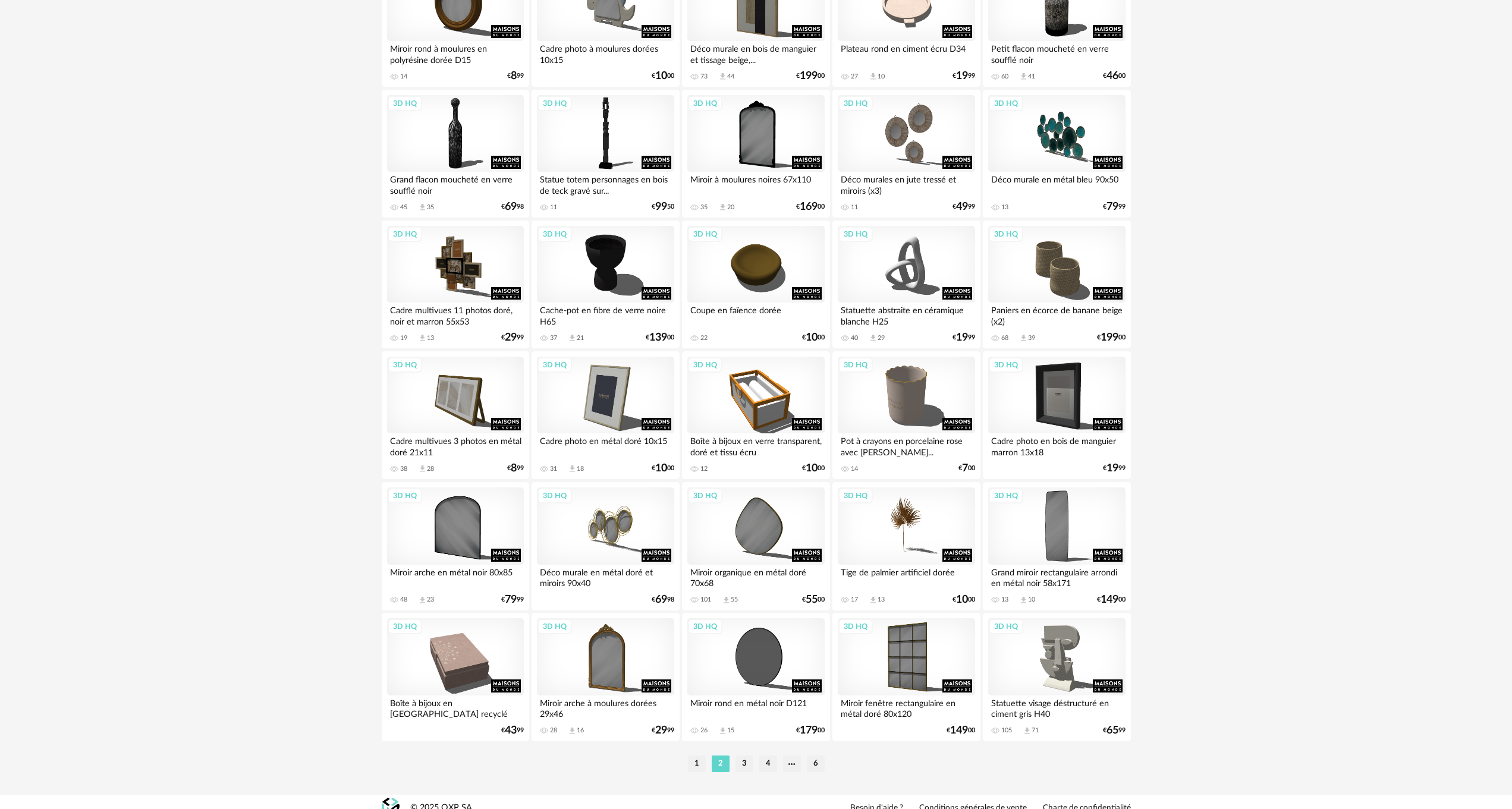
scroll to position [2116, 0]
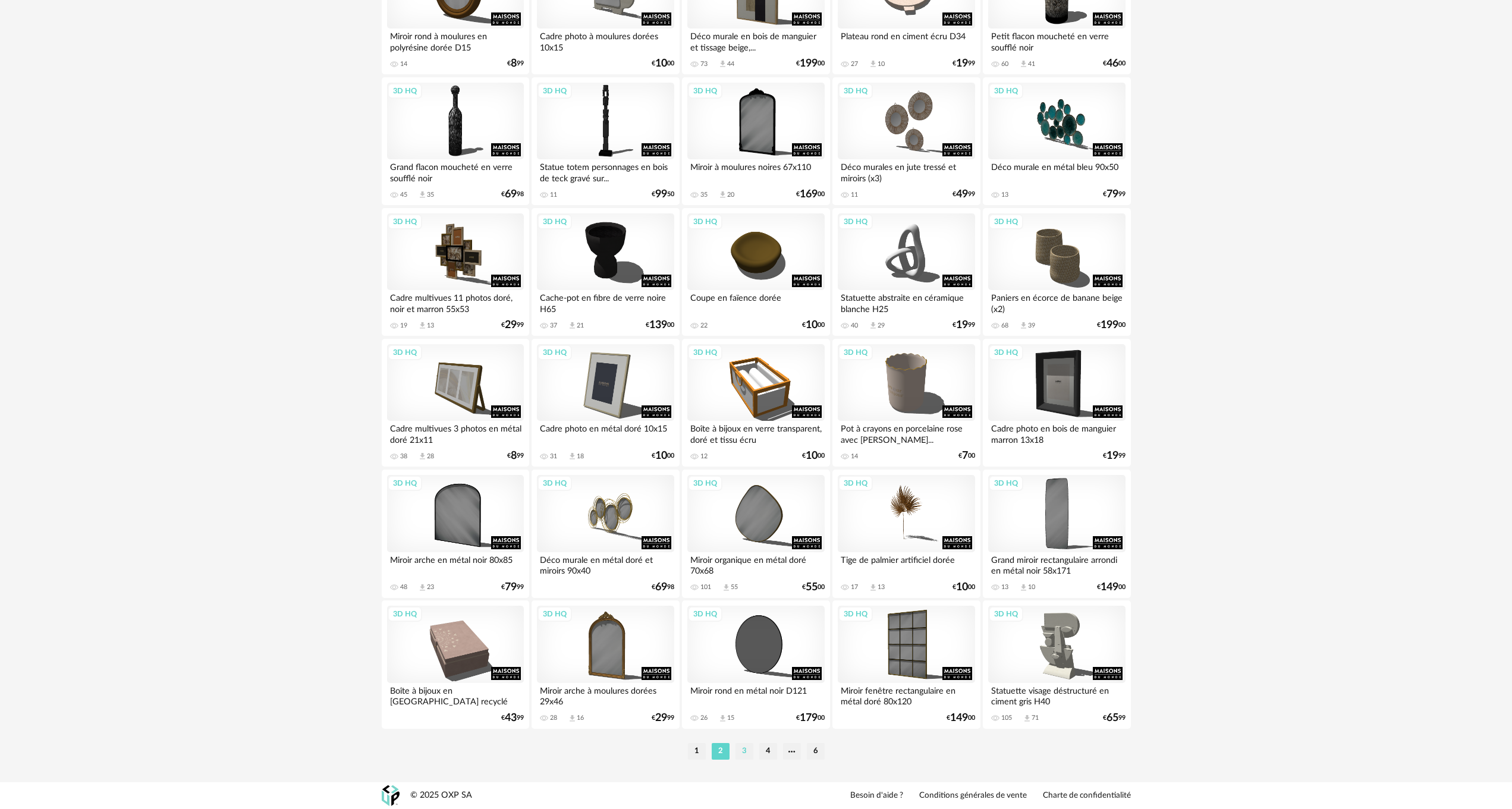
click at [746, 752] on li "3" at bounding box center [744, 751] width 18 height 16
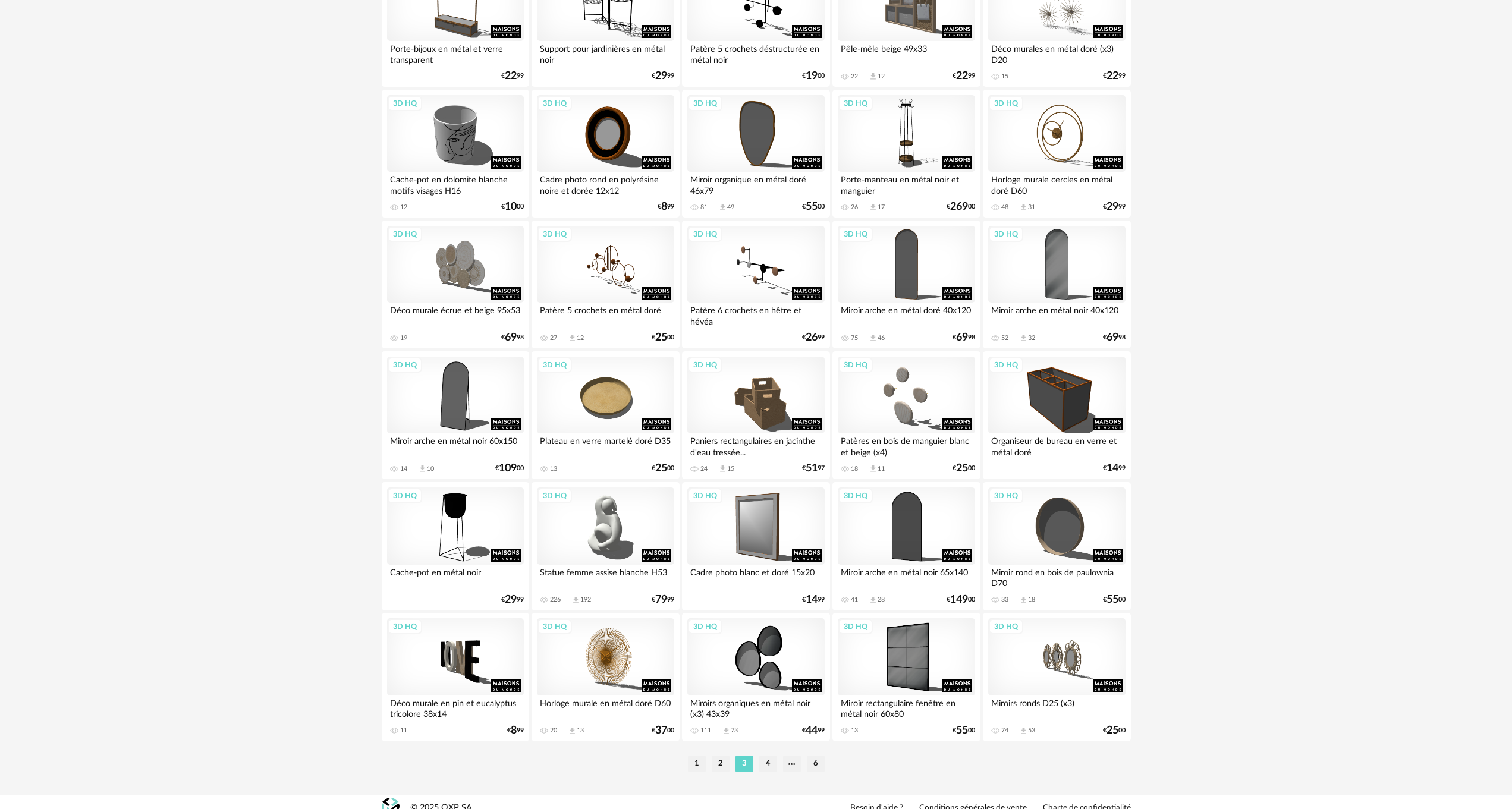
scroll to position [2116, 0]
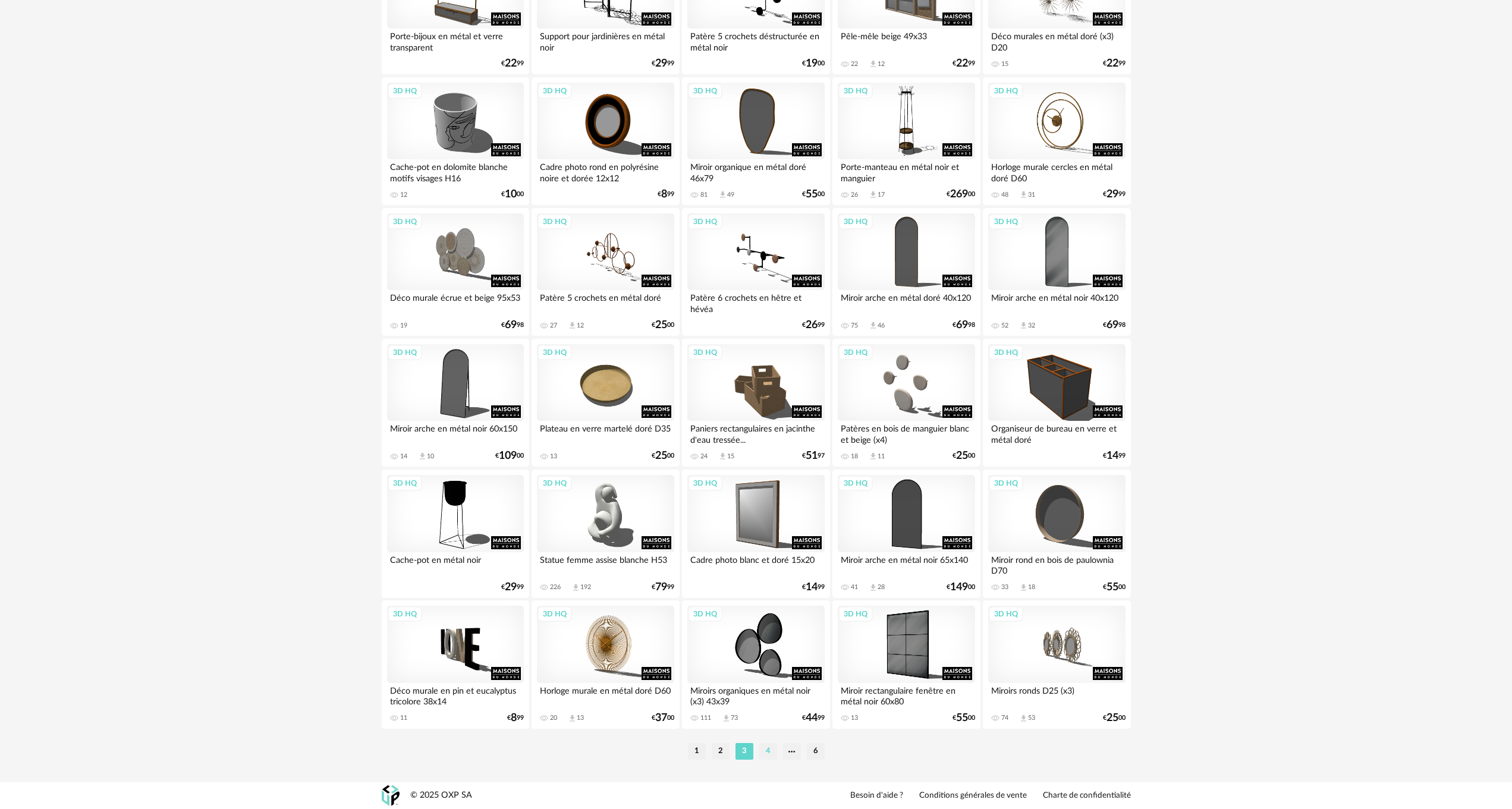
click at [767, 747] on li "4" at bounding box center [768, 751] width 18 height 16
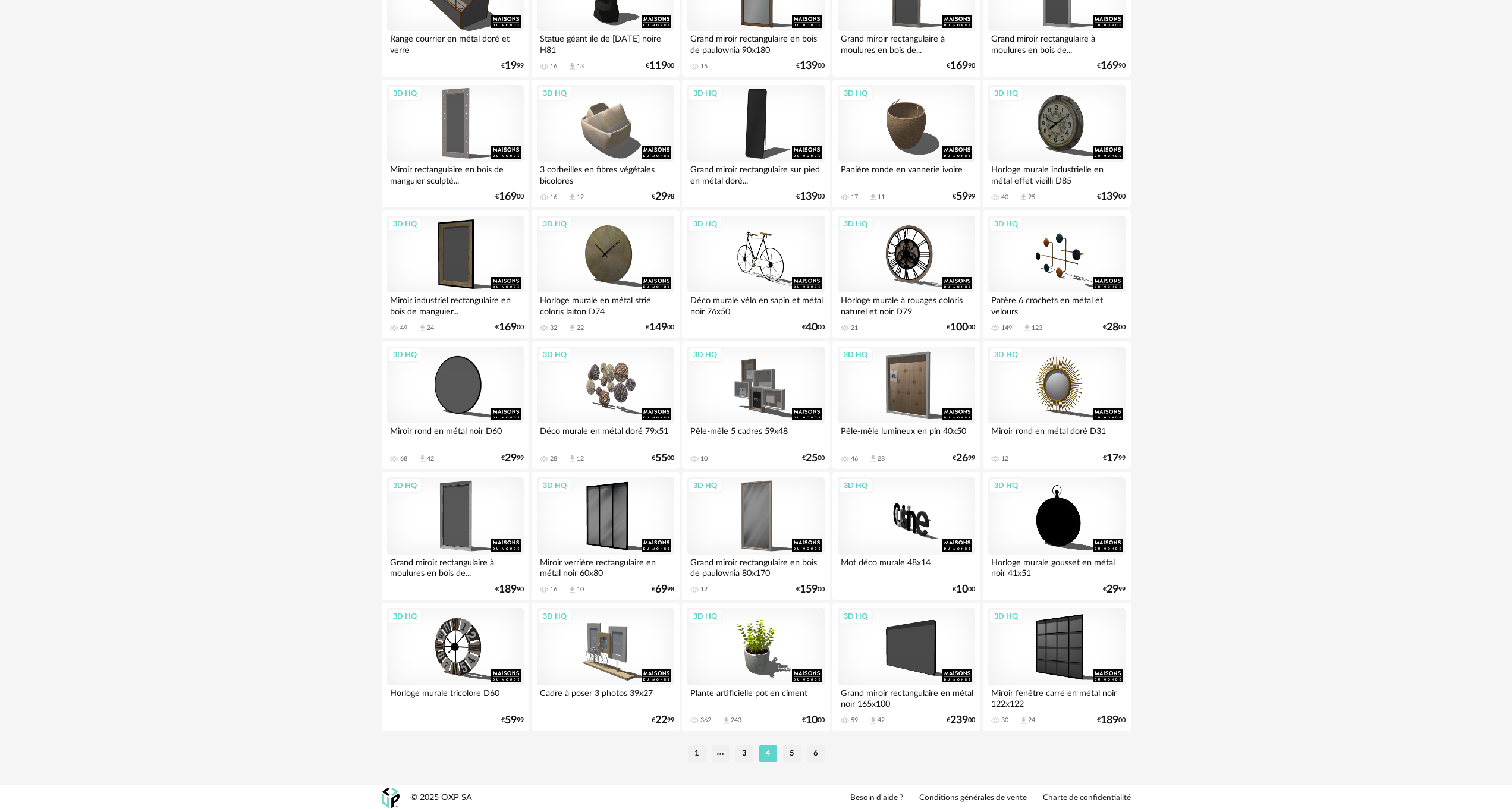
scroll to position [2116, 0]
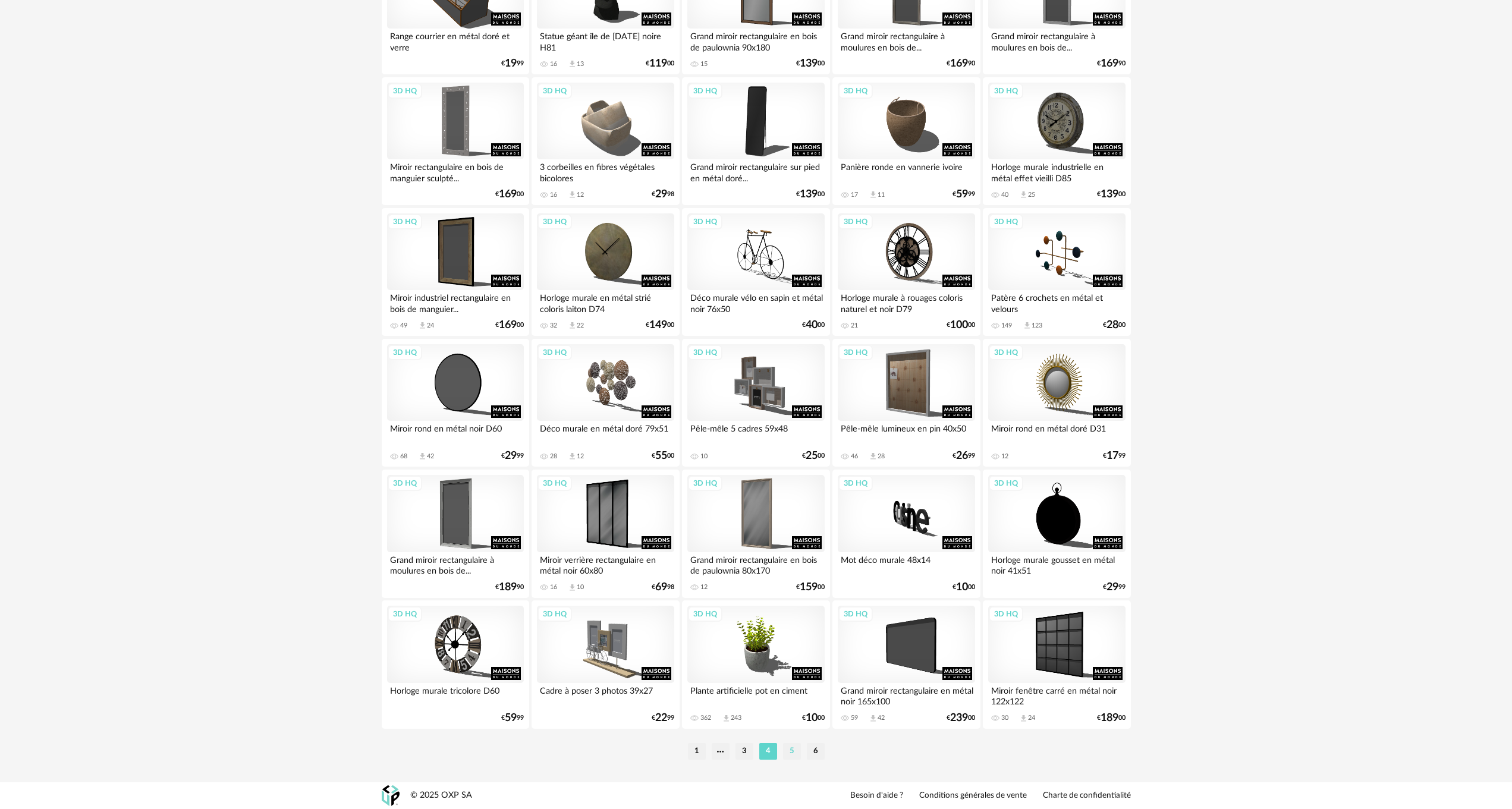
click at [790, 751] on li "5" at bounding box center [791, 751] width 18 height 16
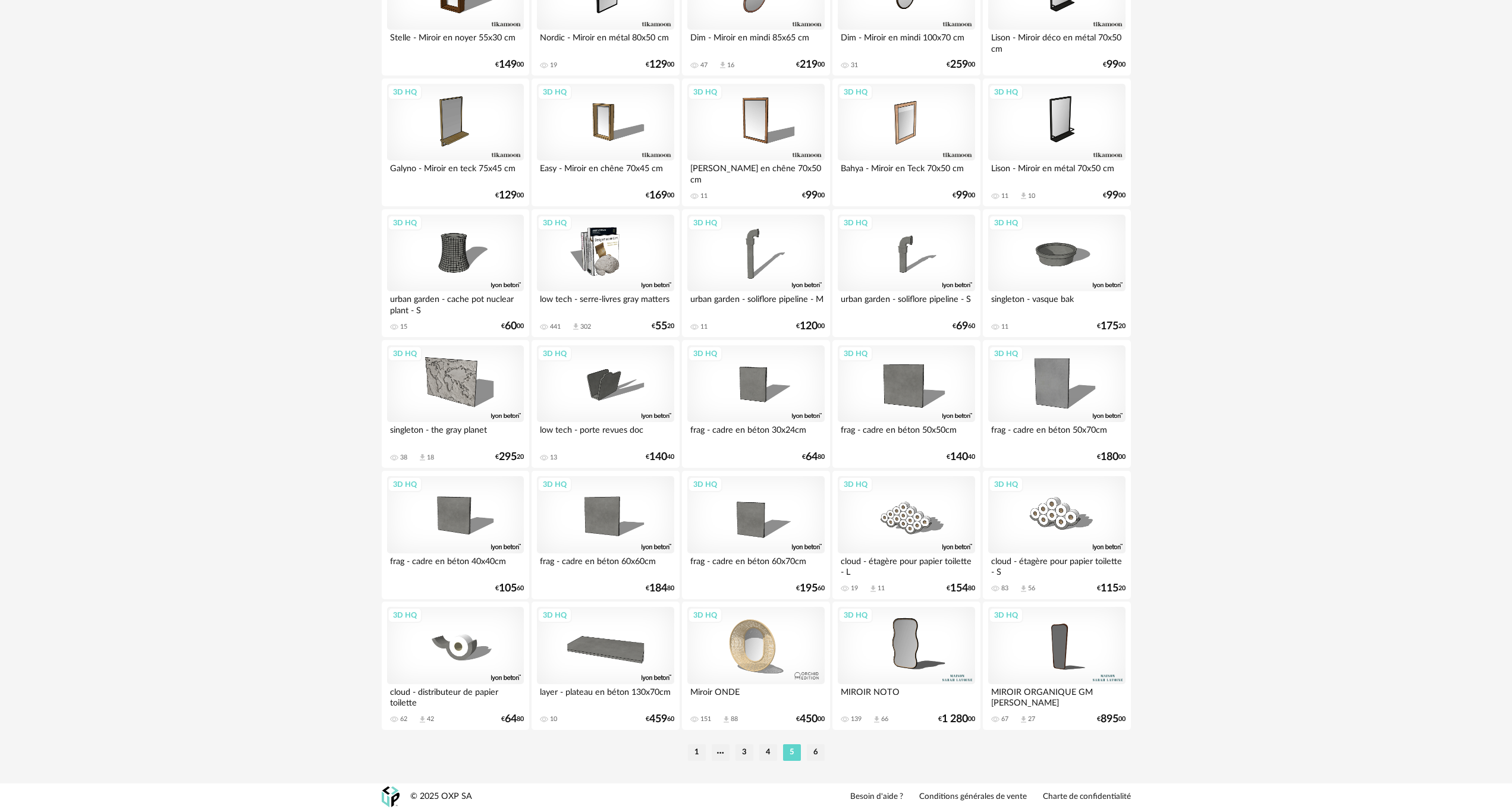
scroll to position [2116, 0]
click at [819, 752] on li "6" at bounding box center [815, 751] width 18 height 16
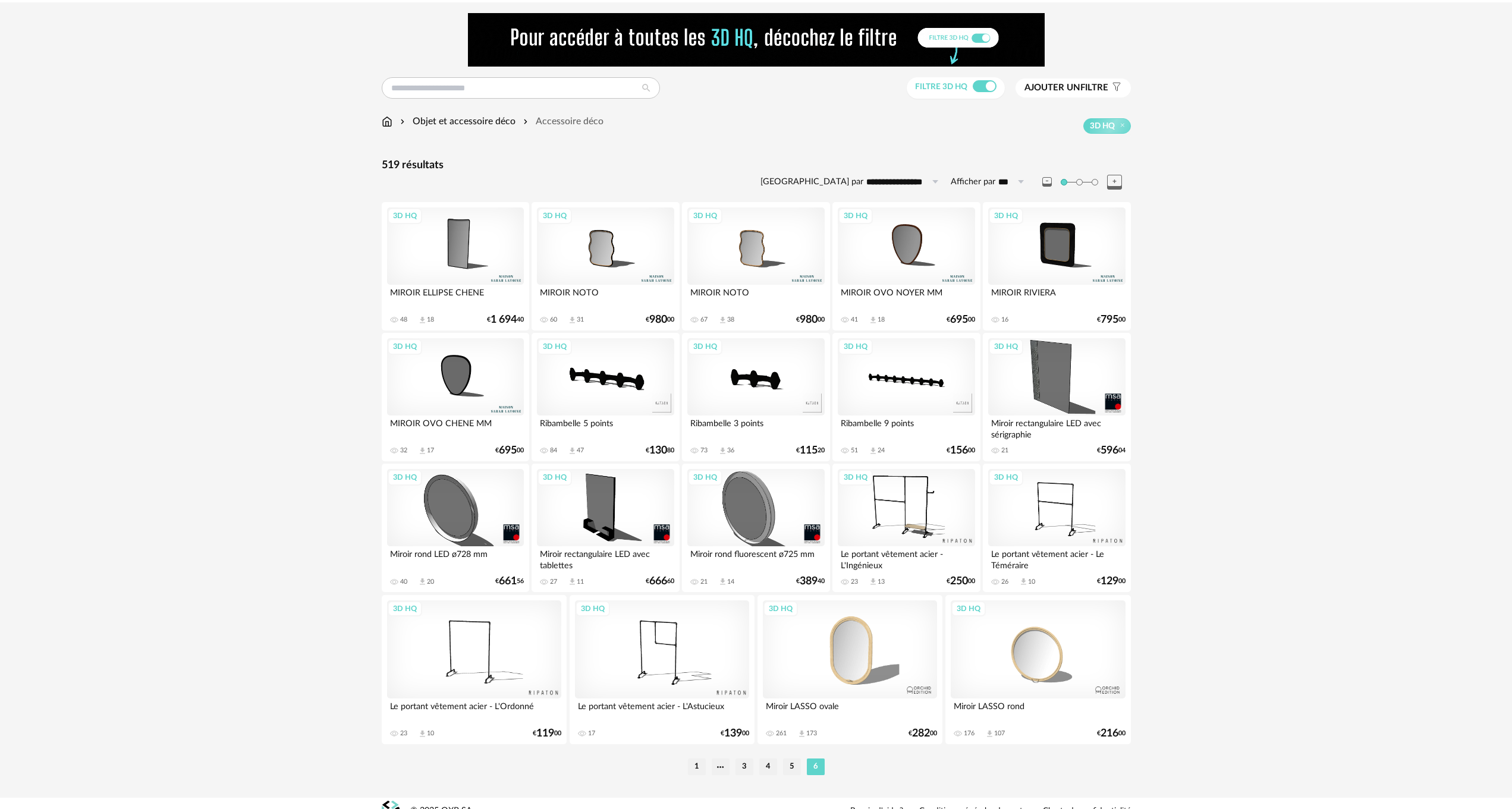
scroll to position [43, 0]
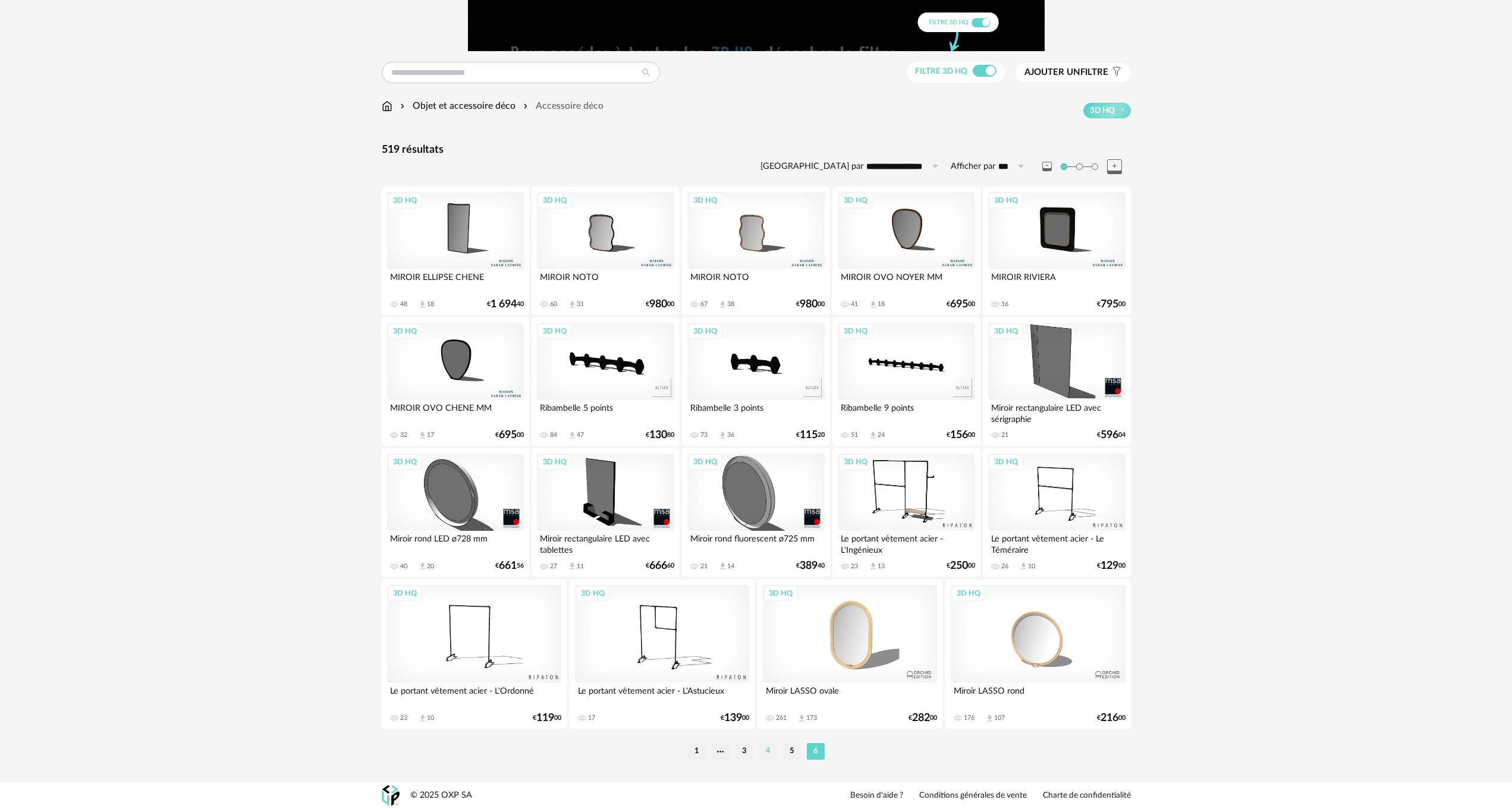
click at [768, 749] on li "4" at bounding box center [768, 751] width 18 height 16
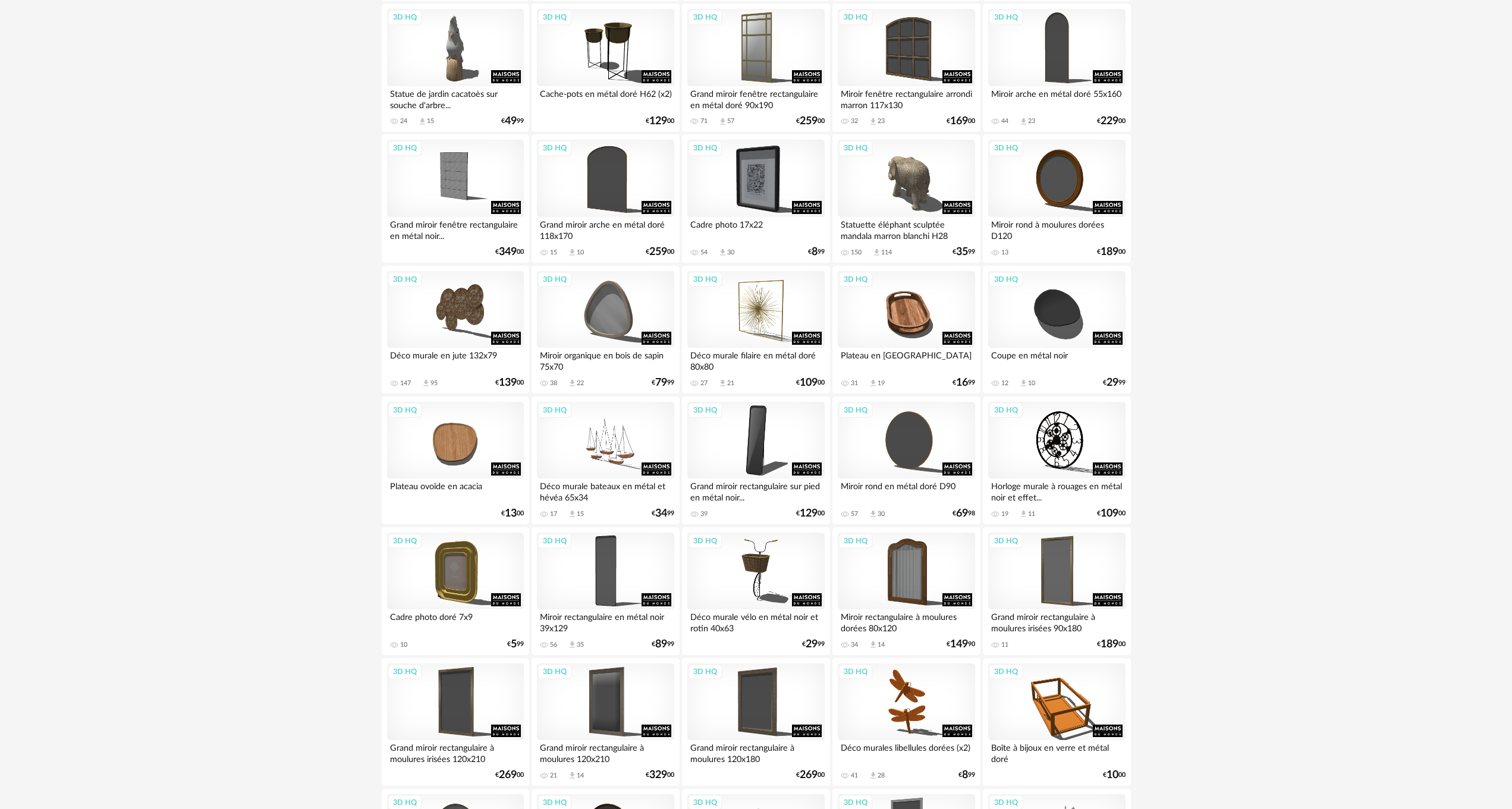
scroll to position [357, 0]
click at [775, 197] on div "3D HQ" at bounding box center [755, 179] width 137 height 77
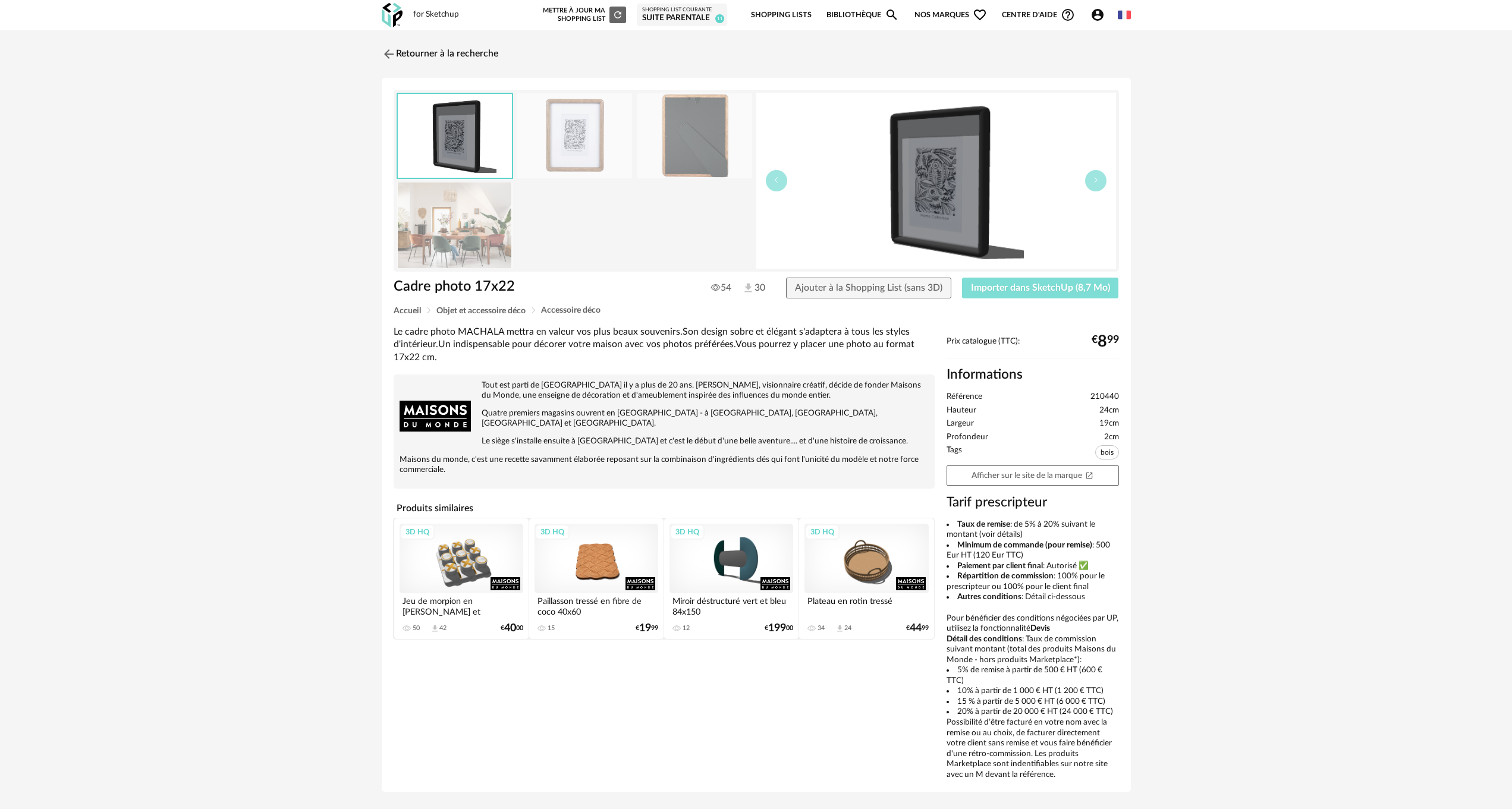
click at [1055, 287] on span "Importer dans SketchUp (8,7 Mo)" at bounding box center [1040, 287] width 139 height 9
